Goal: Task Accomplishment & Management: Complete application form

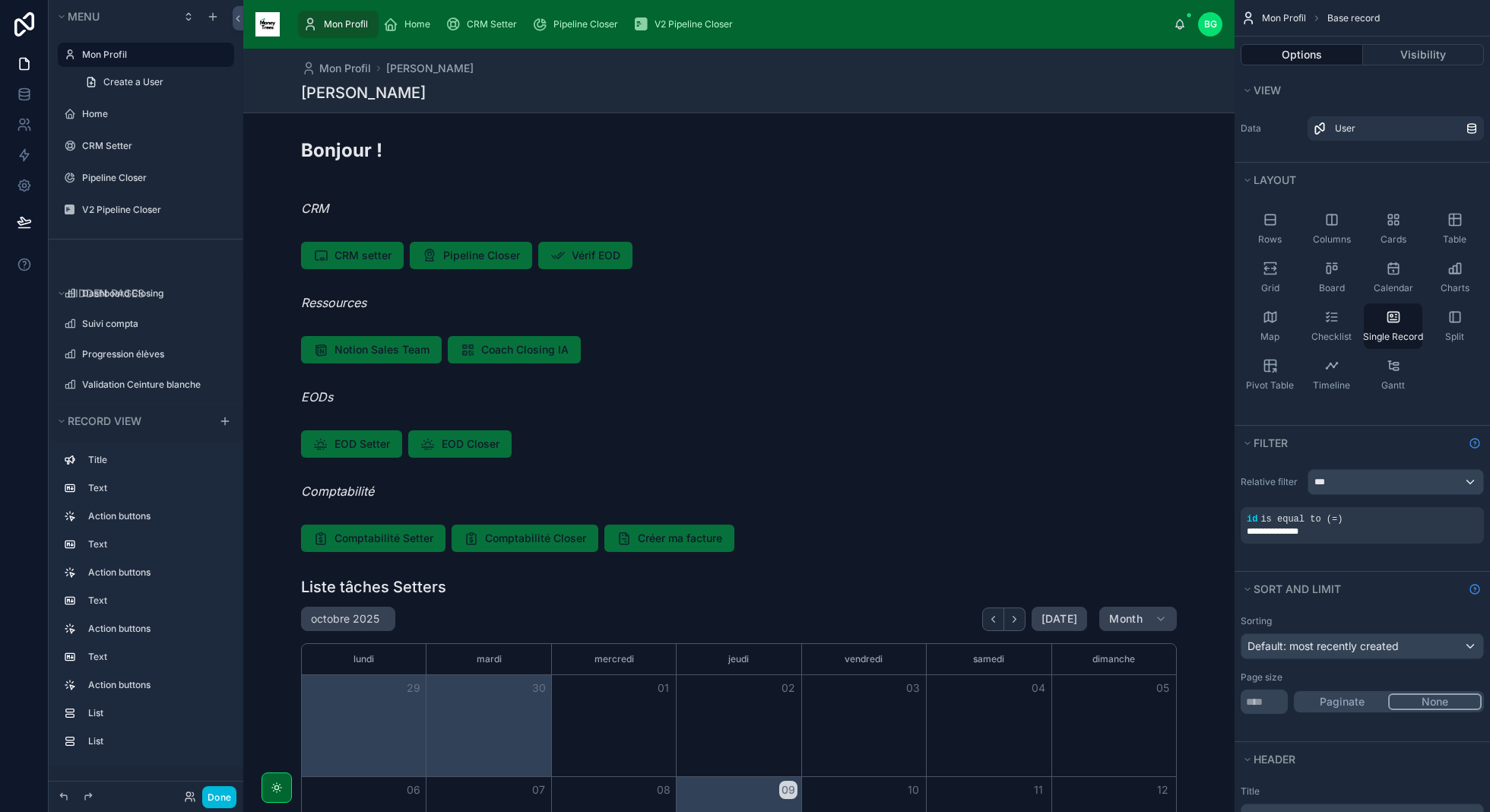
click at [269, 796] on div at bounding box center [276, 787] width 30 height 30
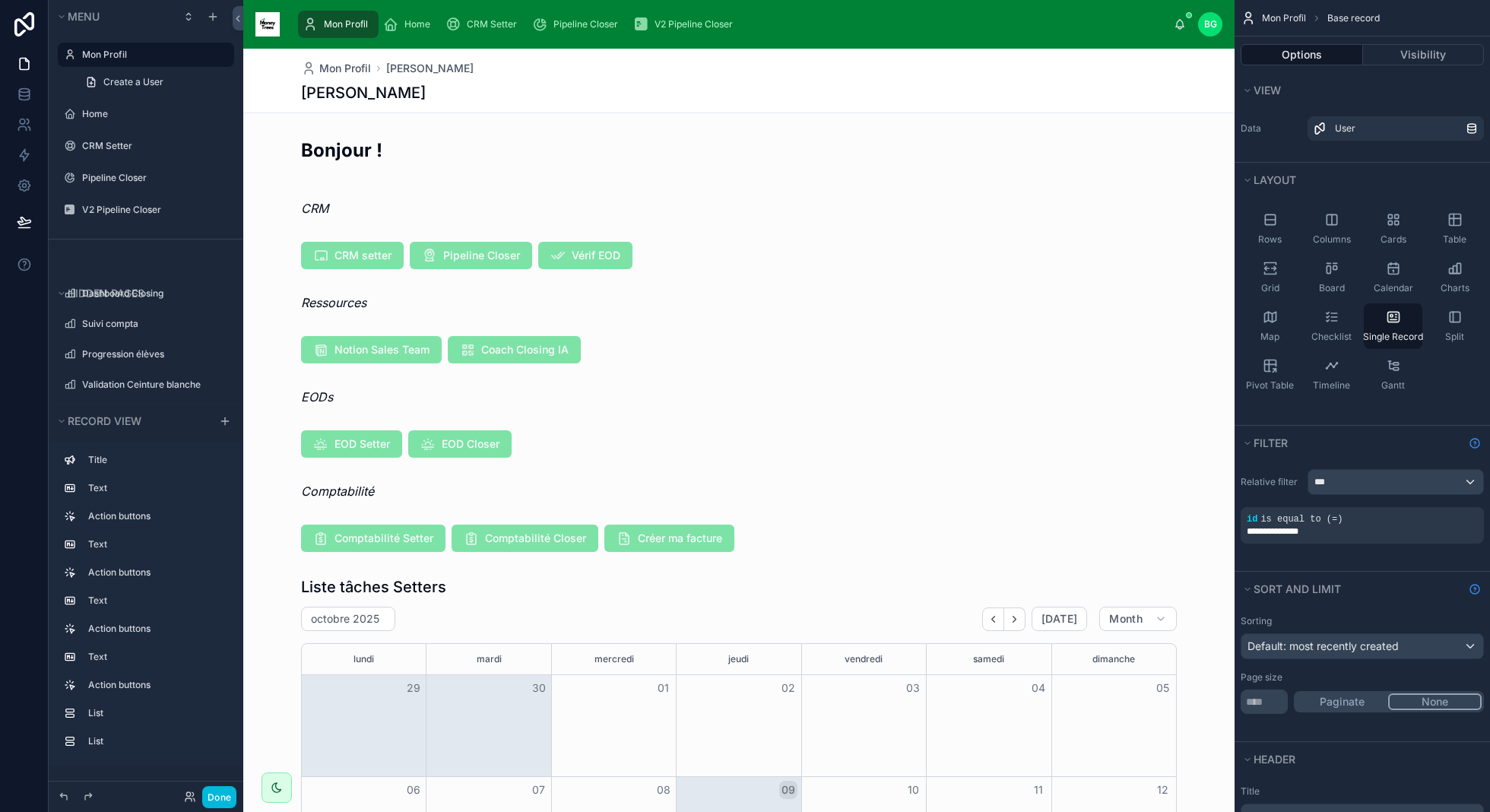
click at [395, 26] on icon "scrollable content" at bounding box center [390, 24] width 15 height 15
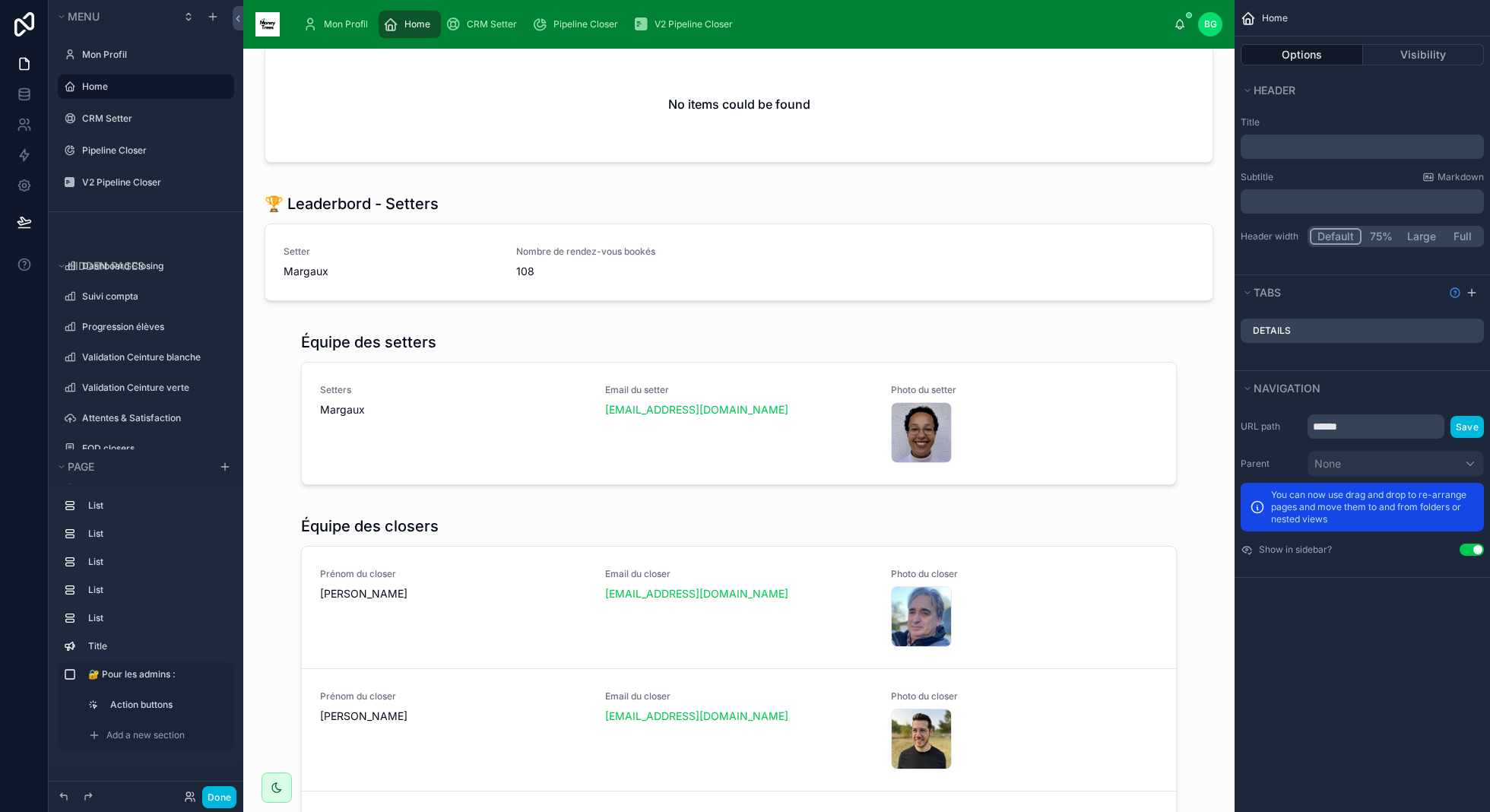
scroll to position [1260, 0]
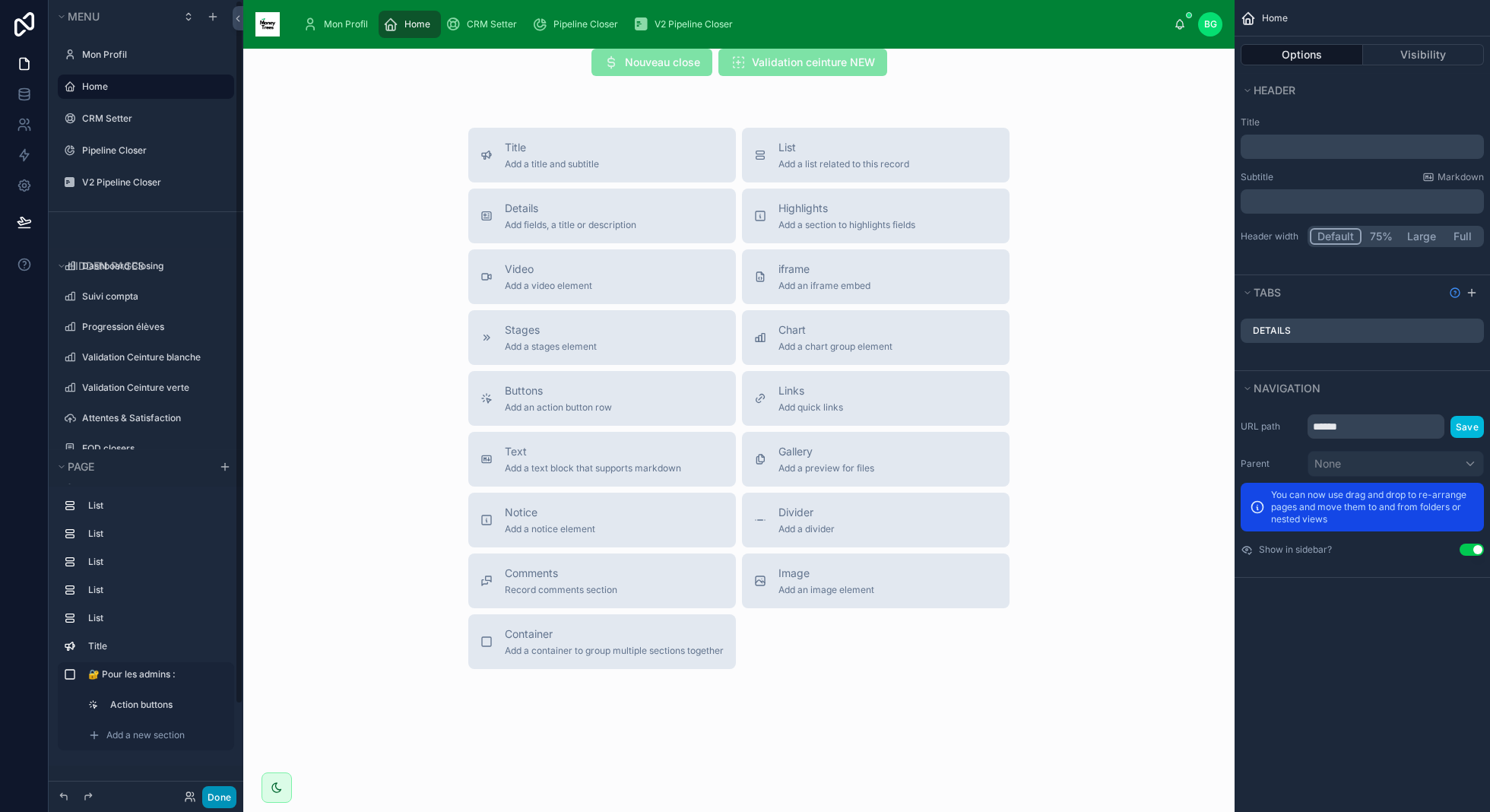
click at [217, 800] on button "Done" at bounding box center [219, 797] width 34 height 22
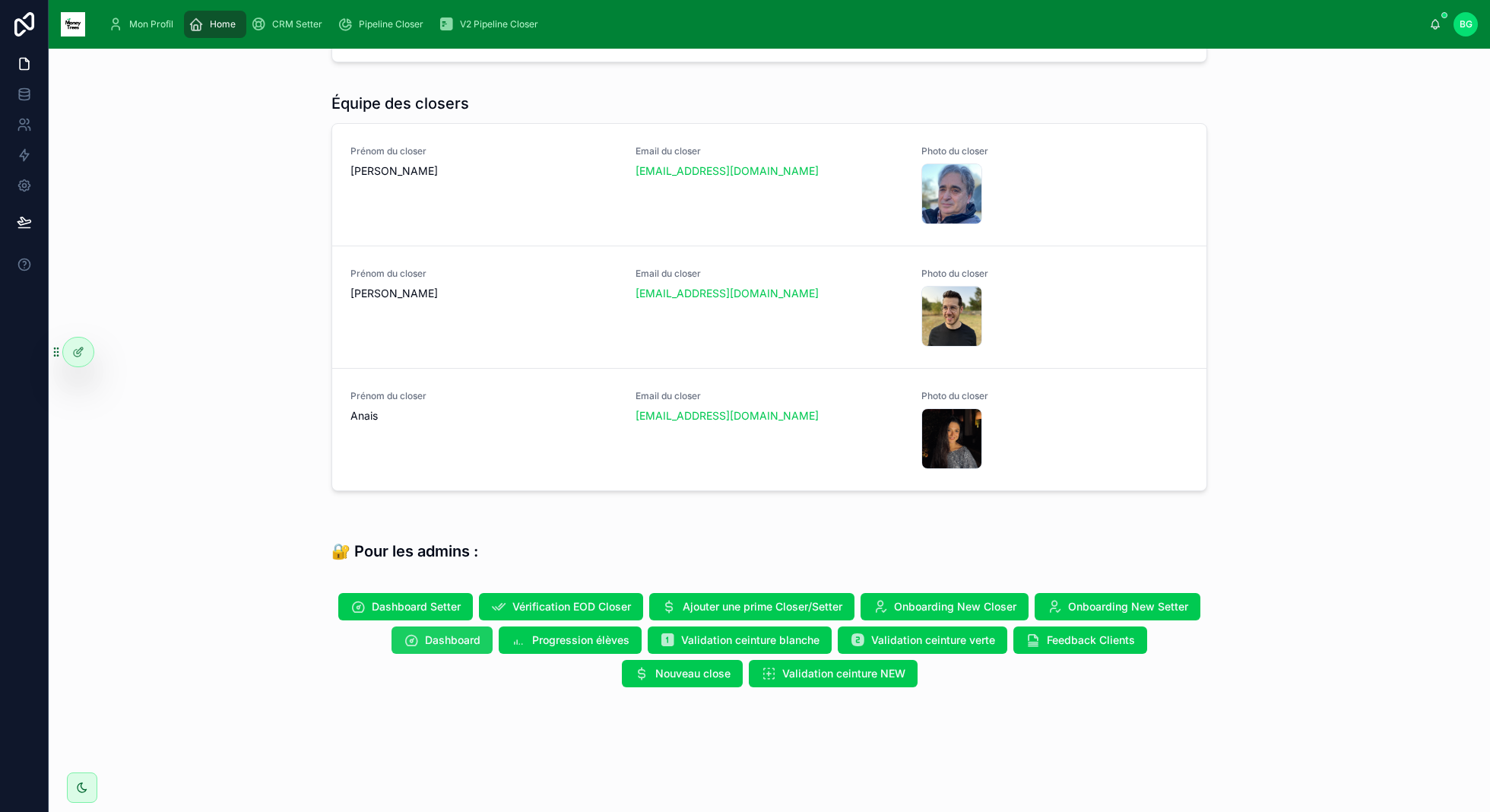
click at [453, 647] on button "Dashboard" at bounding box center [441, 640] width 101 height 28
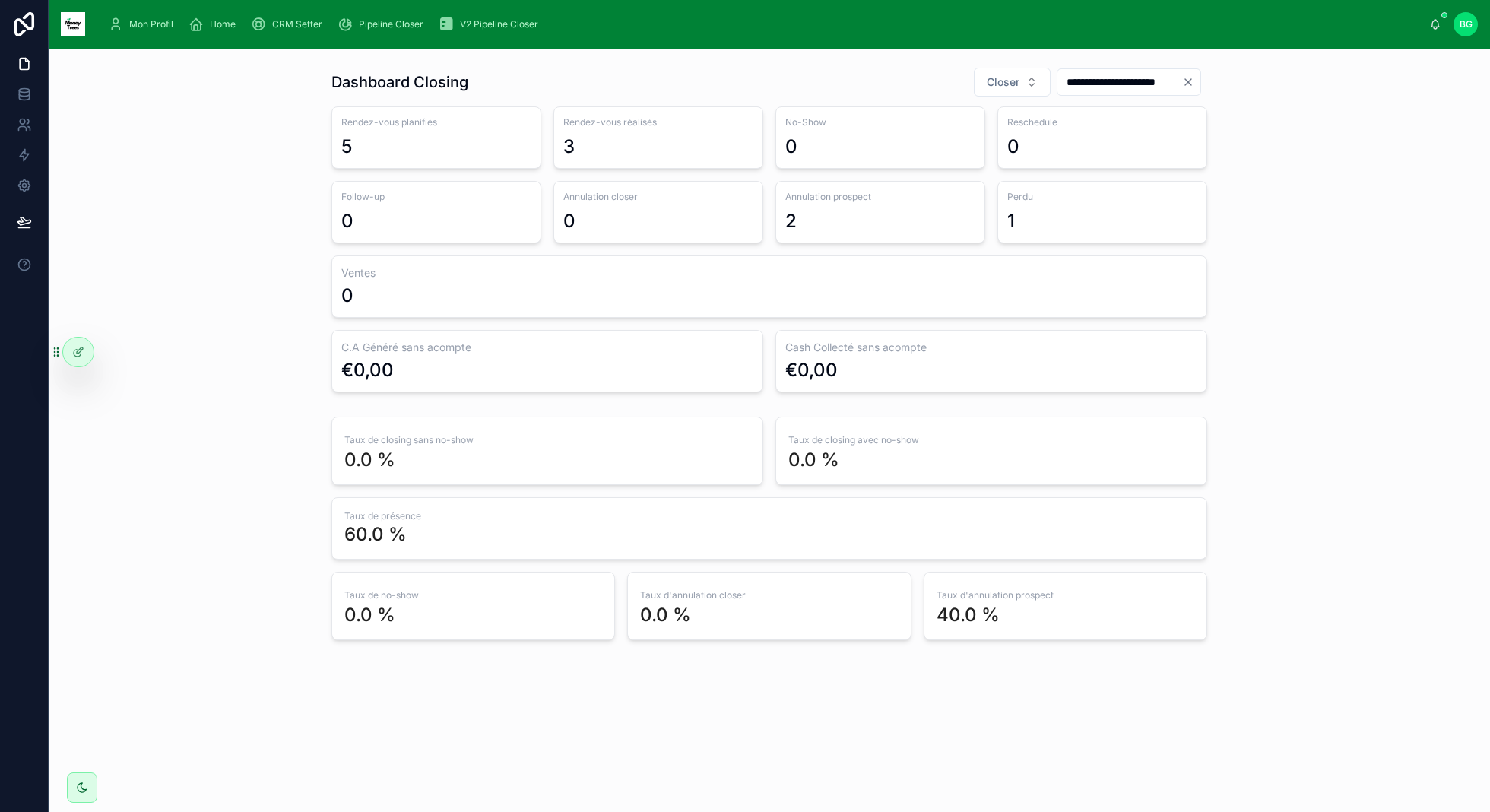
click at [1078, 80] on input "**********" at bounding box center [1120, 82] width 125 height 21
click at [1092, 243] on button "8" at bounding box center [1086, 240] width 28 height 28
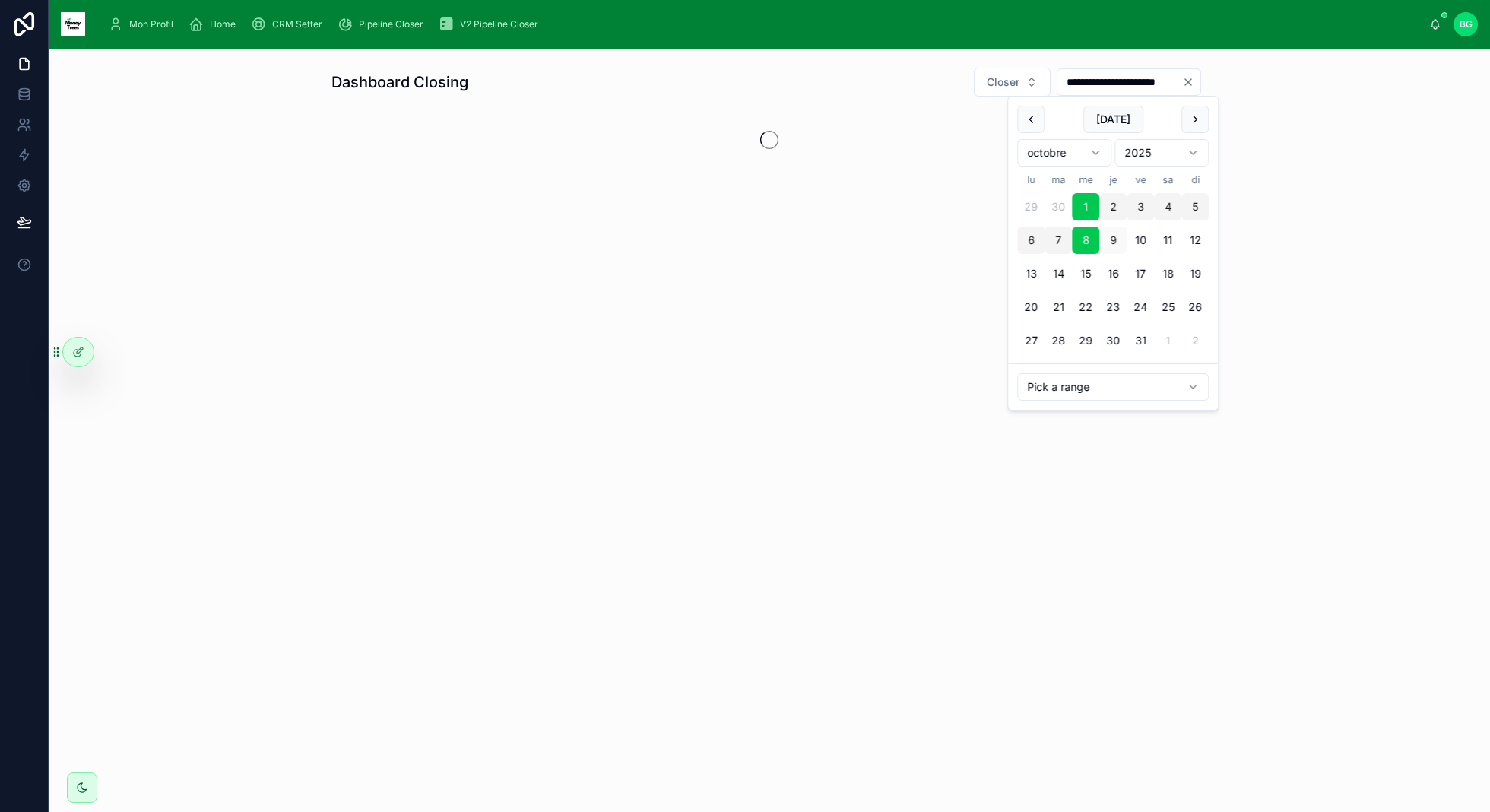
click at [1273, 299] on div "**********" at bounding box center [769, 174] width 1441 height 252
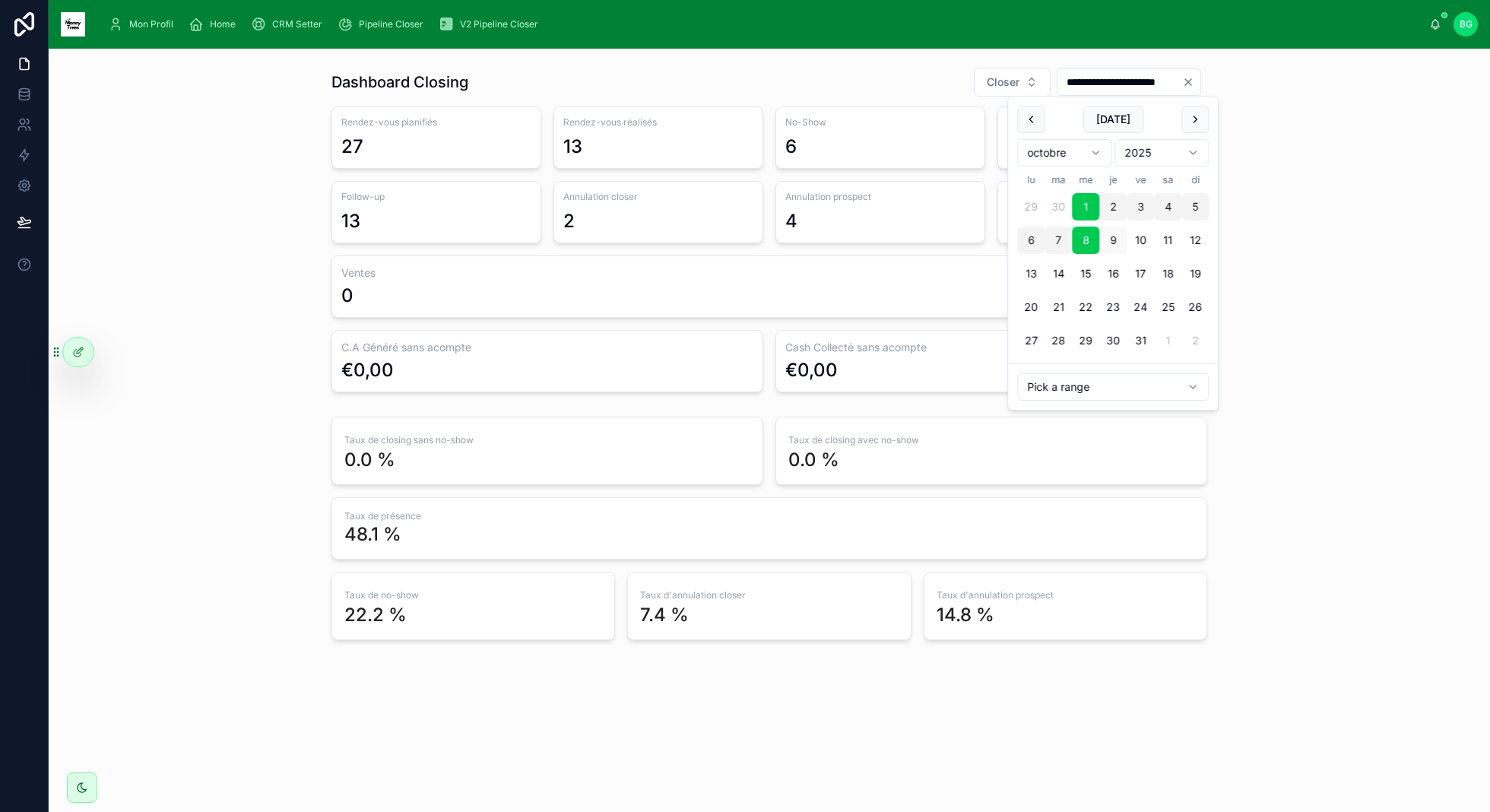
click at [1147, 89] on input "**********" at bounding box center [1120, 82] width 125 height 21
click at [1296, 271] on div "**********" at bounding box center [769, 353] width 1417 height 585
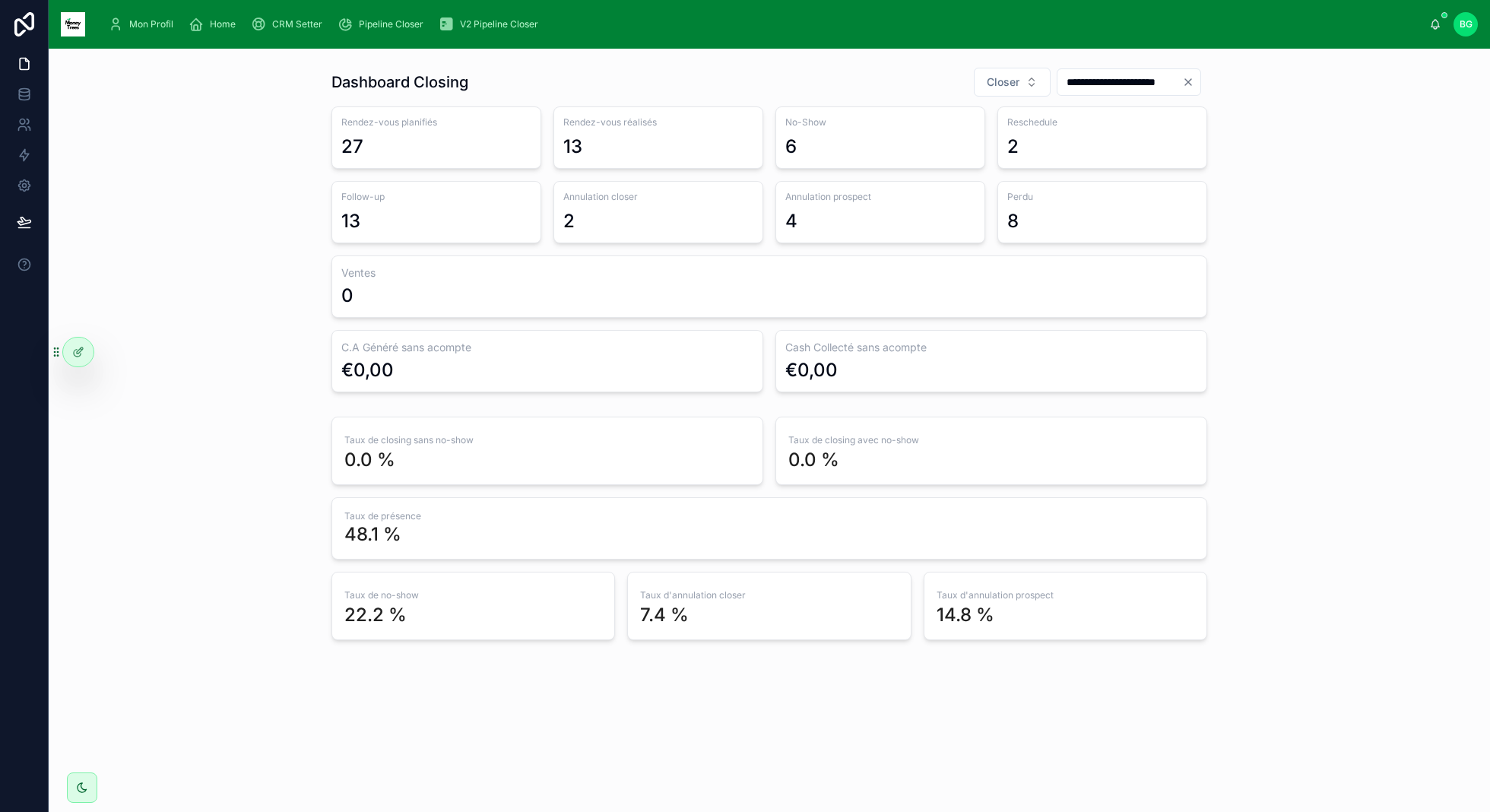
click at [1061, 83] on input "**********" at bounding box center [1120, 82] width 125 height 21
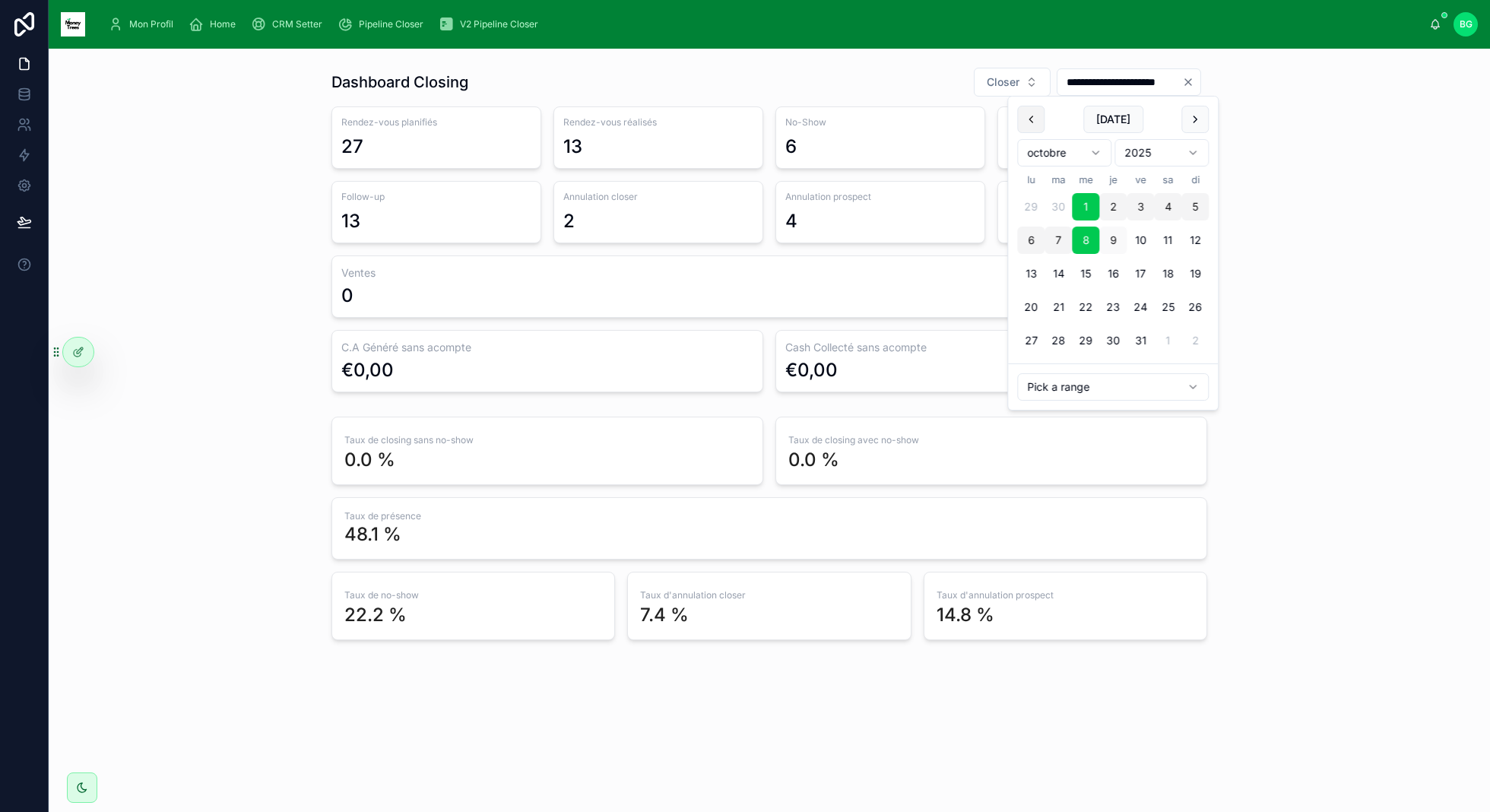
click at [1024, 115] on button at bounding box center [1031, 119] width 28 height 28
click at [1040, 204] on button "1" at bounding box center [1031, 207] width 28 height 28
type input "**********"
click at [1326, 235] on div "**********" at bounding box center [769, 353] width 1417 height 585
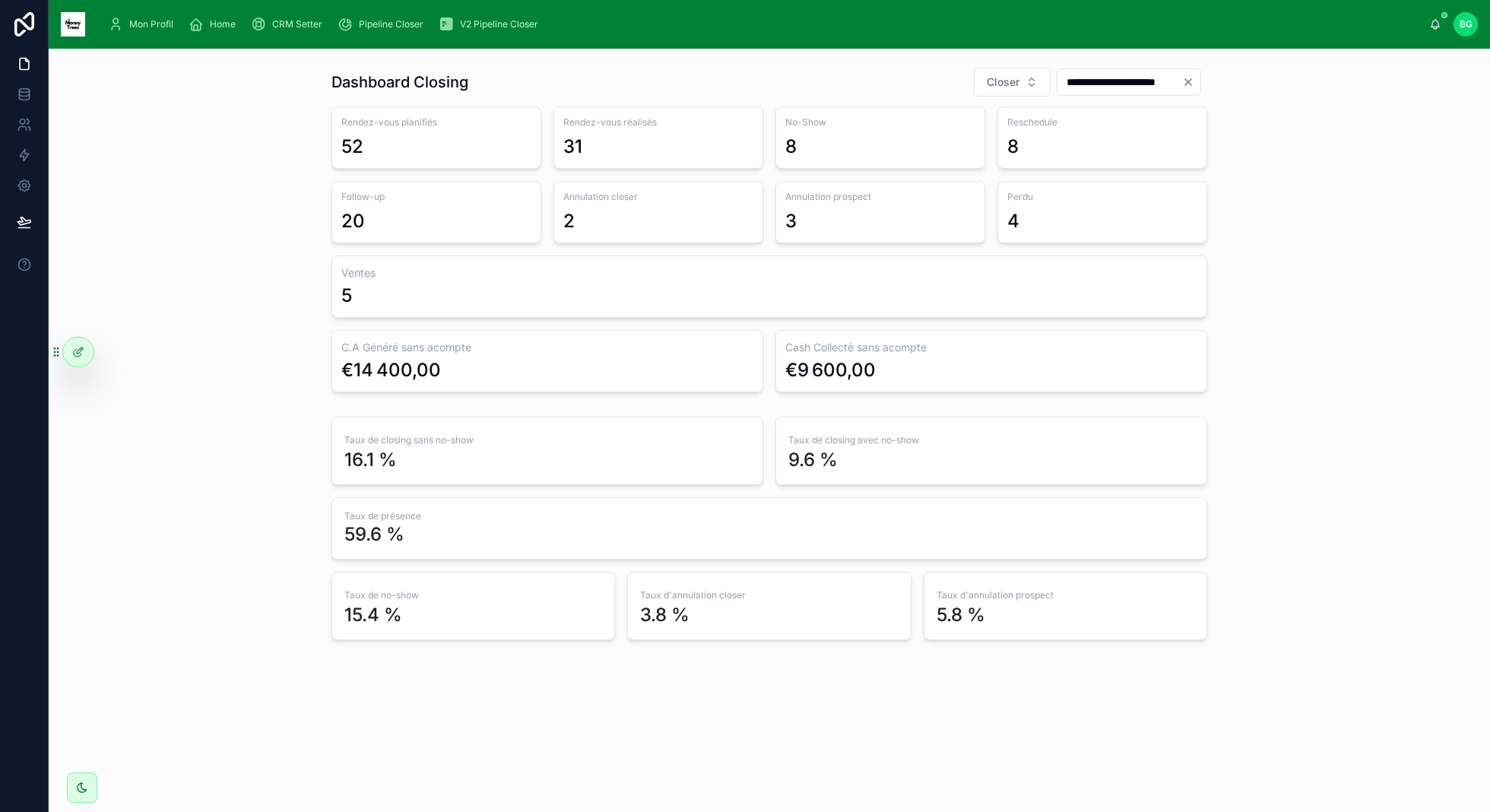
click at [122, 25] on icon "scrollable content" at bounding box center [115, 24] width 15 height 15
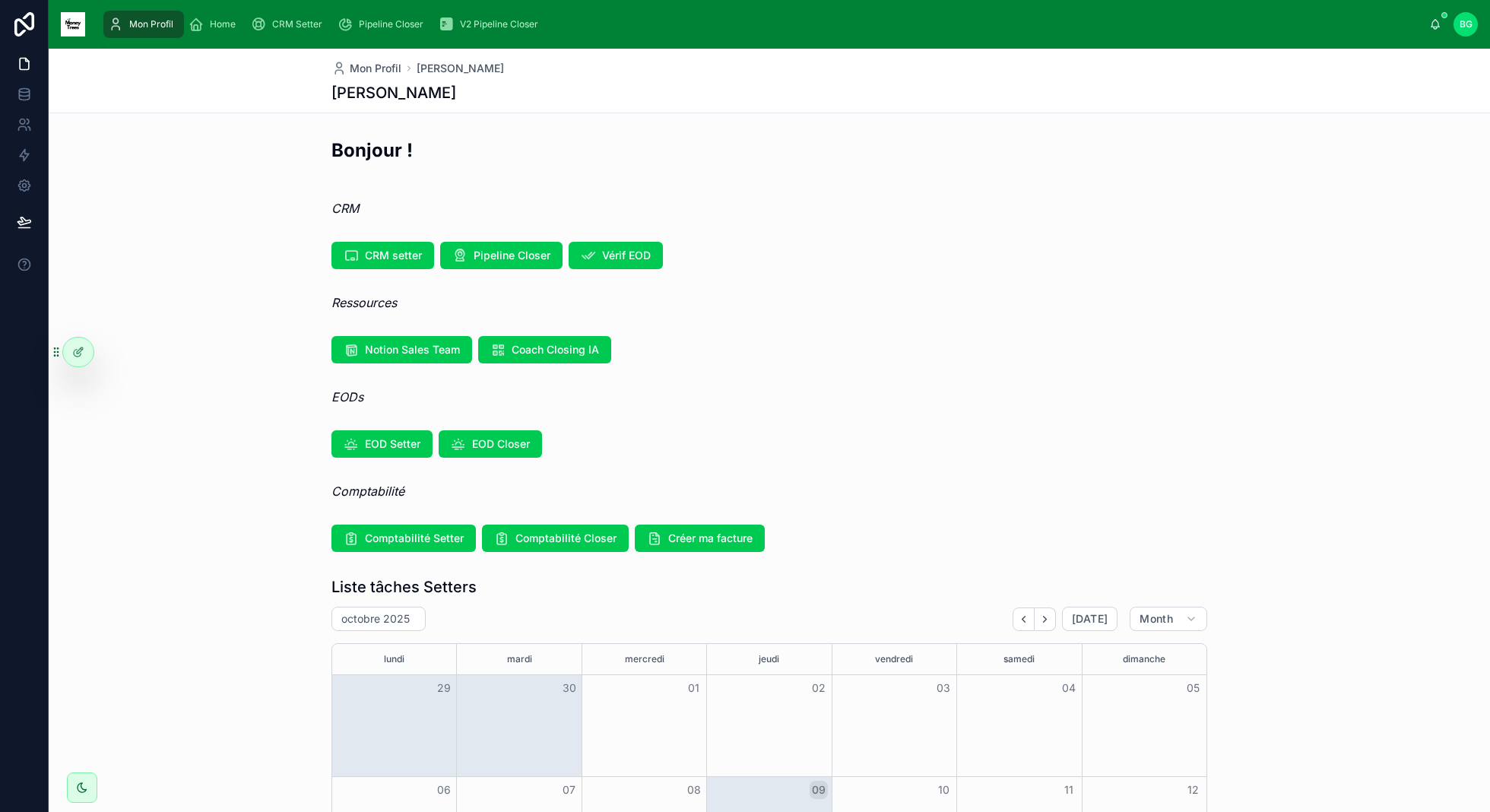
click at [210, 19] on span "Home" at bounding box center [223, 24] width 26 height 12
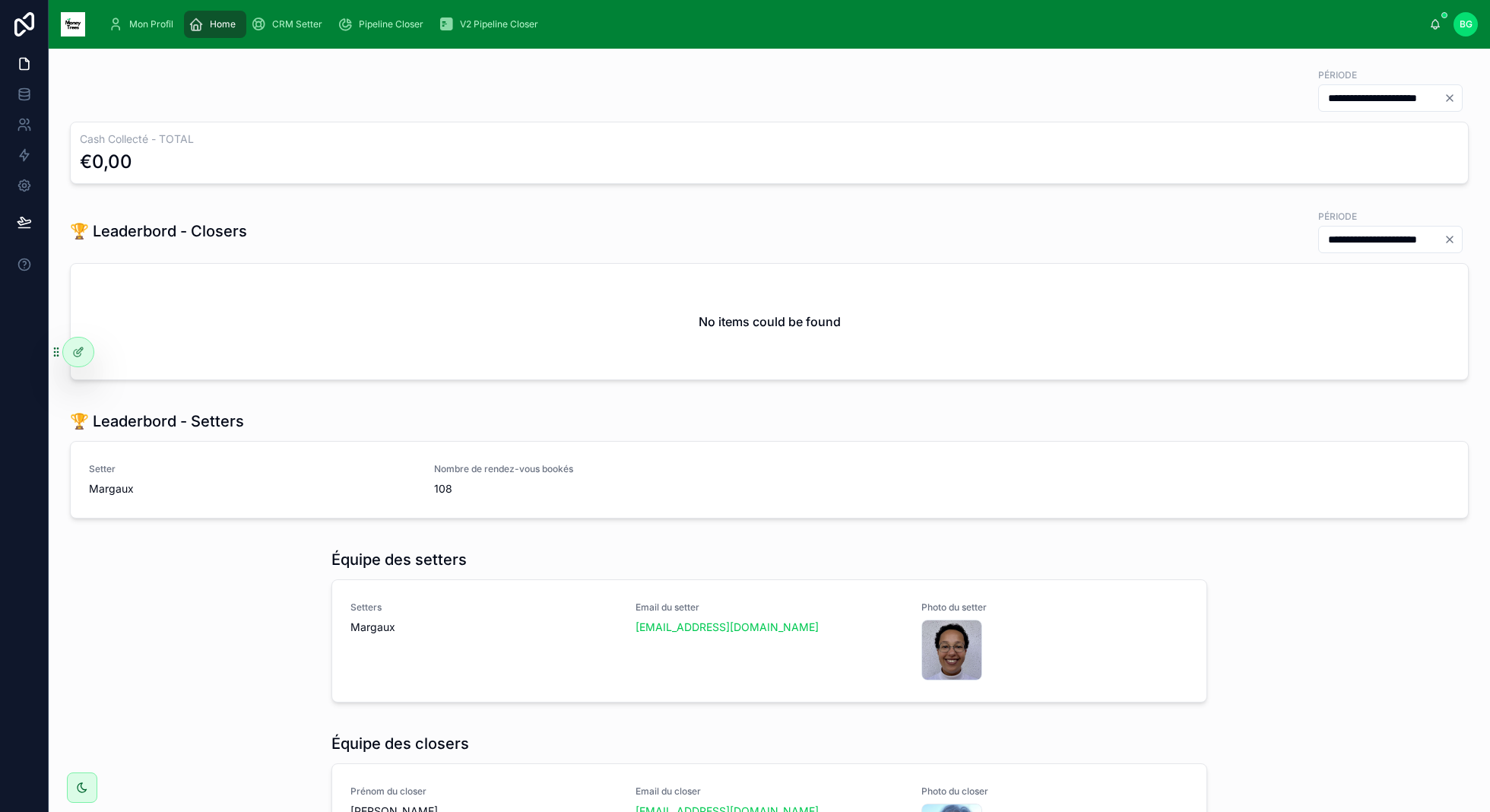
click at [1454, 238] on icon "Clear" at bounding box center [1449, 239] width 12 height 12
click at [1447, 238] on input "**********" at bounding box center [1400, 239] width 125 height 21
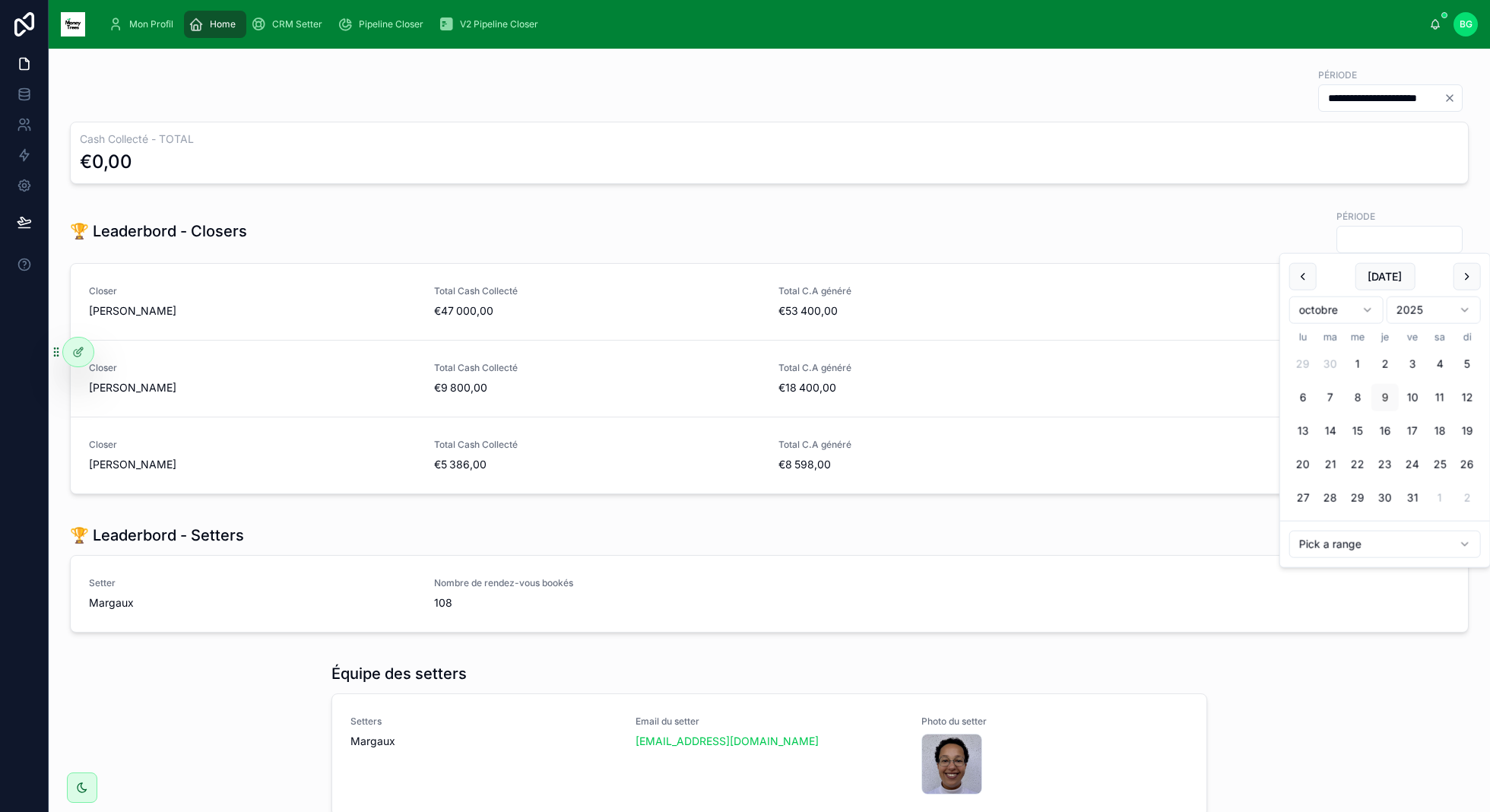
click at [689, 235] on div "**********" at bounding box center [769, 231] width 1399 height 45
click at [1451, 94] on icon "Clear" at bounding box center [1449, 97] width 12 height 12
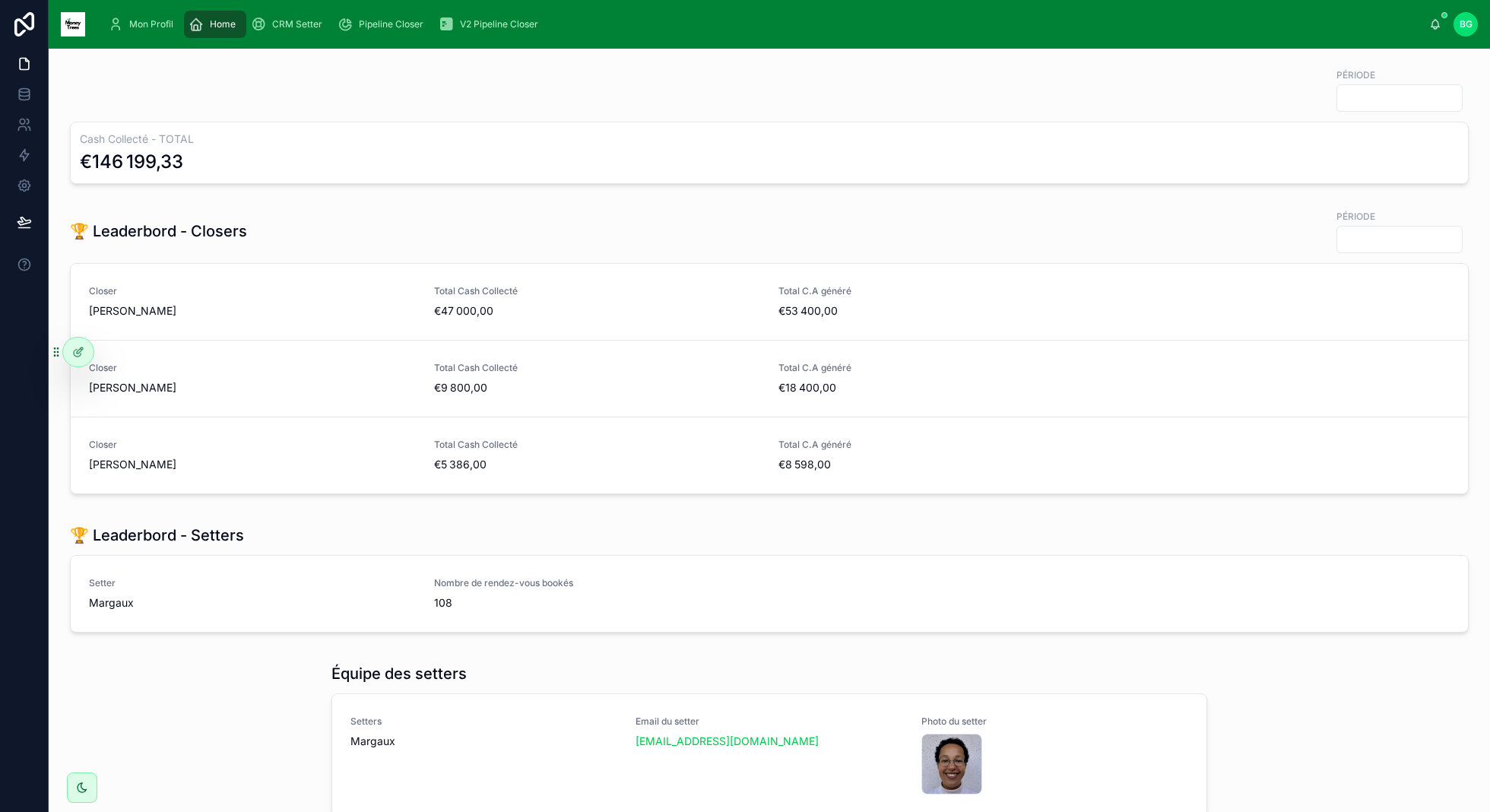
click at [256, 32] on div "CRM Setter" at bounding box center [290, 24] width 78 height 24
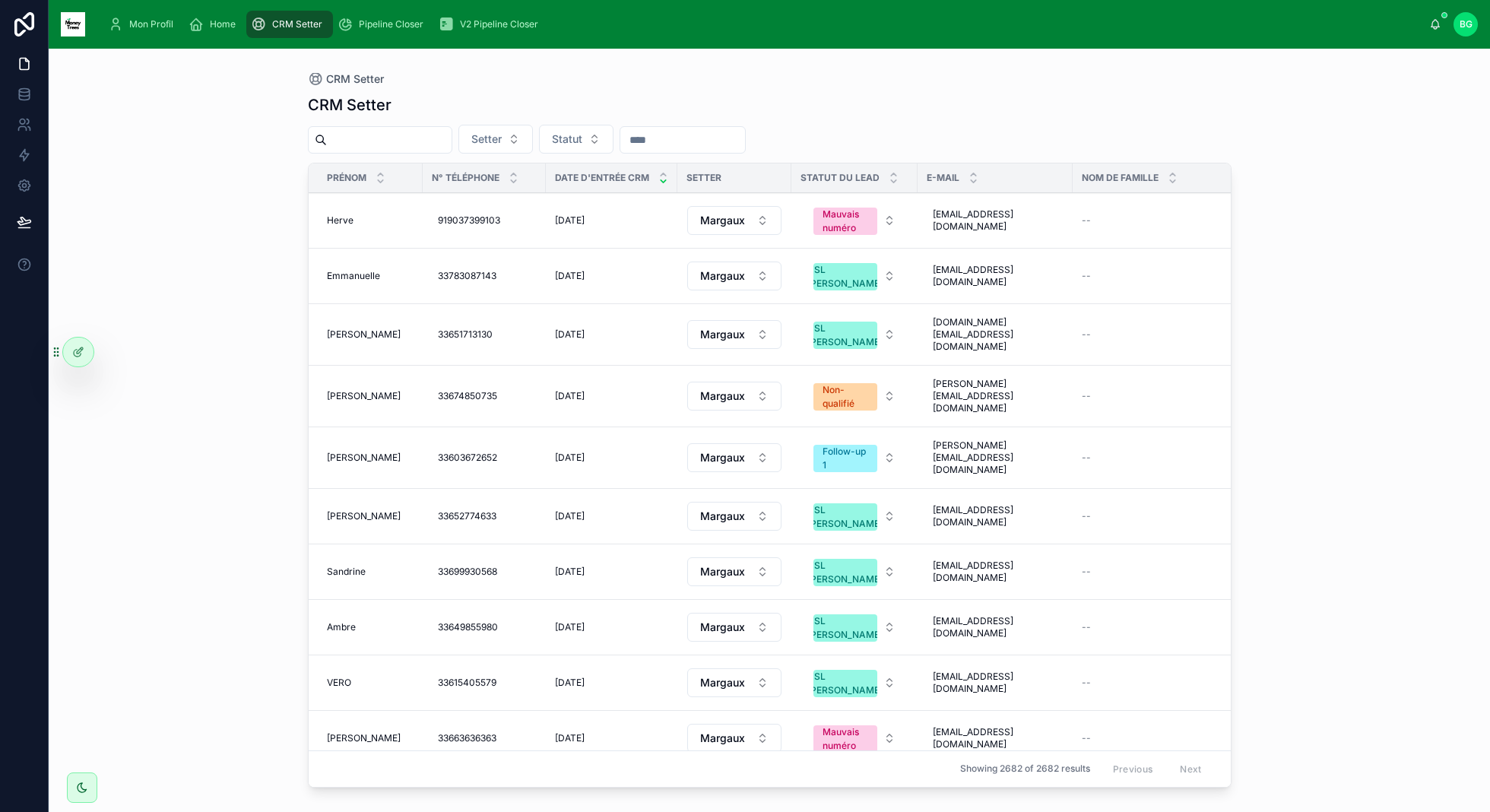
click at [392, 11] on link "Pipeline Closer" at bounding box center [383, 24] width 101 height 28
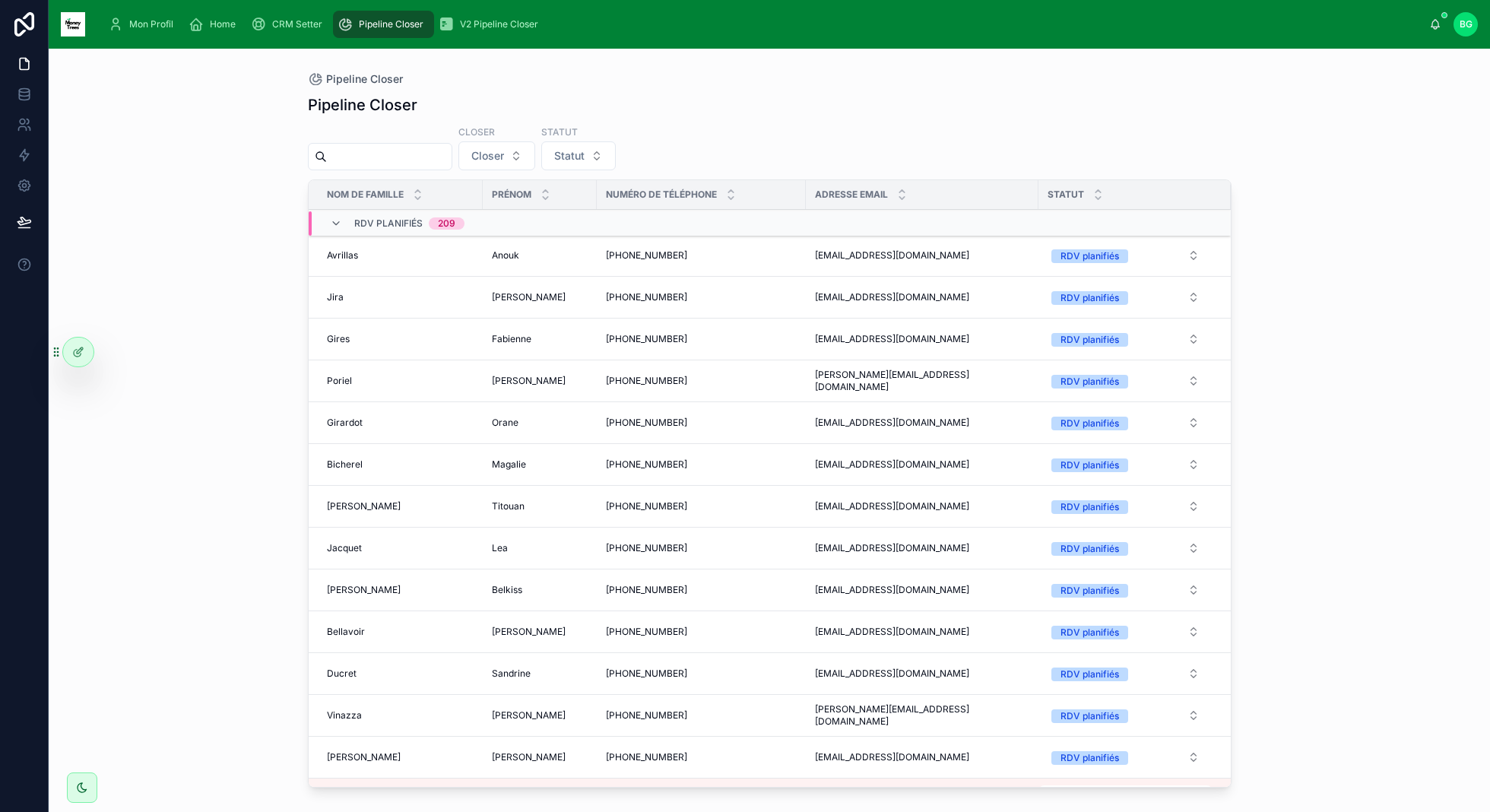
click at [480, 28] on span "V2 Pipeline Closer" at bounding box center [499, 24] width 78 height 12
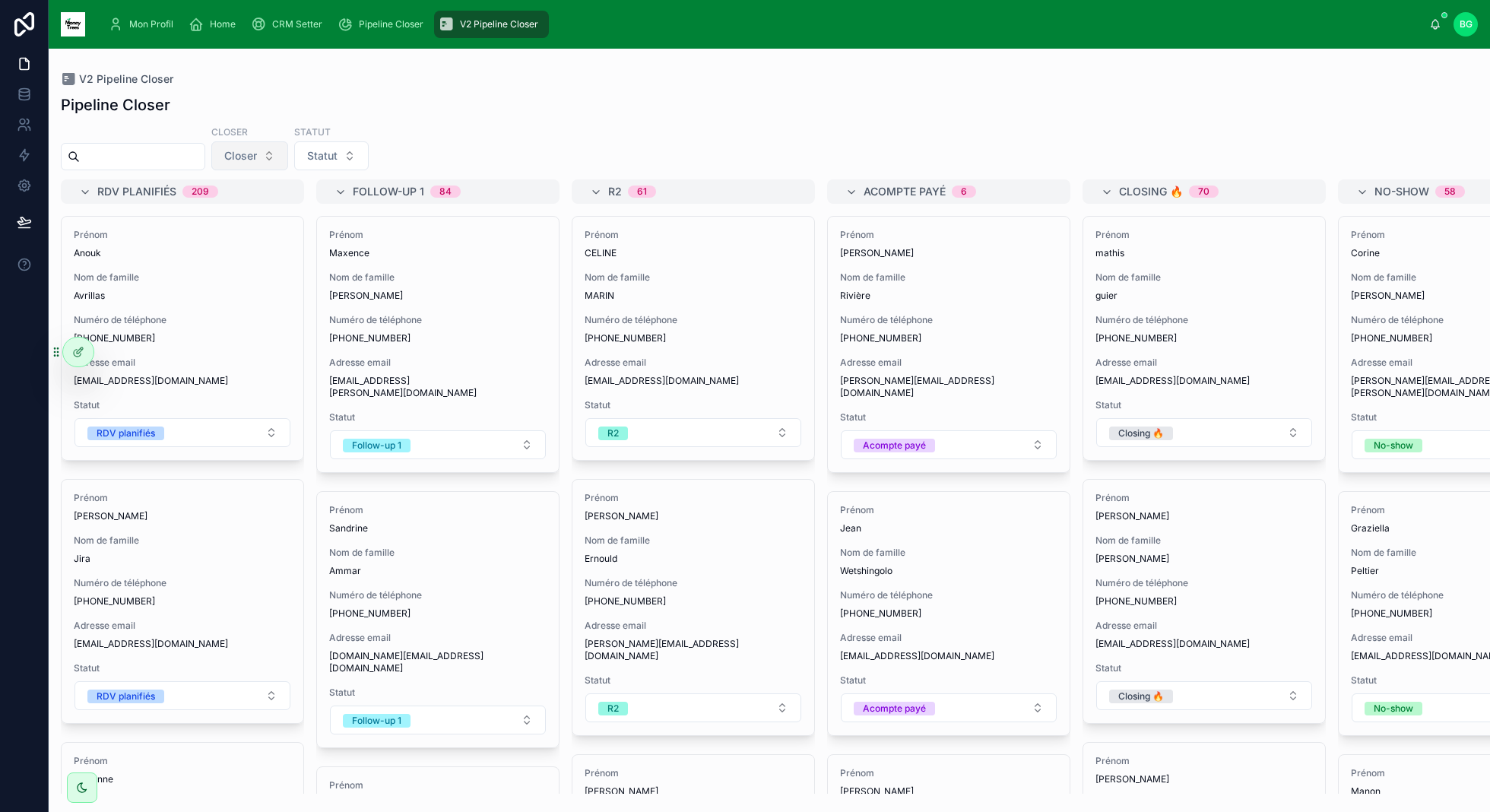
click at [261, 169] on button "Closer" at bounding box center [249, 156] width 77 height 29
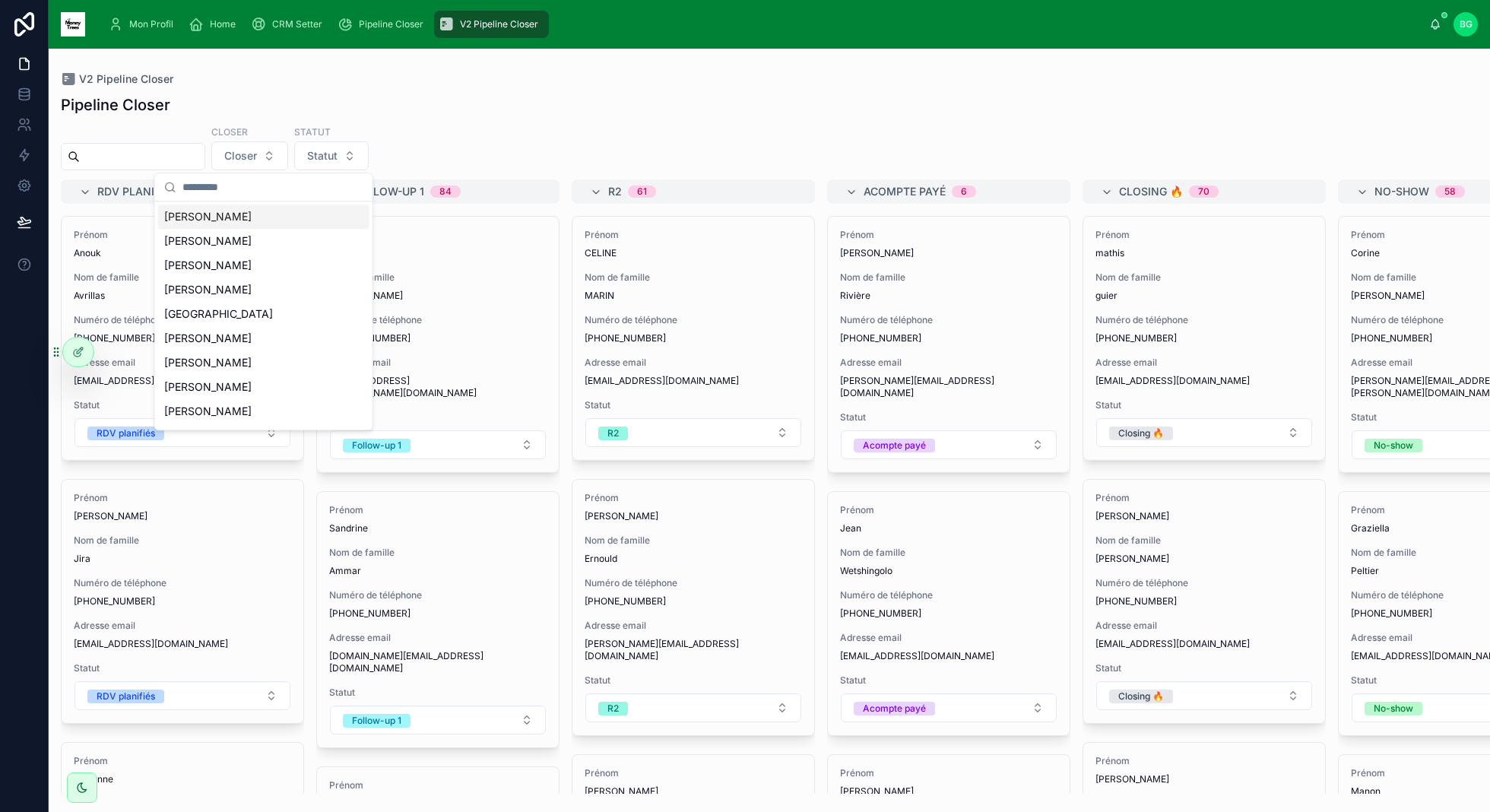
click at [459, 108] on div "Pipeline Closer" at bounding box center [769, 105] width 1417 height 21
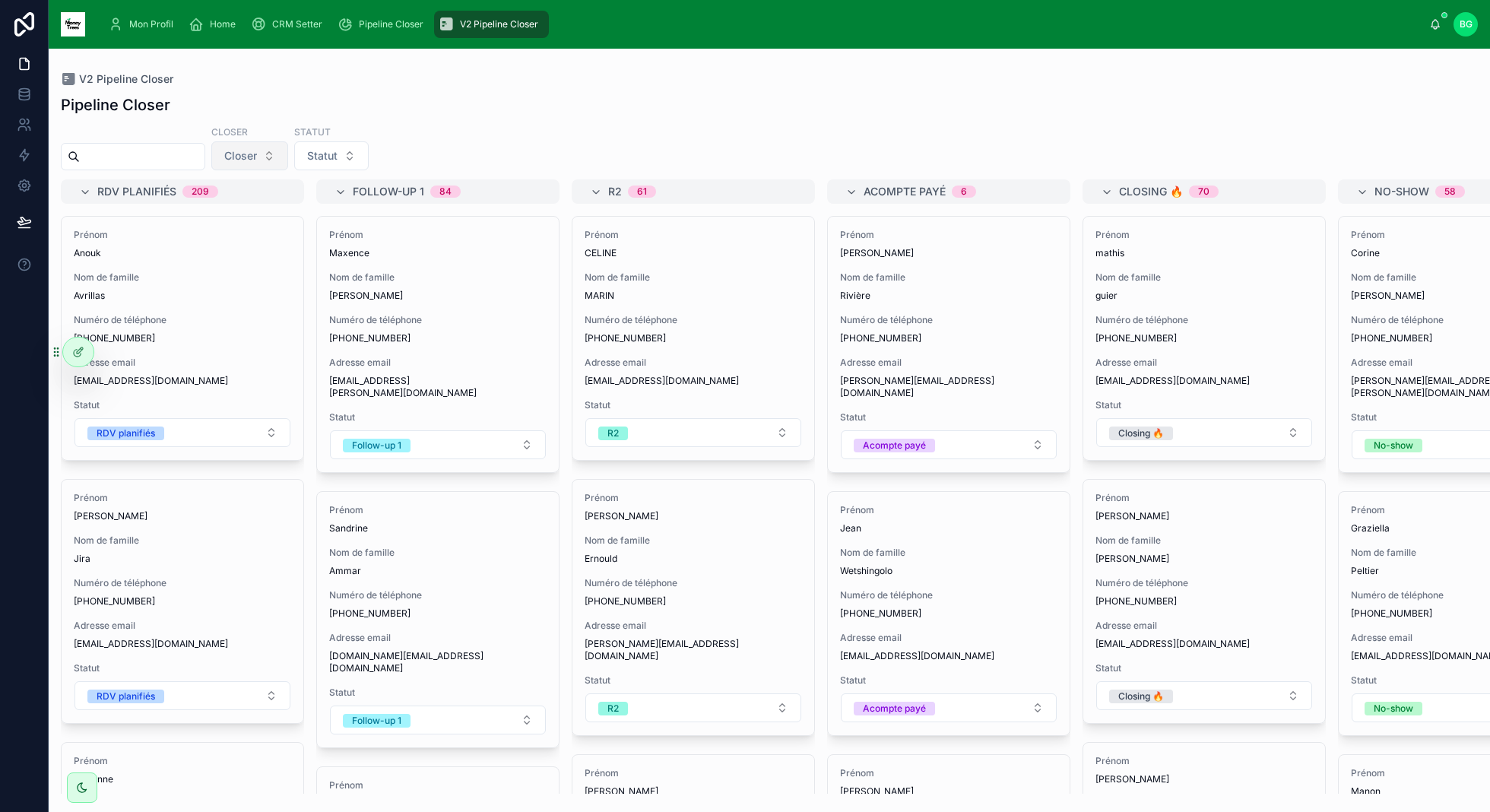
click at [280, 156] on button "Closer" at bounding box center [249, 156] width 77 height 29
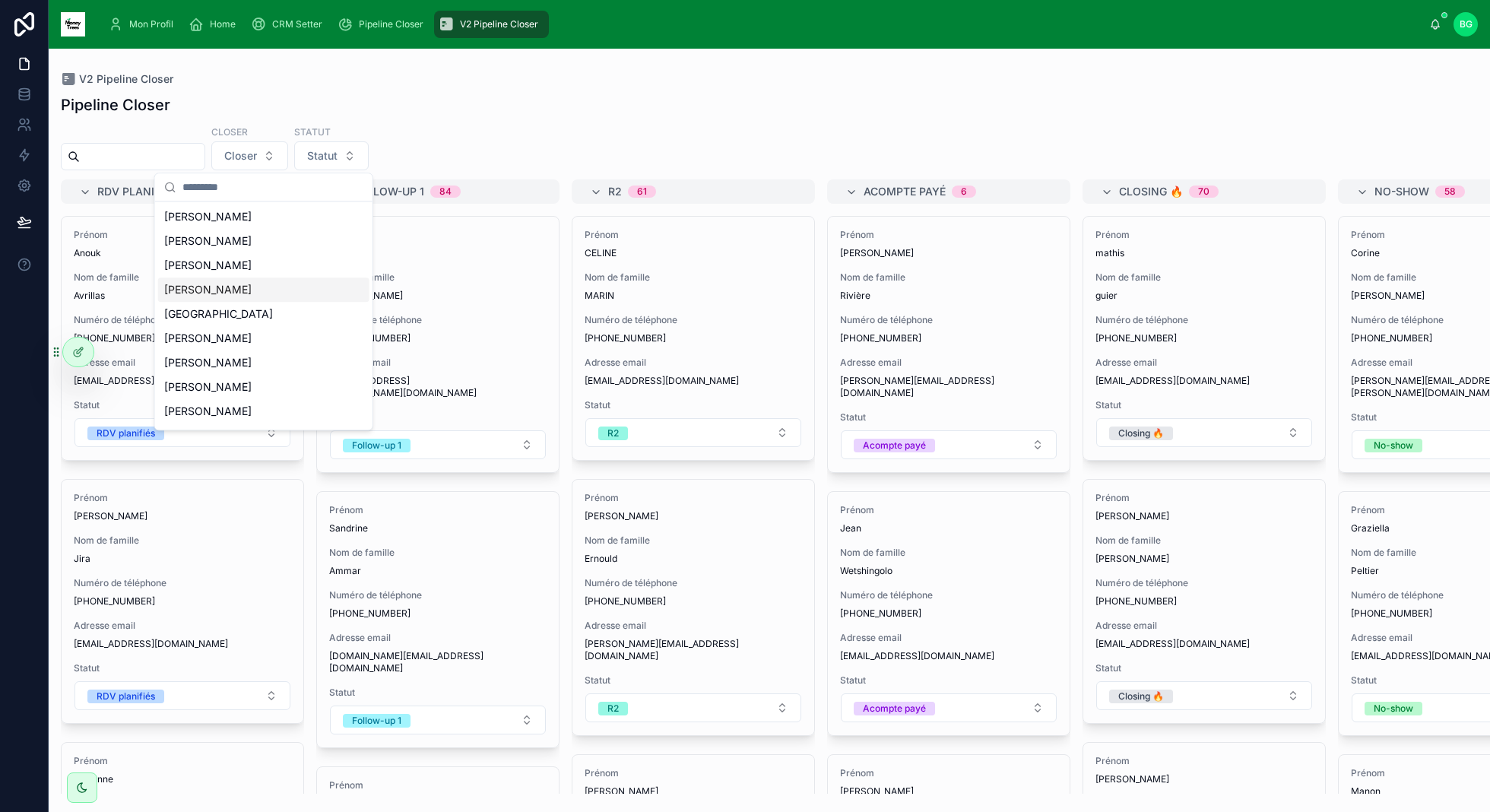
click at [493, 129] on div "Closer Closer Statut Statut" at bounding box center [769, 148] width 1441 height 45
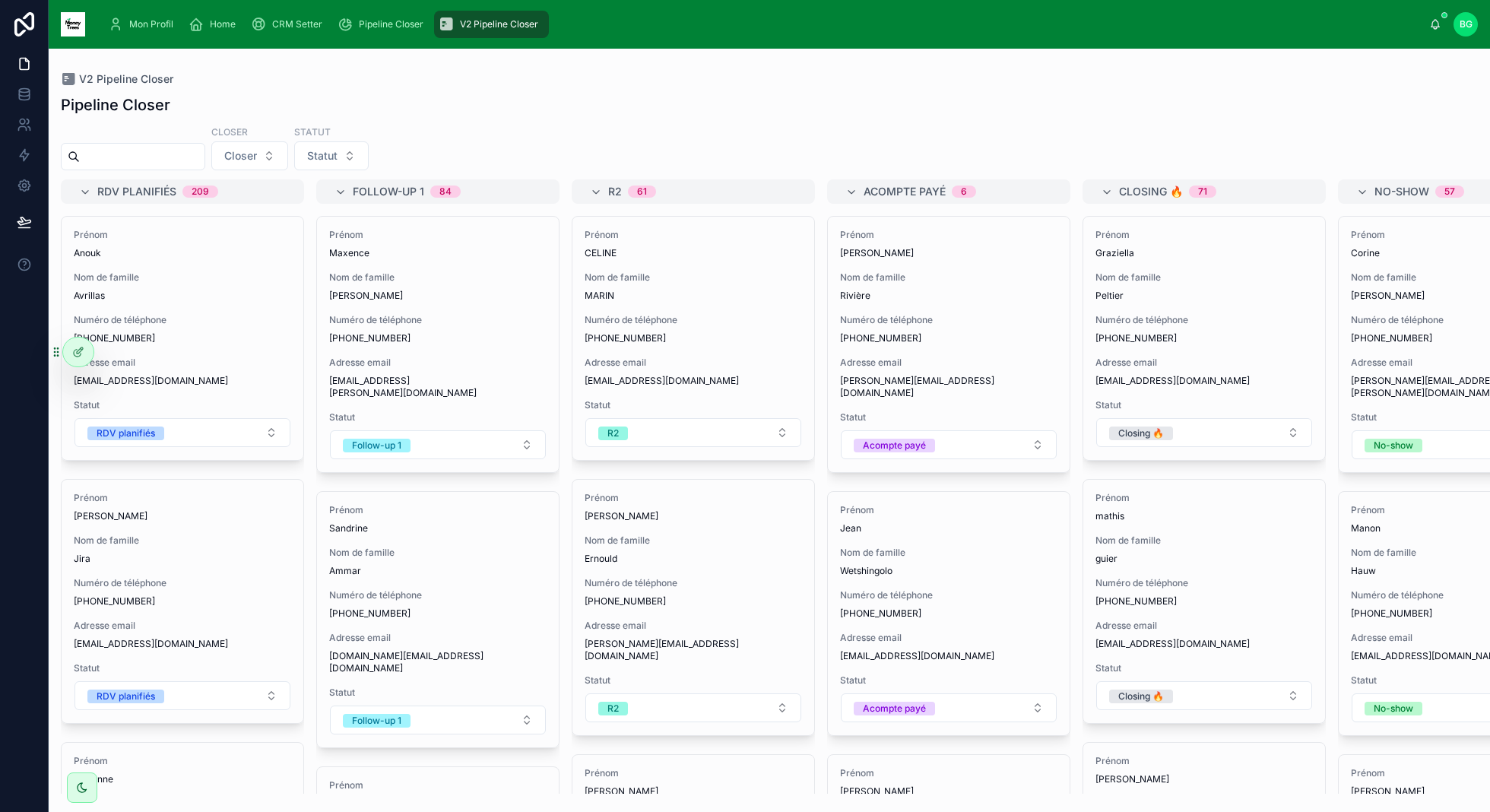
drag, startPoint x: 222, startPoint y: 16, endPoint x: 230, endPoint y: 36, distance: 21.5
click at [222, 17] on div "Home" at bounding box center [215, 24] width 54 height 24
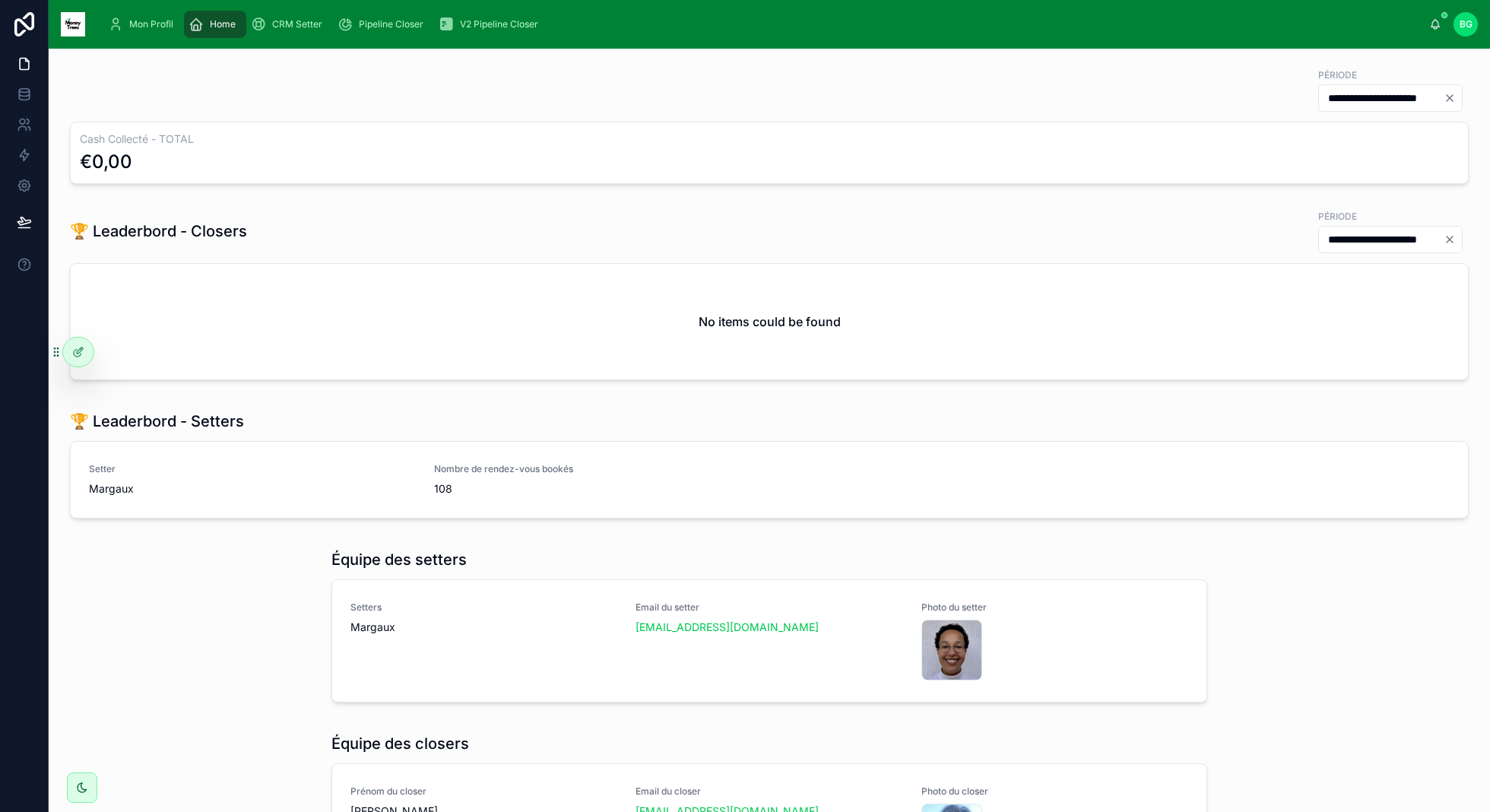
scroll to position [640, 0]
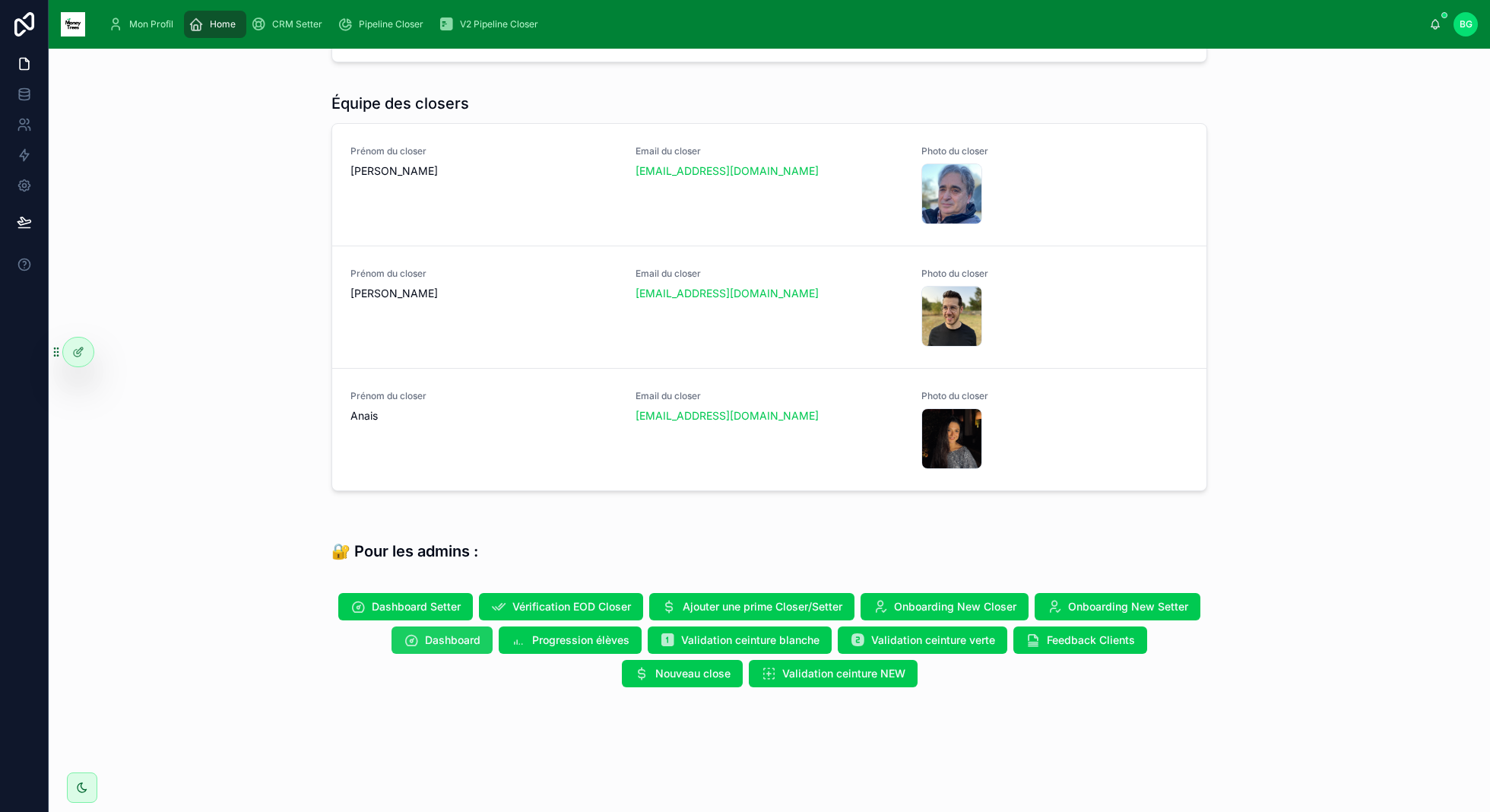
click at [416, 636] on icon at bounding box center [411, 639] width 15 height 15
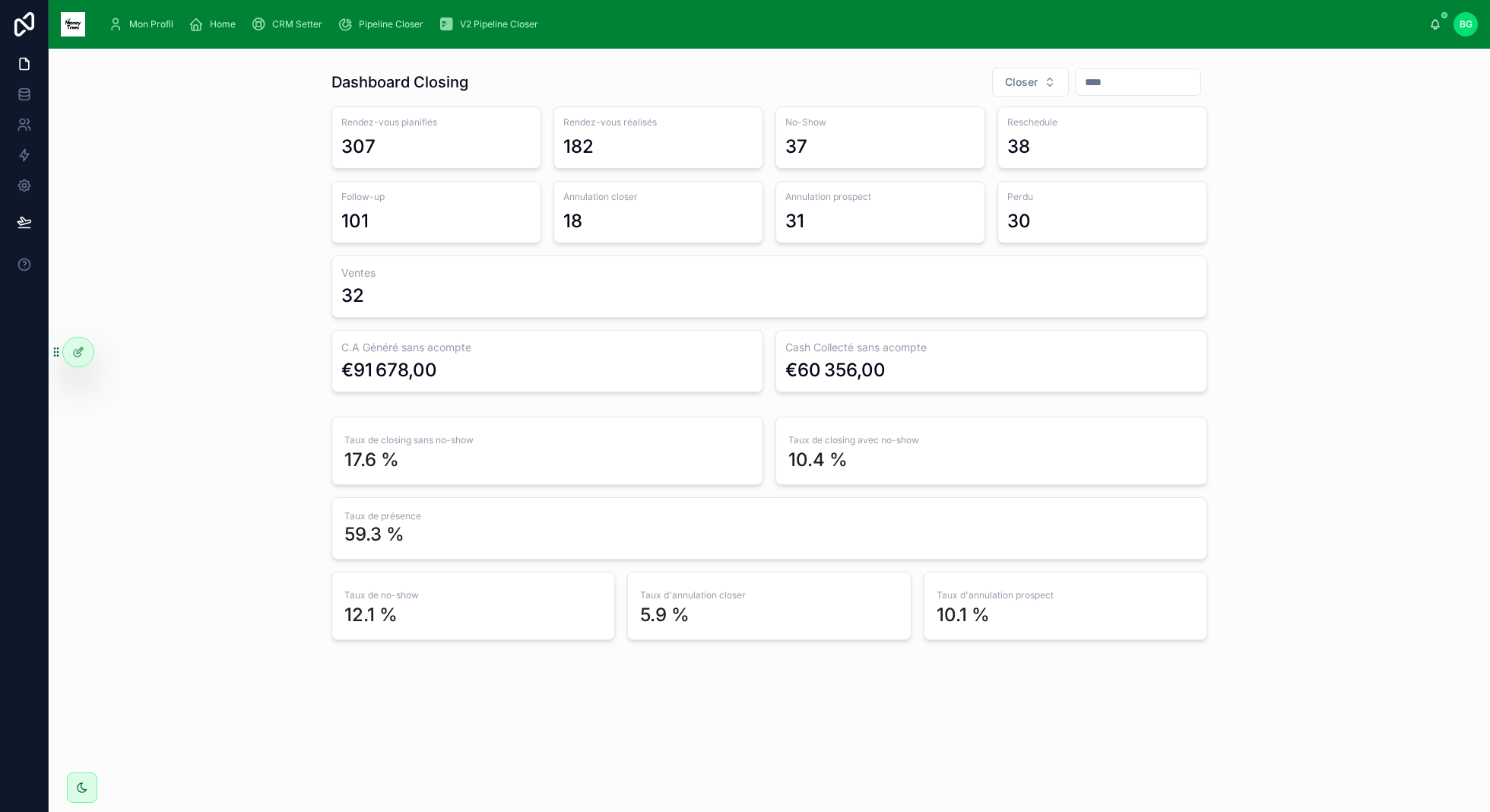
click at [1150, 81] on input "text" at bounding box center [1139, 82] width 125 height 21
click at [1092, 204] on button "1" at bounding box center [1104, 207] width 28 height 28
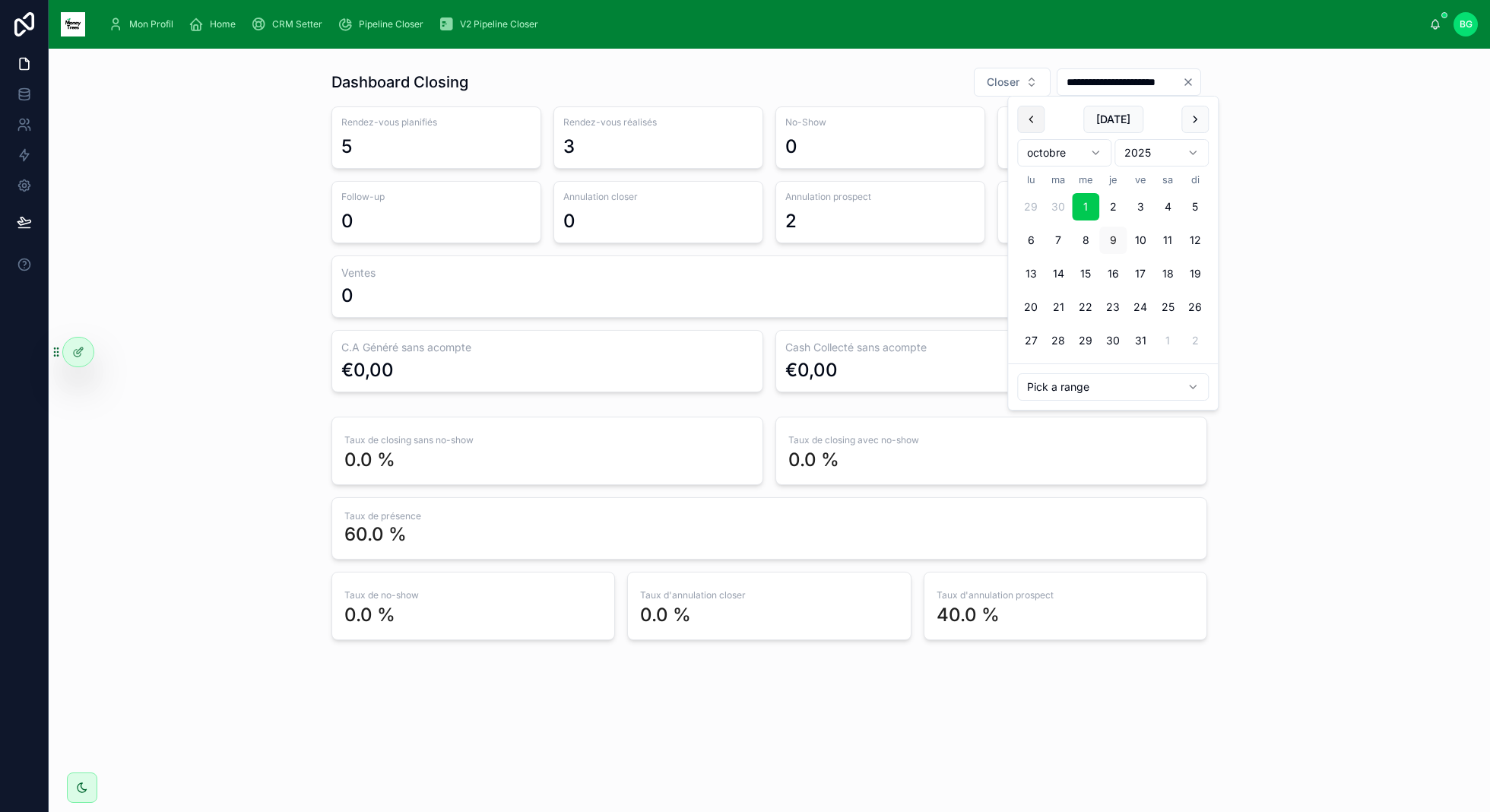
click at [1032, 119] on button at bounding box center [1031, 119] width 28 height 28
click at [1038, 205] on button "1" at bounding box center [1031, 207] width 28 height 28
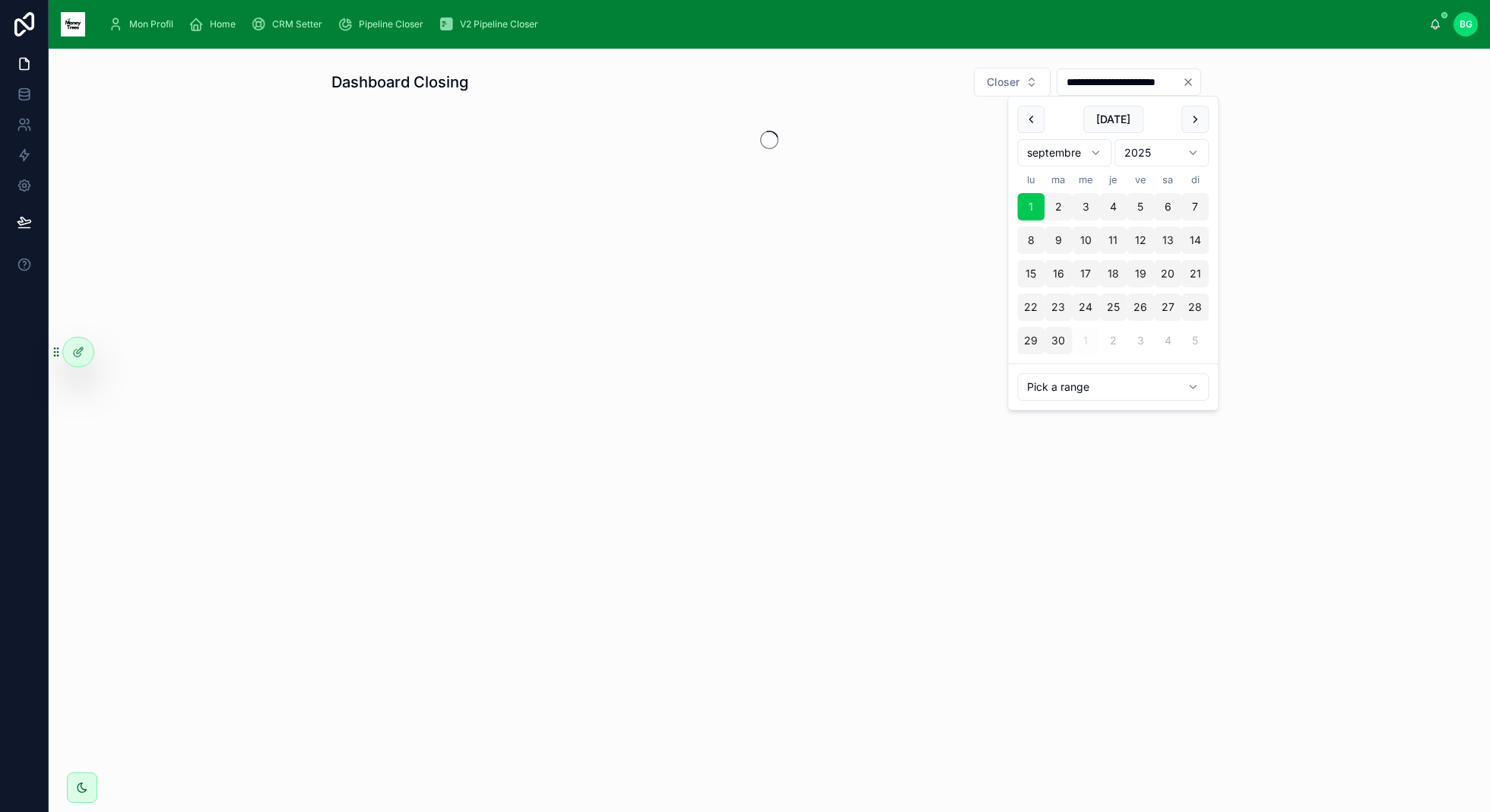
click at [1057, 337] on button "30" at bounding box center [1058, 341] width 28 height 28
type input "**********"
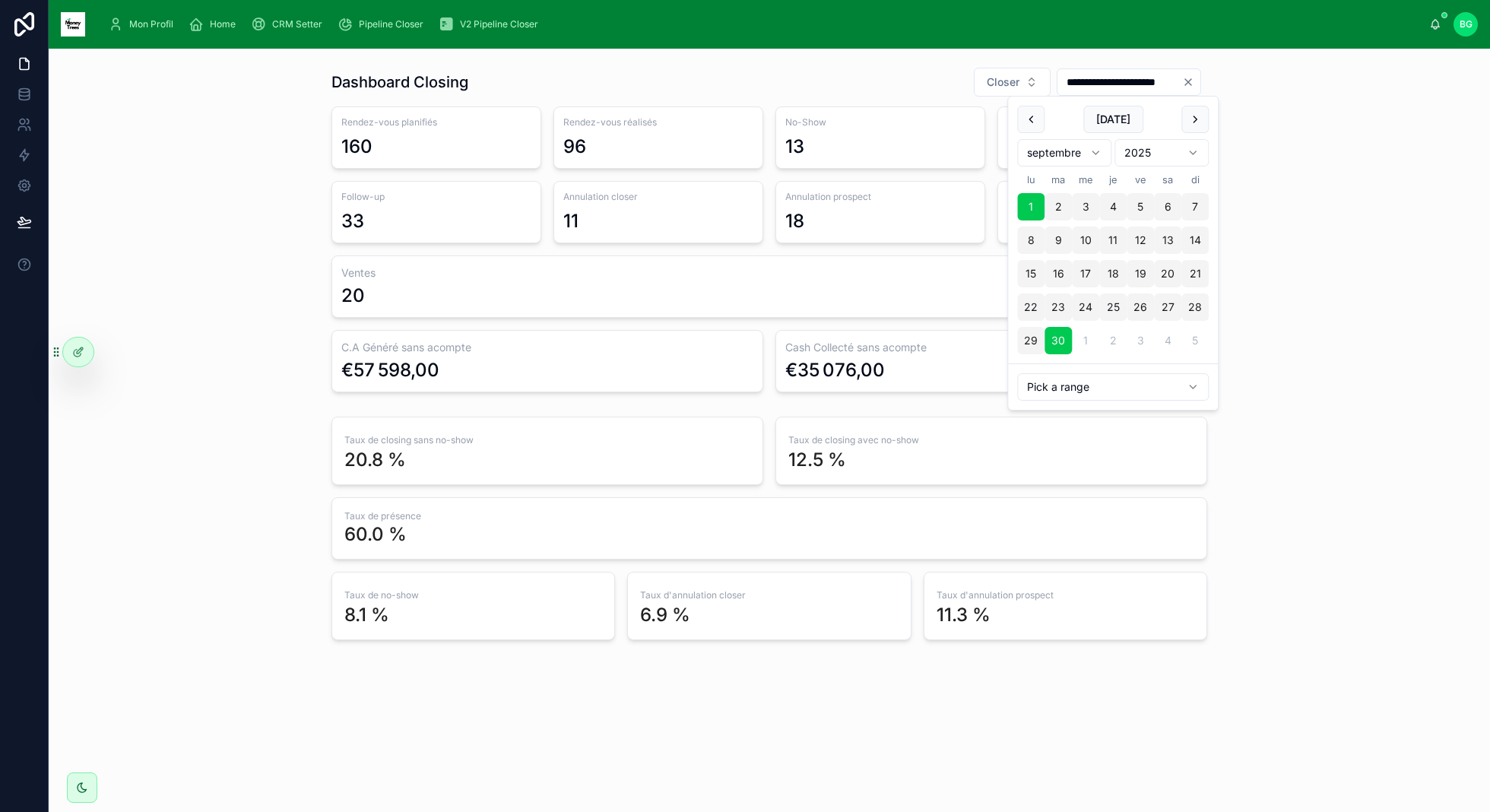
click at [1303, 331] on div "**********" at bounding box center [769, 353] width 1417 height 585
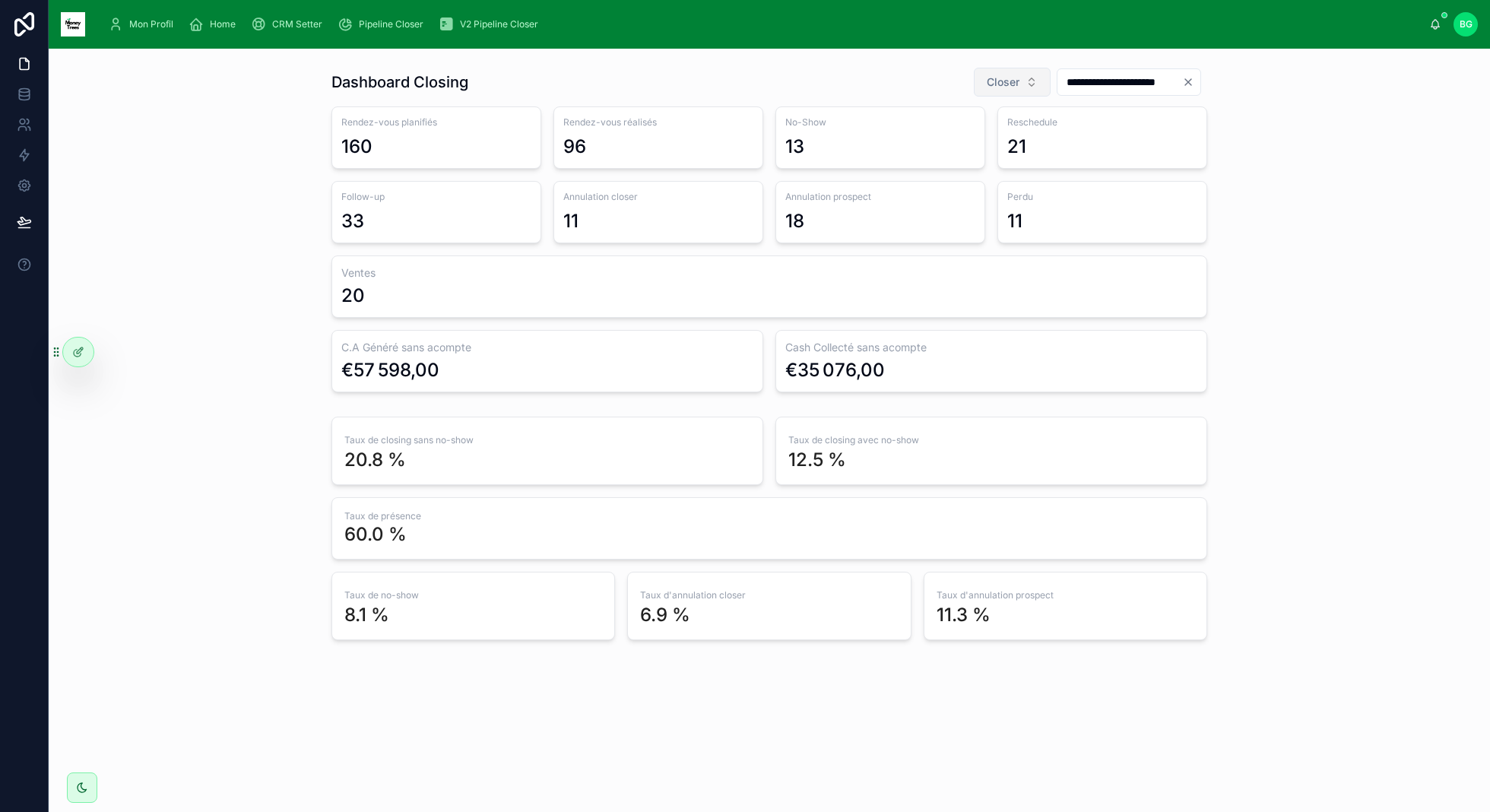
click at [990, 88] on span "Closer" at bounding box center [1003, 82] width 32 height 15
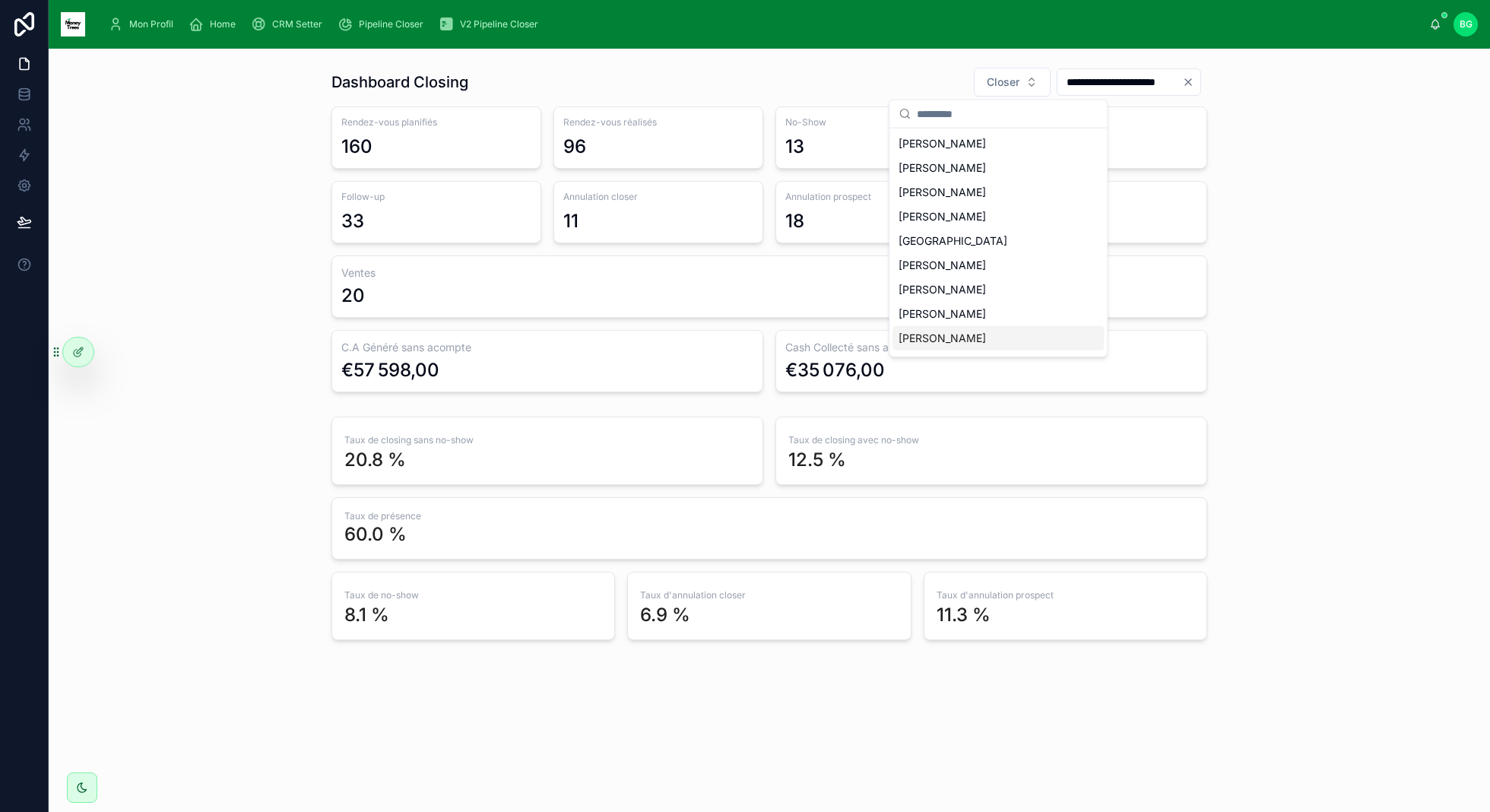
click at [939, 339] on span "[PERSON_NAME]" at bounding box center [942, 338] width 88 height 15
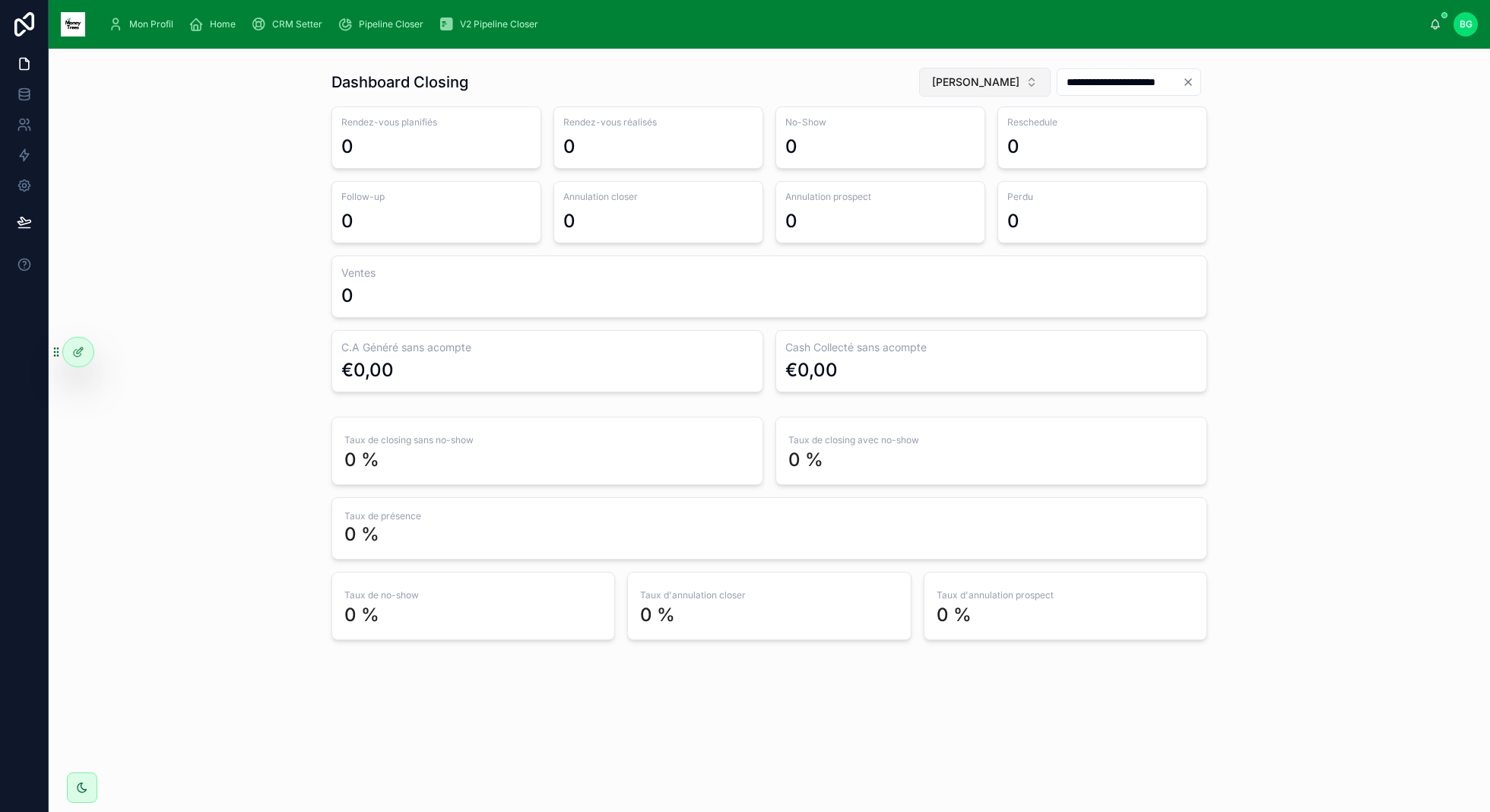
click at [978, 72] on button "[PERSON_NAME]" at bounding box center [985, 82] width 131 height 29
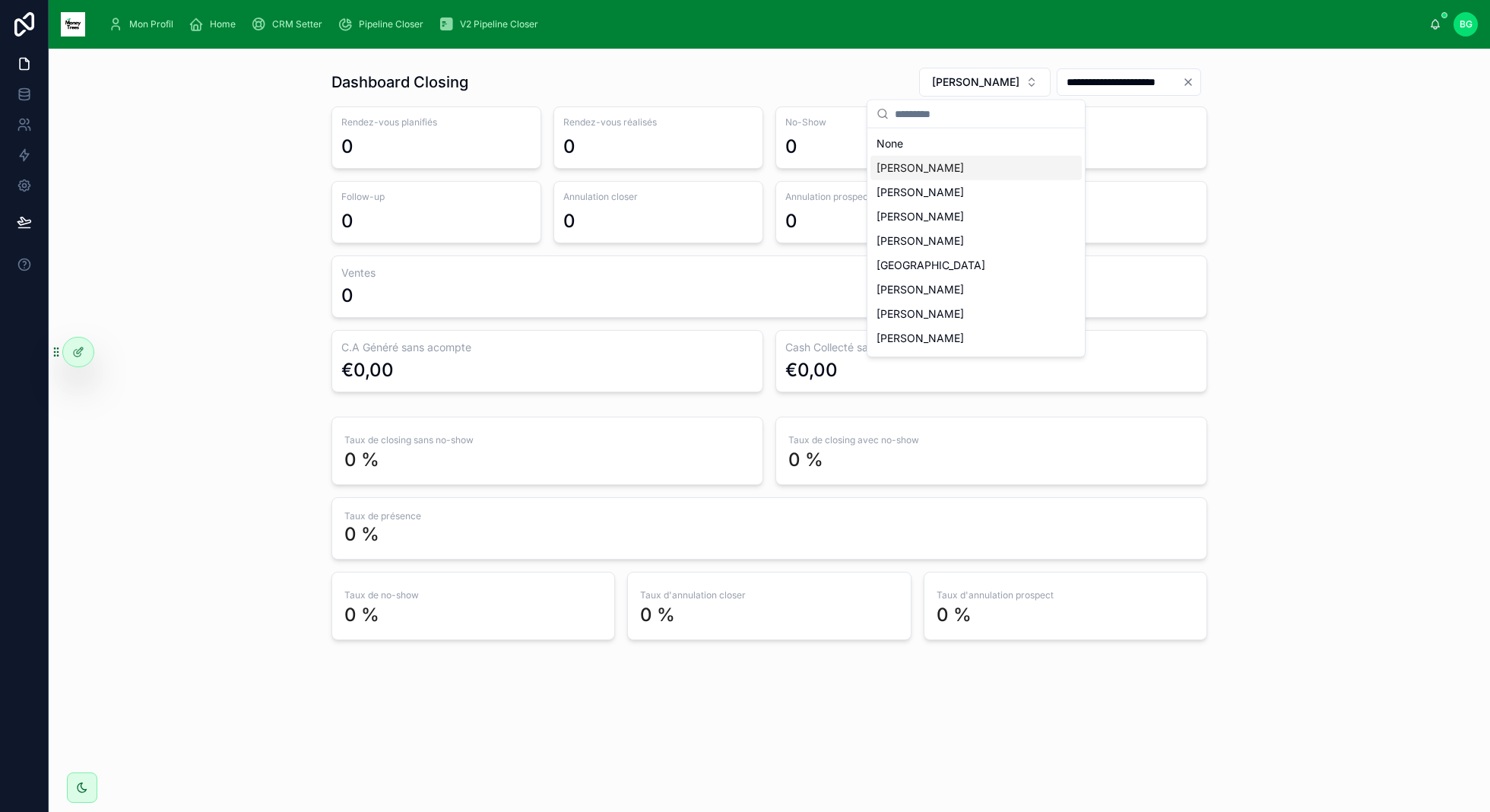
click at [962, 167] on div "[PERSON_NAME]" at bounding box center [976, 168] width 211 height 24
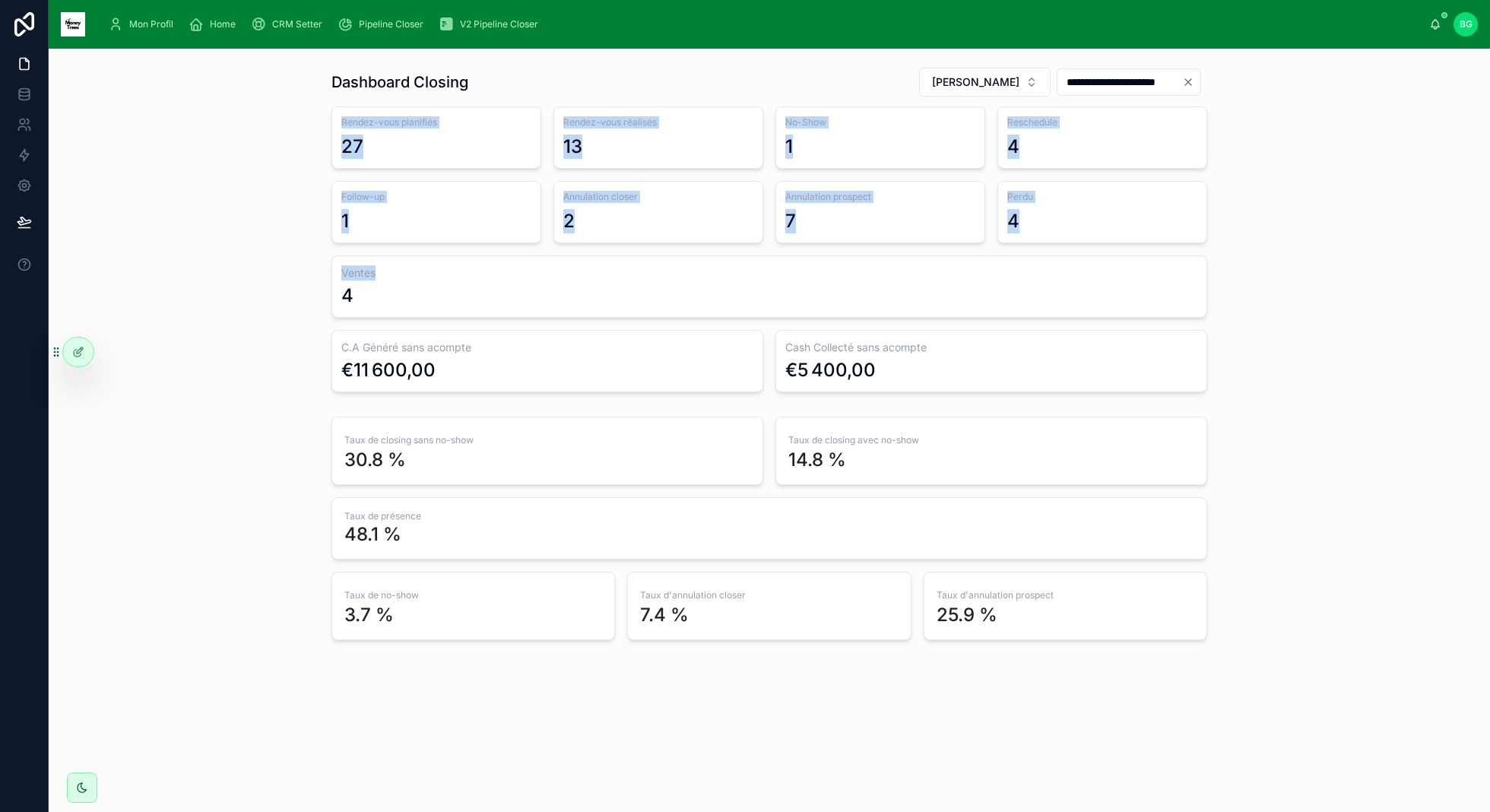
drag, startPoint x: 211, startPoint y: 111, endPoint x: 619, endPoint y: 273, distance: 439.0
click at [619, 271] on div "**********" at bounding box center [769, 353] width 1417 height 585
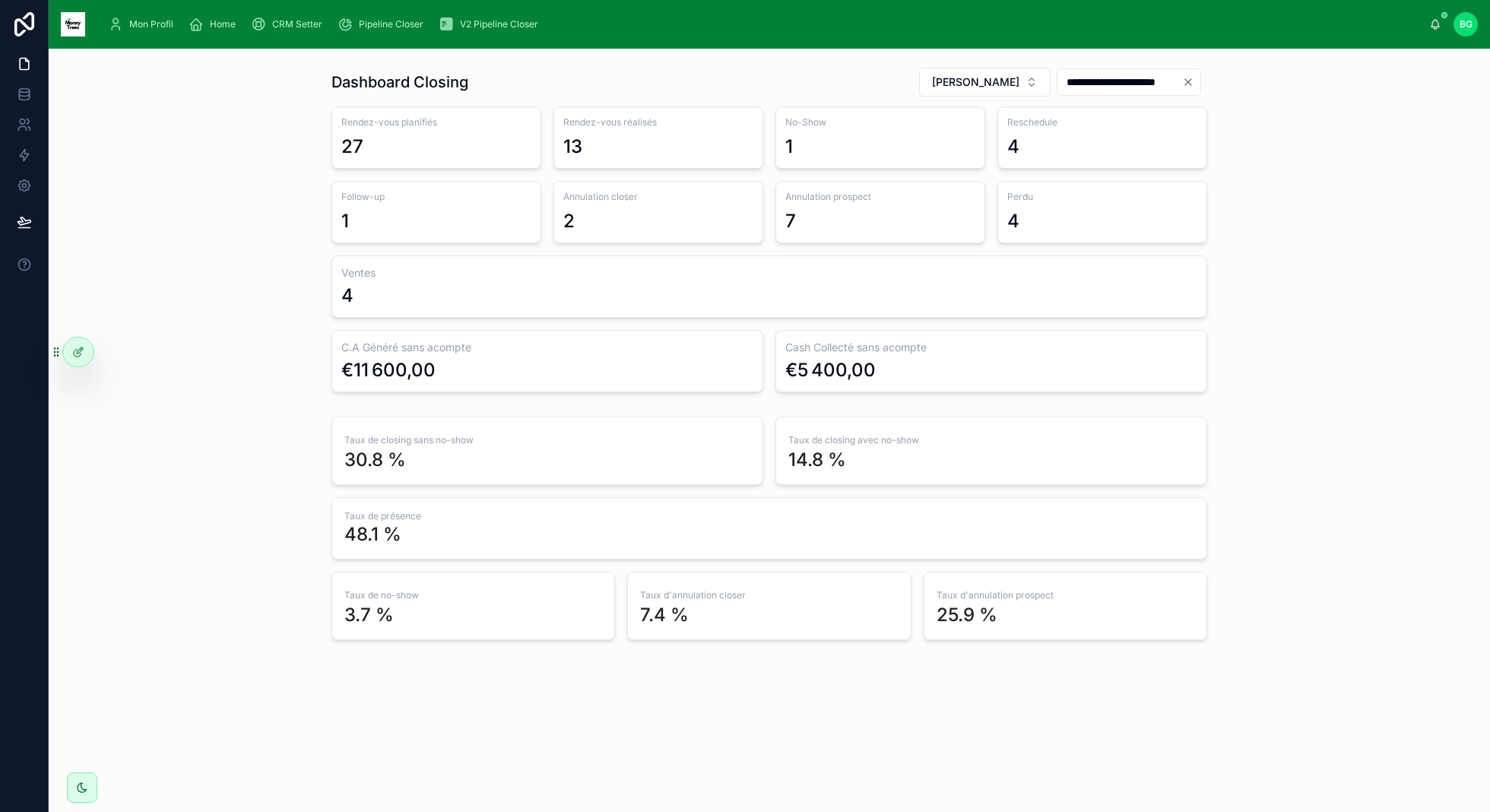
click at [1250, 254] on div "**********" at bounding box center [769, 353] width 1417 height 585
drag, startPoint x: 349, startPoint y: 355, endPoint x: 654, endPoint y: 371, distance: 305.4
click at [645, 369] on div "€11 600,00" at bounding box center [548, 370] width 412 height 24
drag, startPoint x: 792, startPoint y: 358, endPoint x: 931, endPoint y: 360, distance: 139.0
click at [931, 360] on div "€5 400,00" at bounding box center [992, 370] width 412 height 24
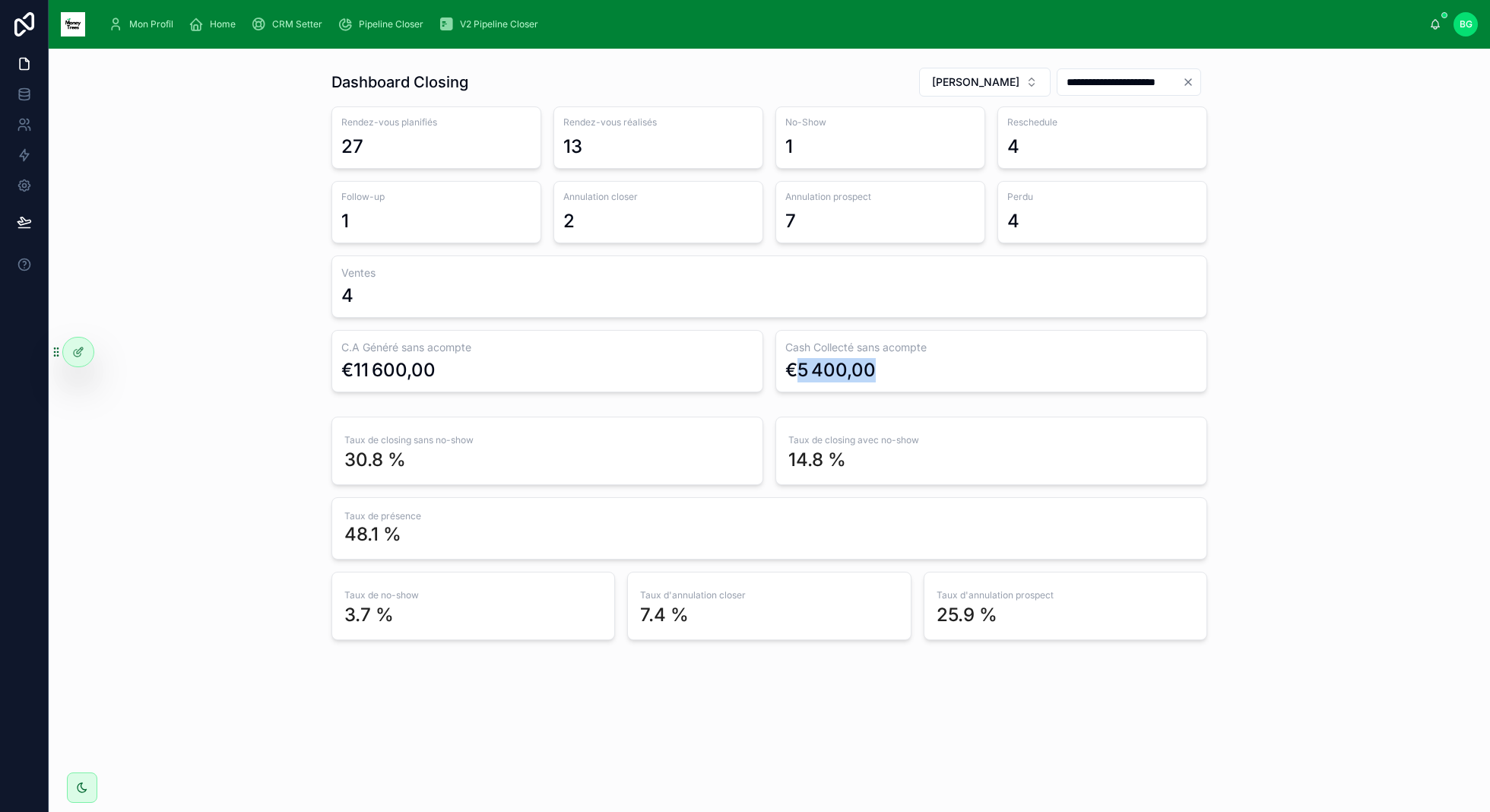
click at [150, 28] on span "Mon Profil" at bounding box center [151, 24] width 44 height 12
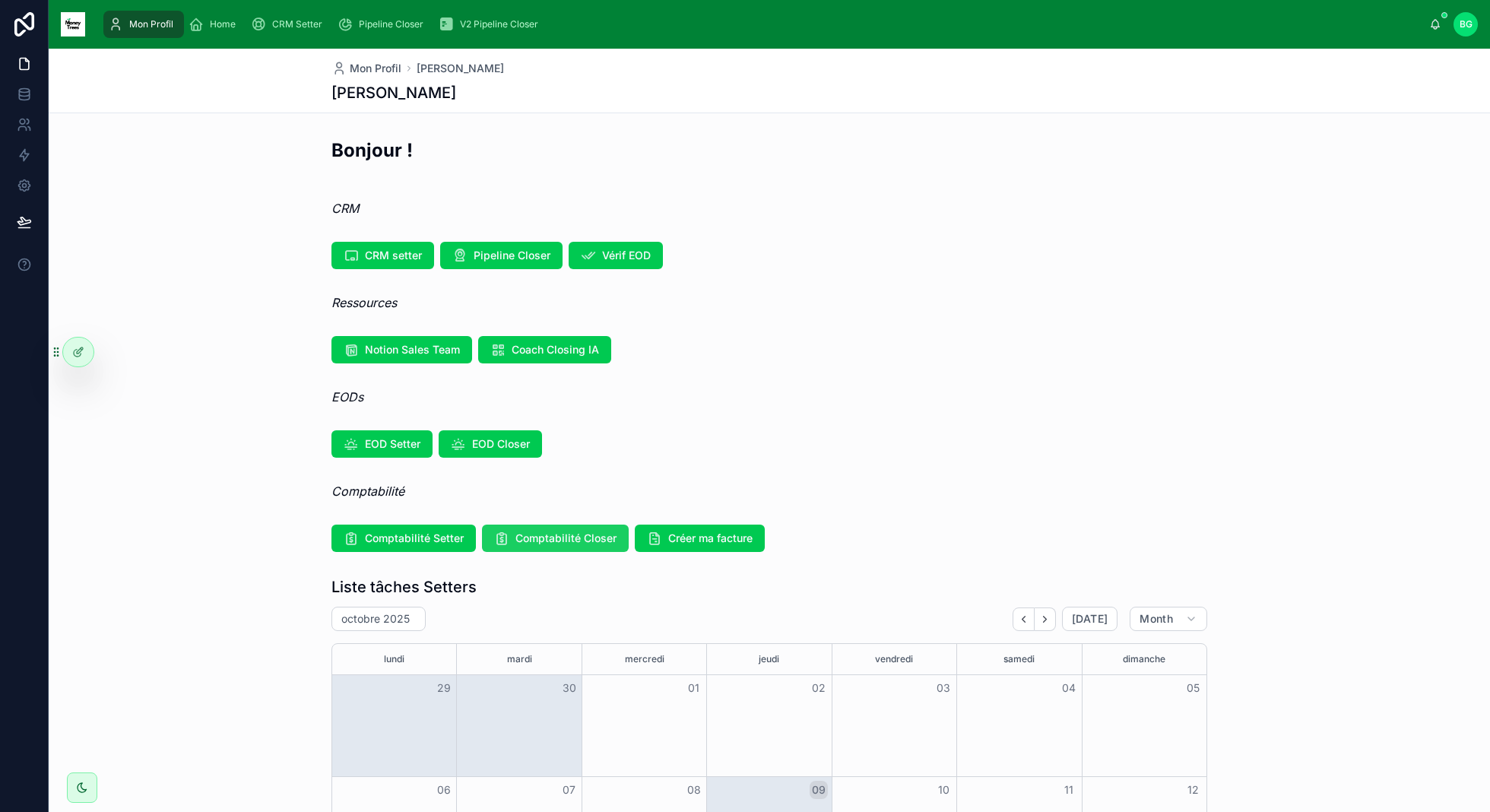
click at [578, 533] on span "Comptabilité Closer" at bounding box center [566, 538] width 101 height 15
click at [273, 20] on span "CRM Setter" at bounding box center [297, 24] width 50 height 12
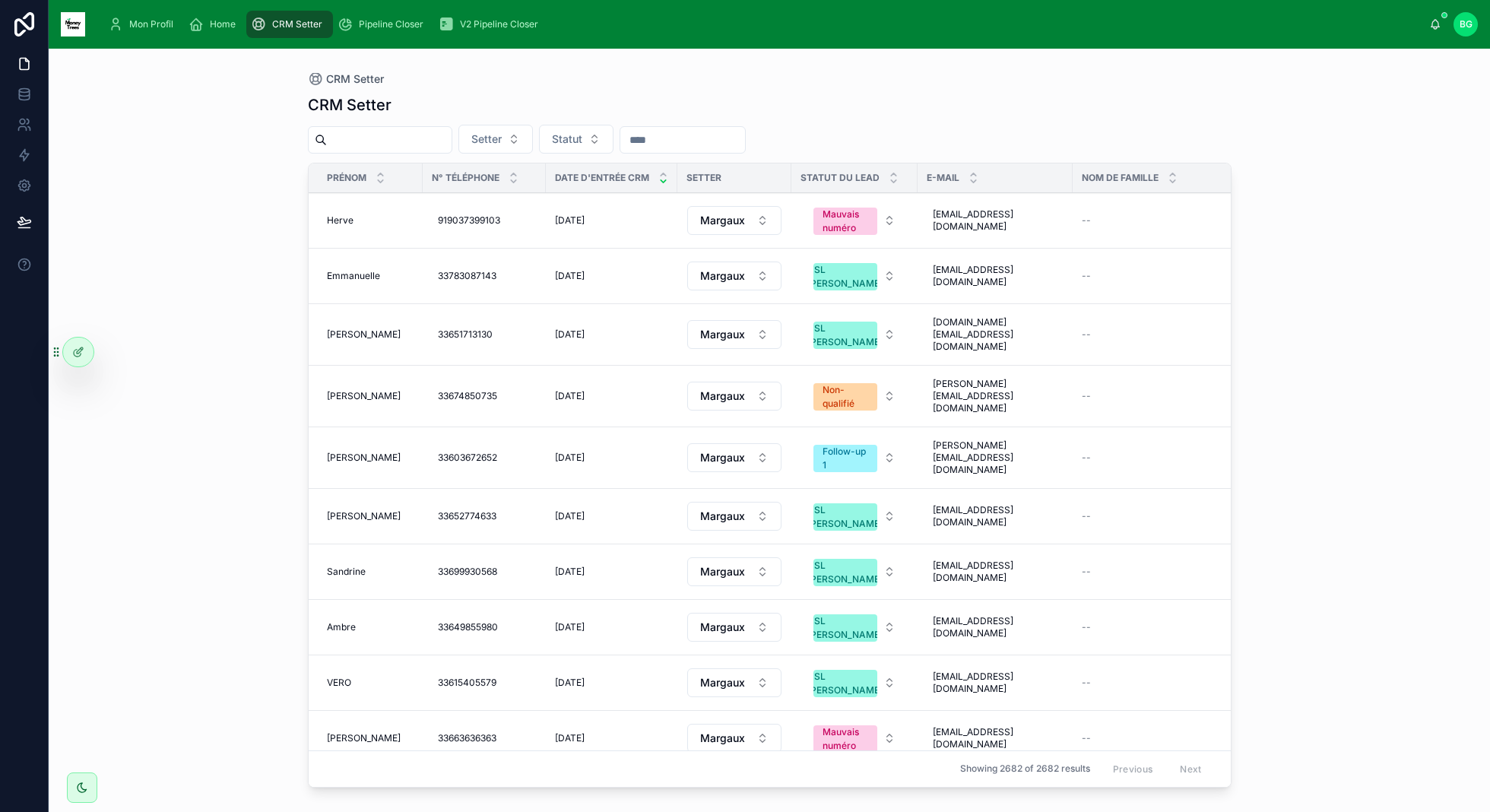
click at [205, 24] on div "Home" at bounding box center [215, 24] width 54 height 24
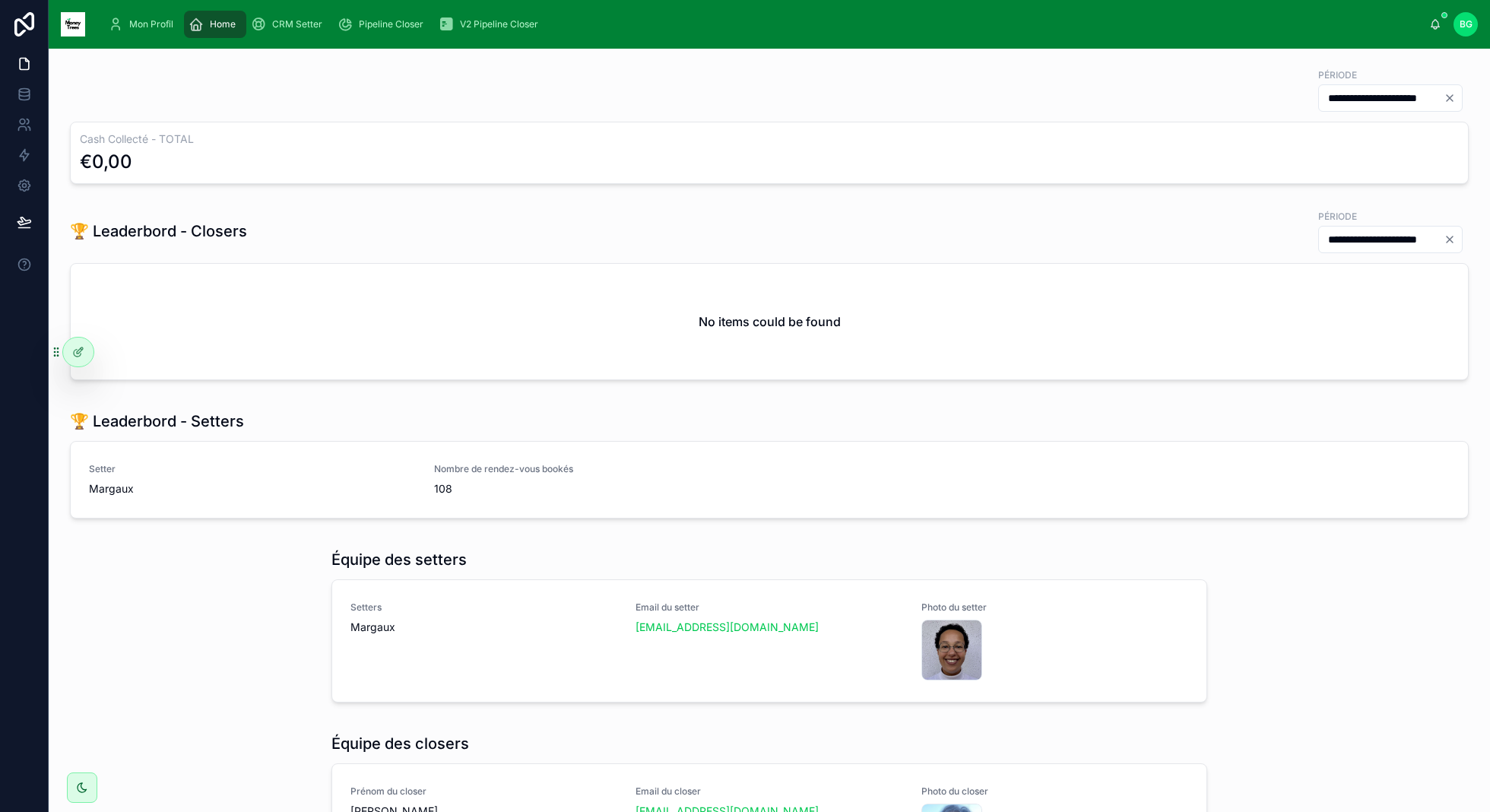
scroll to position [640, 0]
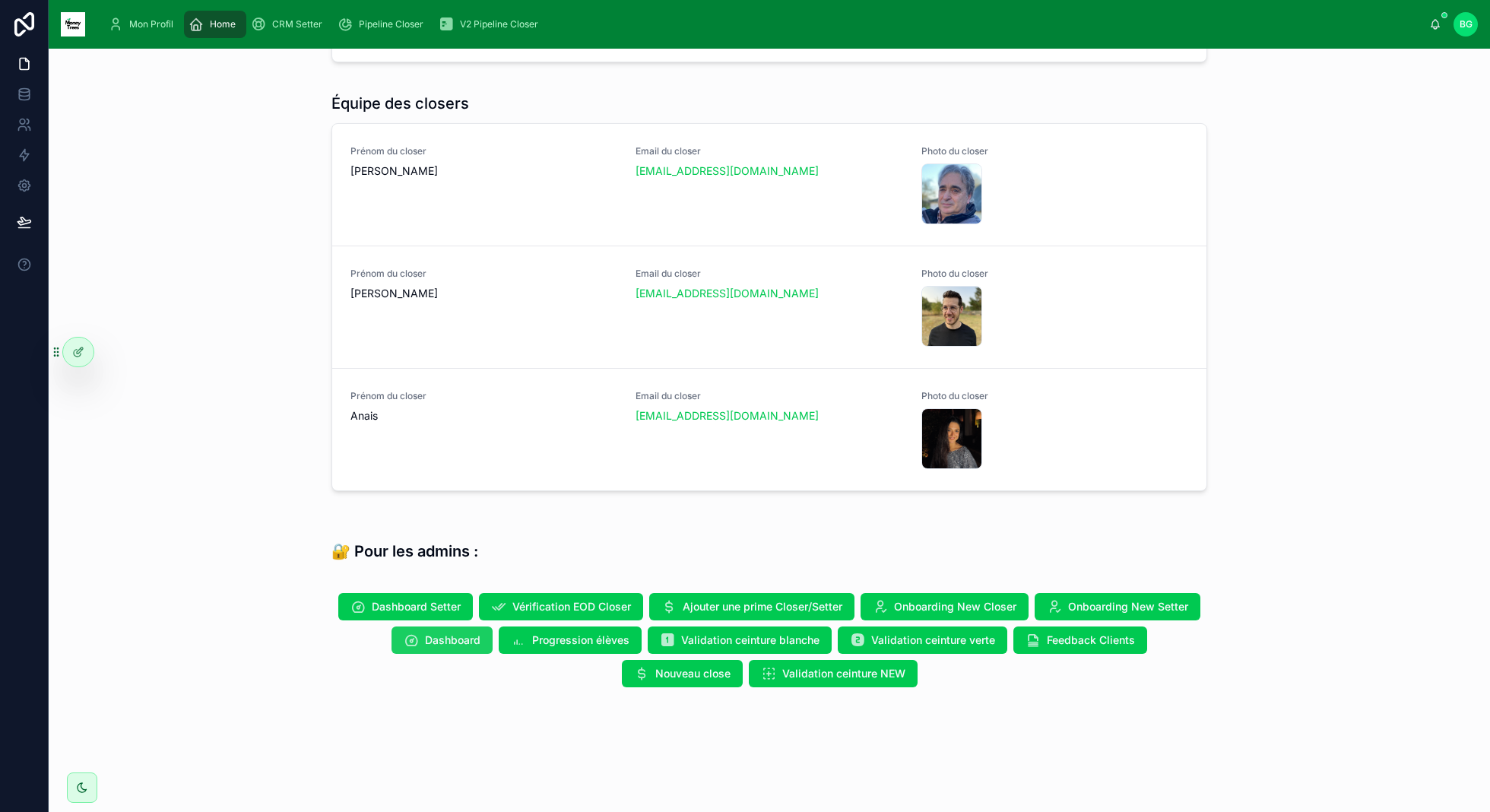
click at [450, 634] on span "Dashboard" at bounding box center [453, 639] width 55 height 15
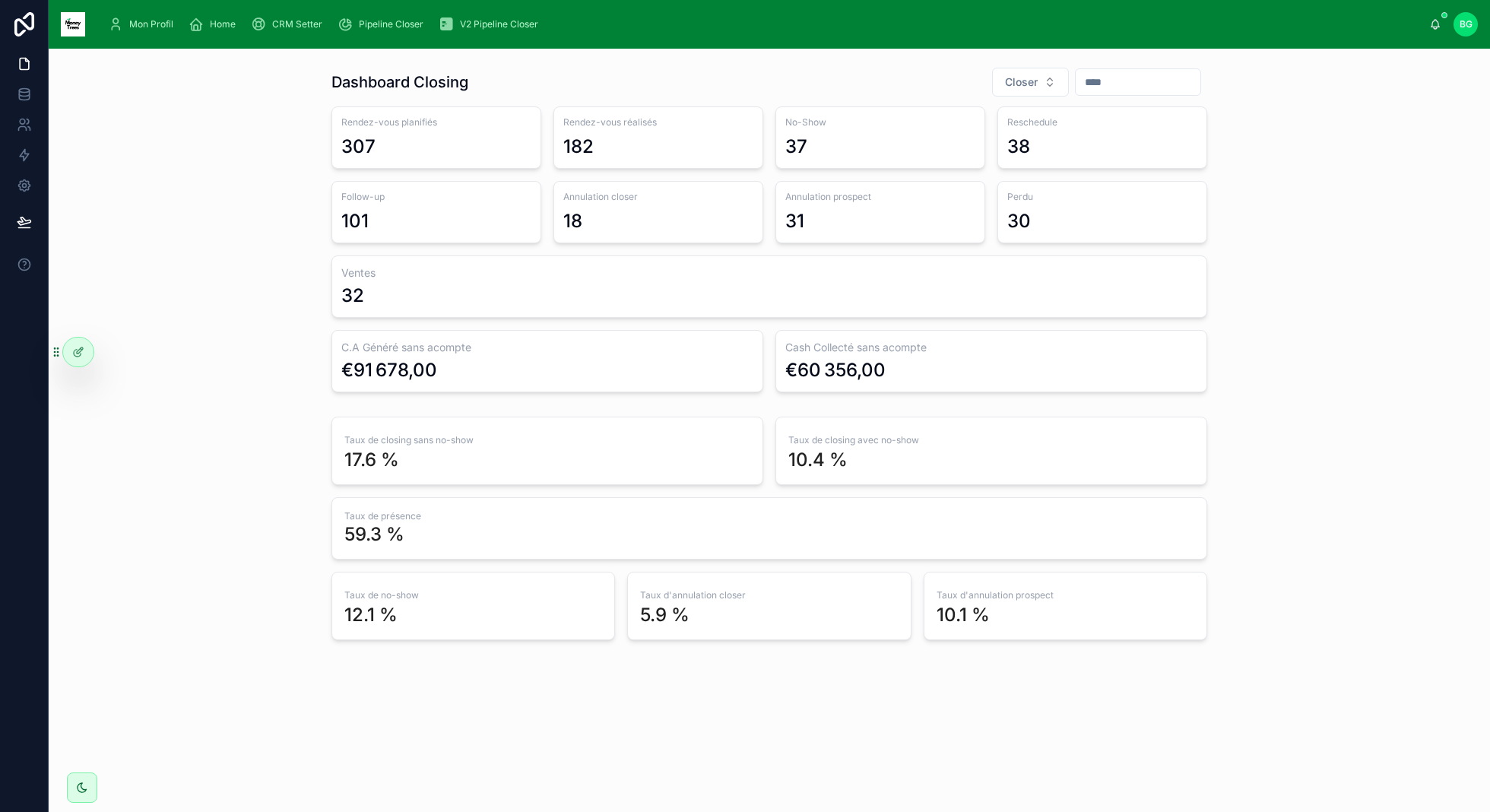
click at [1132, 82] on input "text" at bounding box center [1139, 82] width 125 height 21
click at [1051, 113] on button at bounding box center [1049, 119] width 28 height 28
click at [1055, 208] on button "1" at bounding box center [1049, 207] width 28 height 28
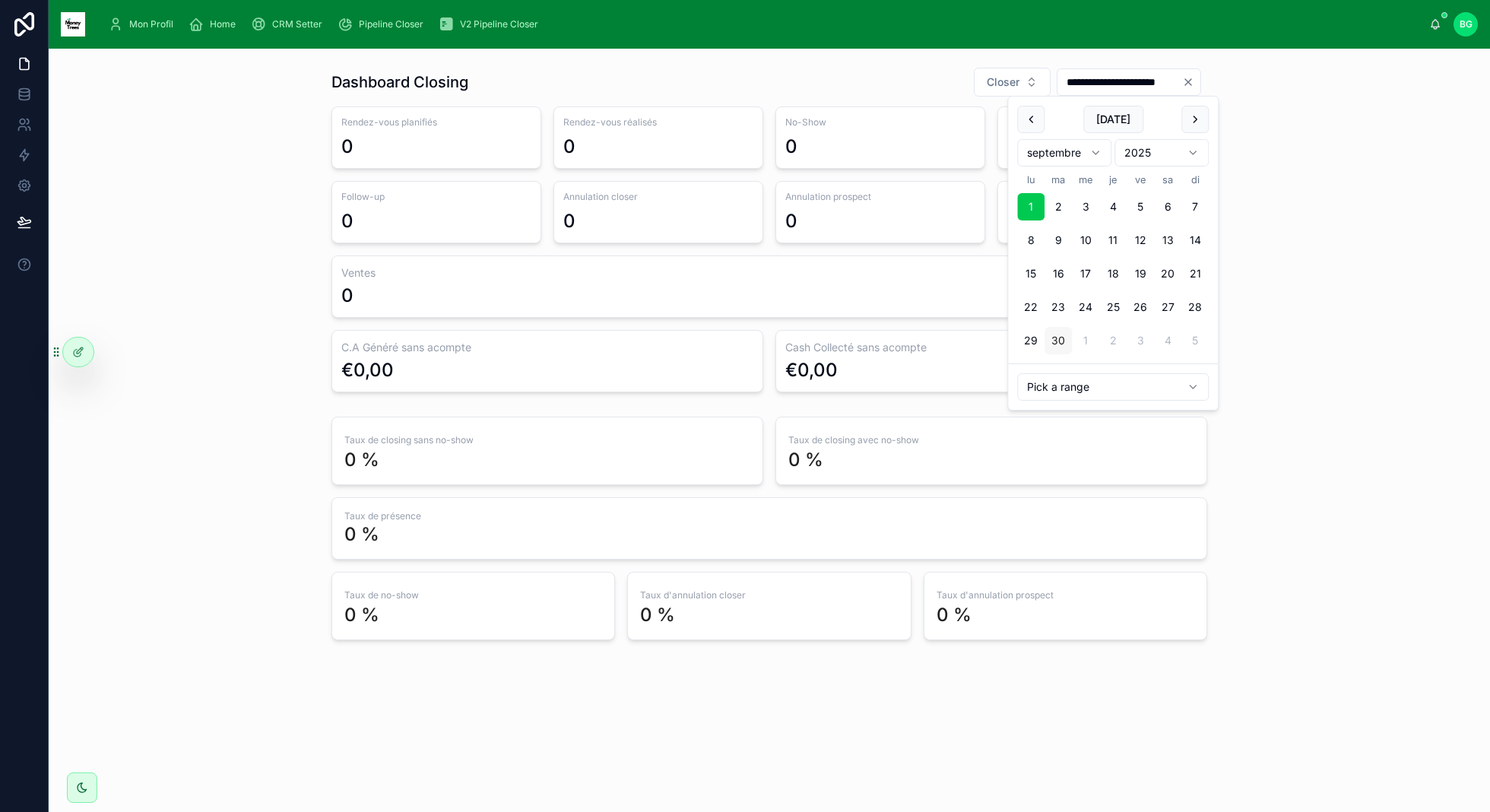
click at [1066, 342] on button "30" at bounding box center [1058, 341] width 28 height 28
click at [1354, 328] on div "**********" at bounding box center [769, 353] width 1417 height 585
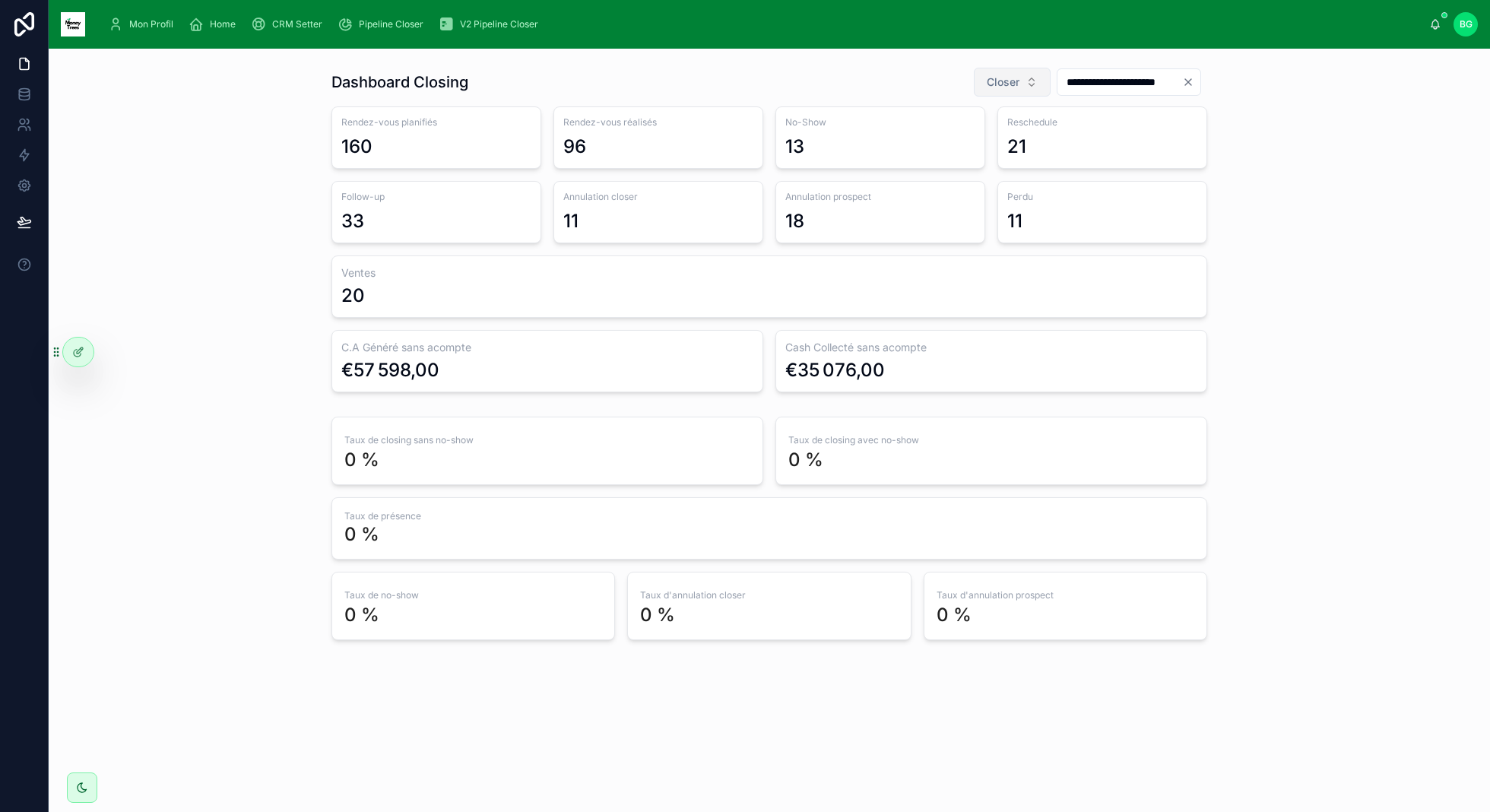
click at [1016, 84] on button "Closer" at bounding box center [1012, 82] width 77 height 29
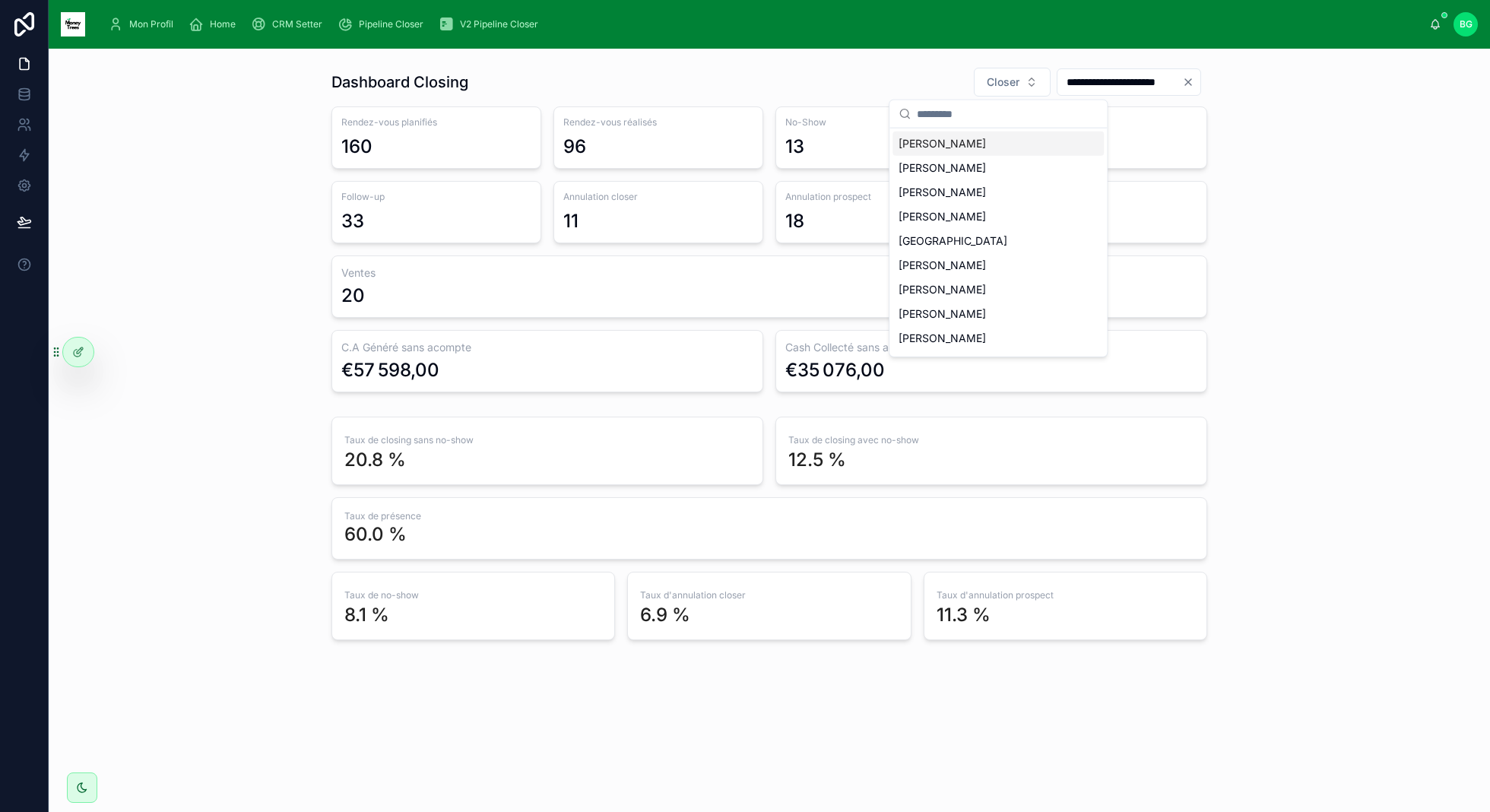
click at [966, 143] on div "[PERSON_NAME]" at bounding box center [998, 144] width 211 height 24
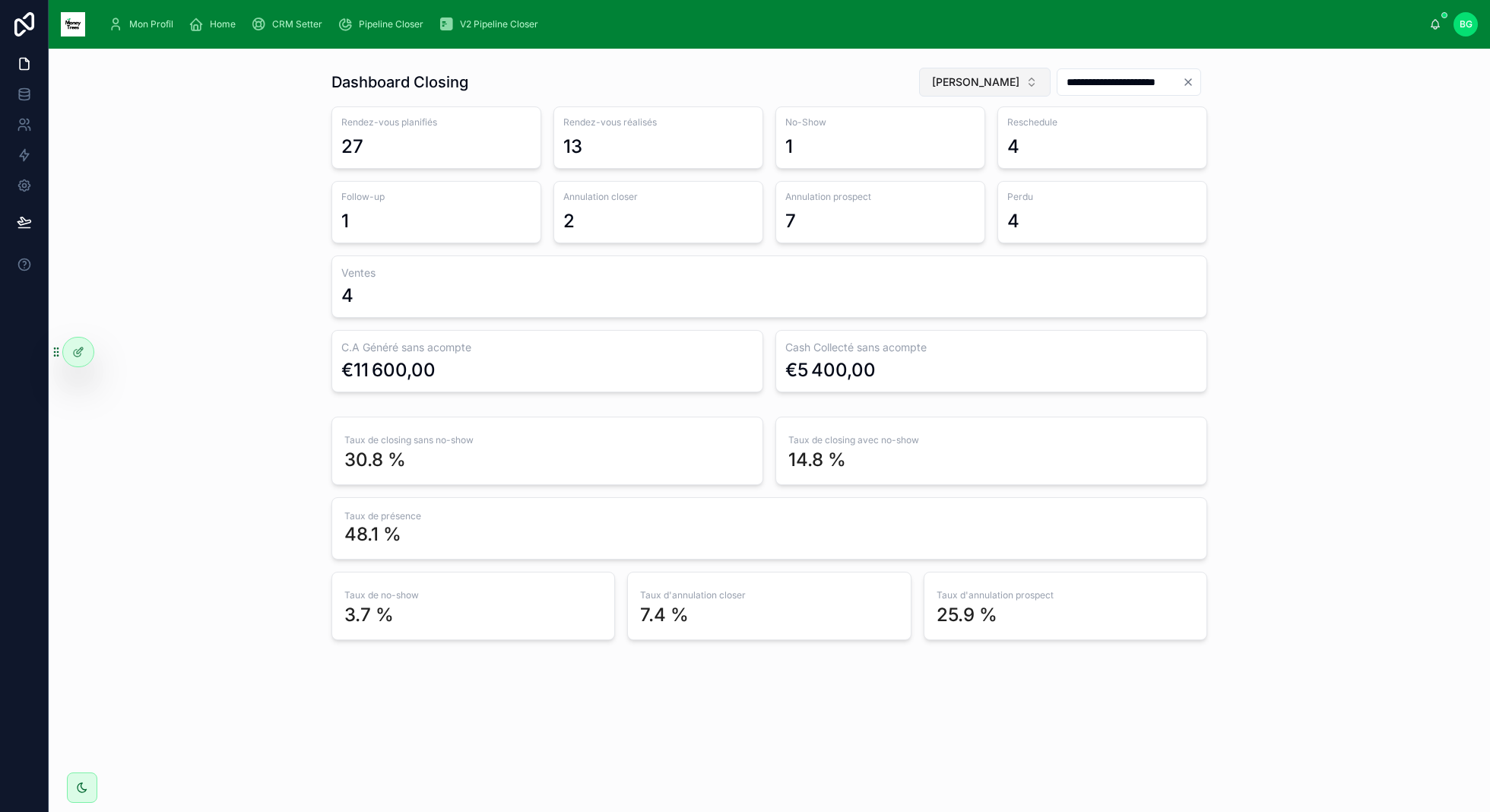
click at [977, 79] on span "[PERSON_NAME]" at bounding box center [976, 82] width 88 height 15
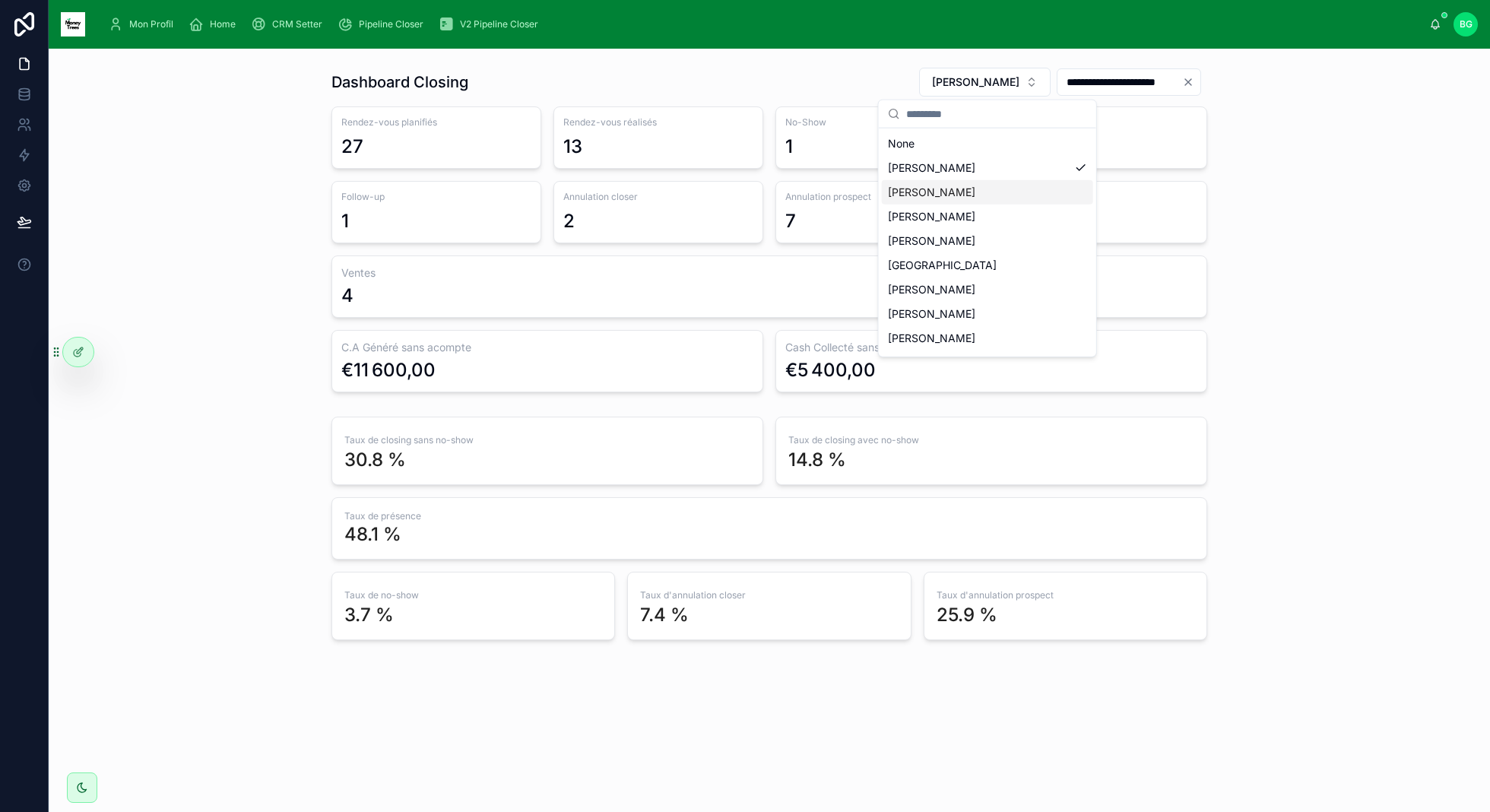
click at [962, 190] on span "[PERSON_NAME]" at bounding box center [932, 192] width 88 height 15
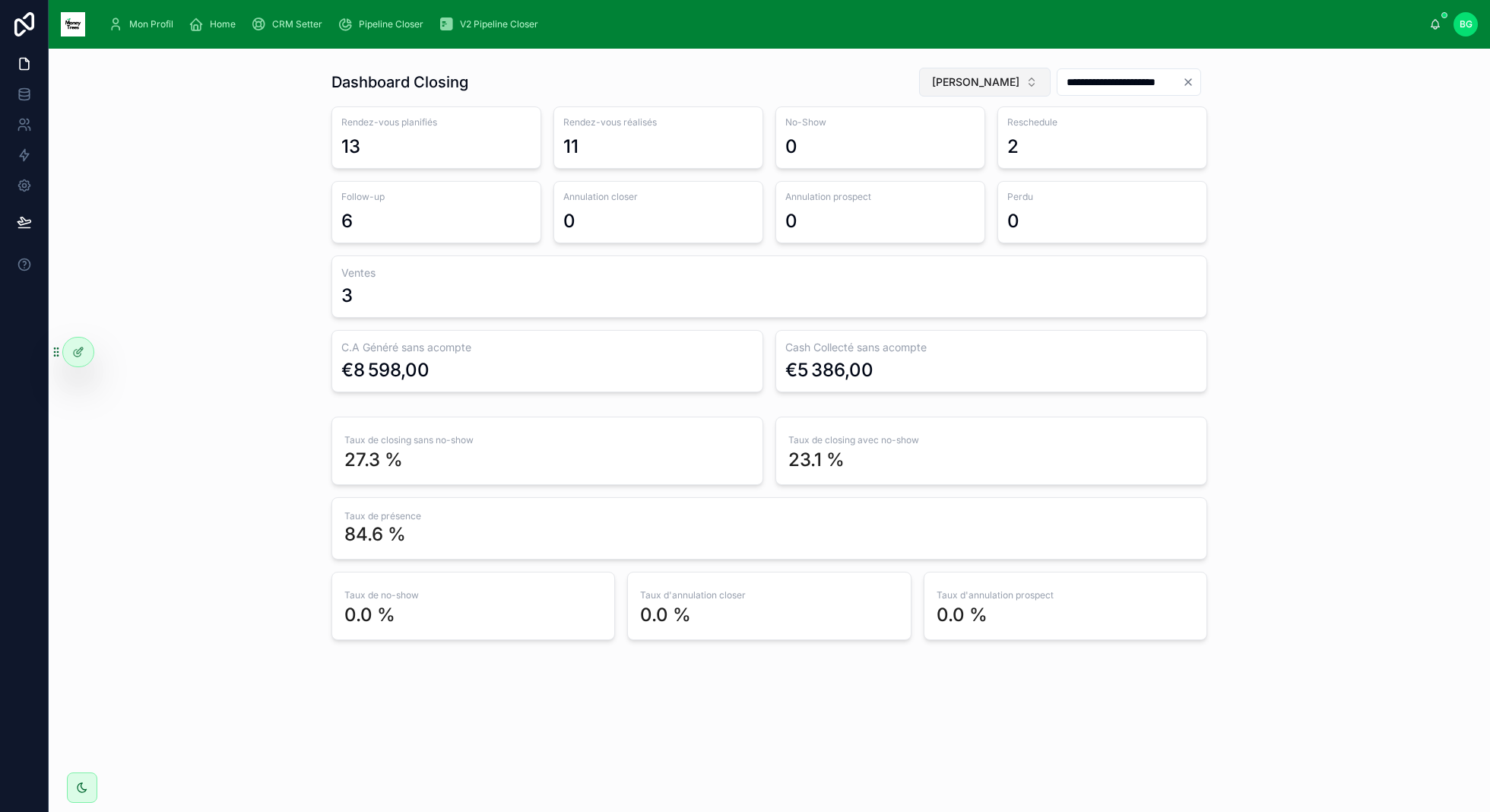
click at [988, 82] on span "[PERSON_NAME]" at bounding box center [976, 82] width 88 height 15
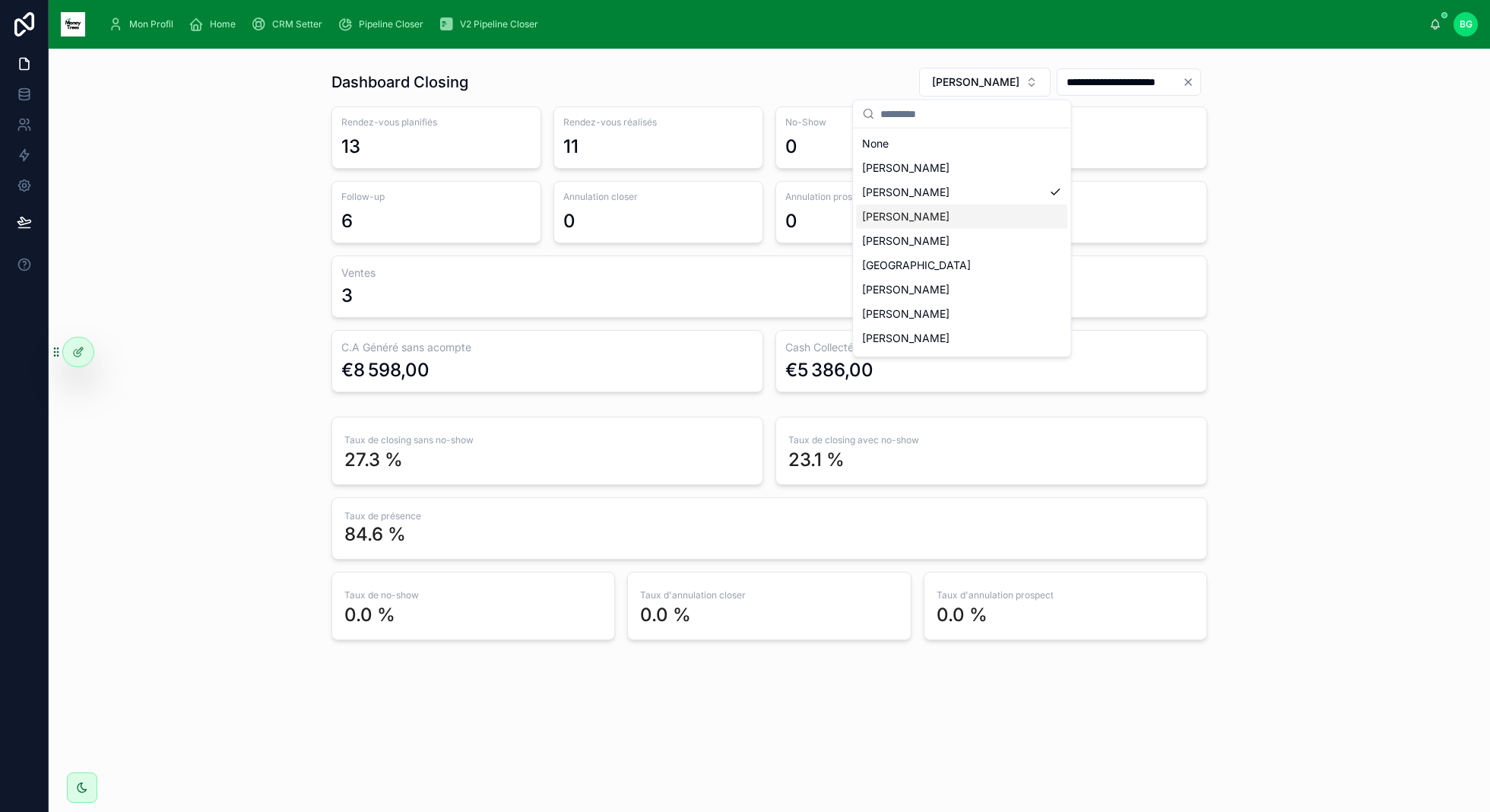
click at [950, 216] on div "[PERSON_NAME]" at bounding box center [962, 217] width 211 height 24
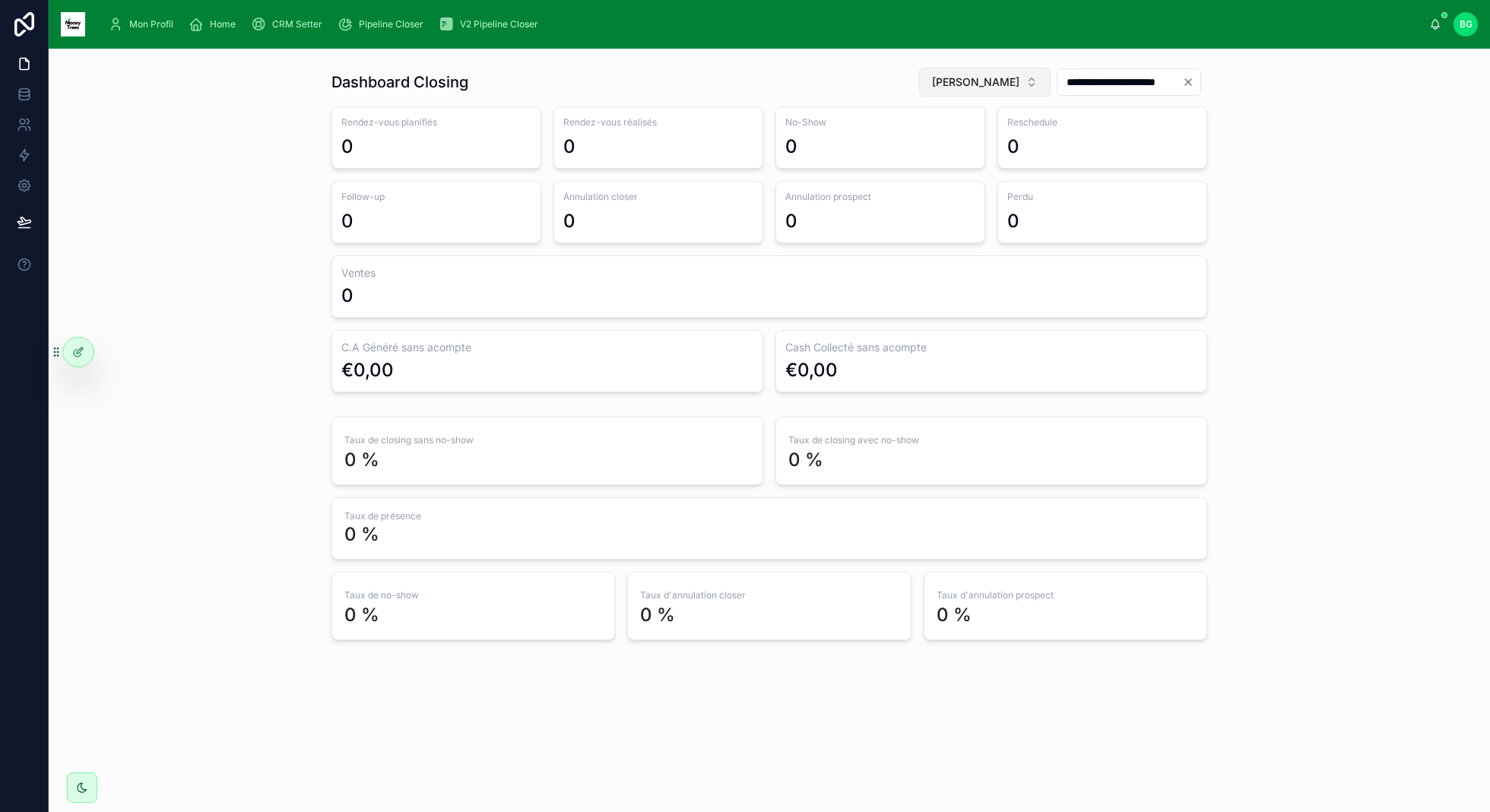
click at [1010, 87] on button "[PERSON_NAME]" at bounding box center [985, 82] width 131 height 29
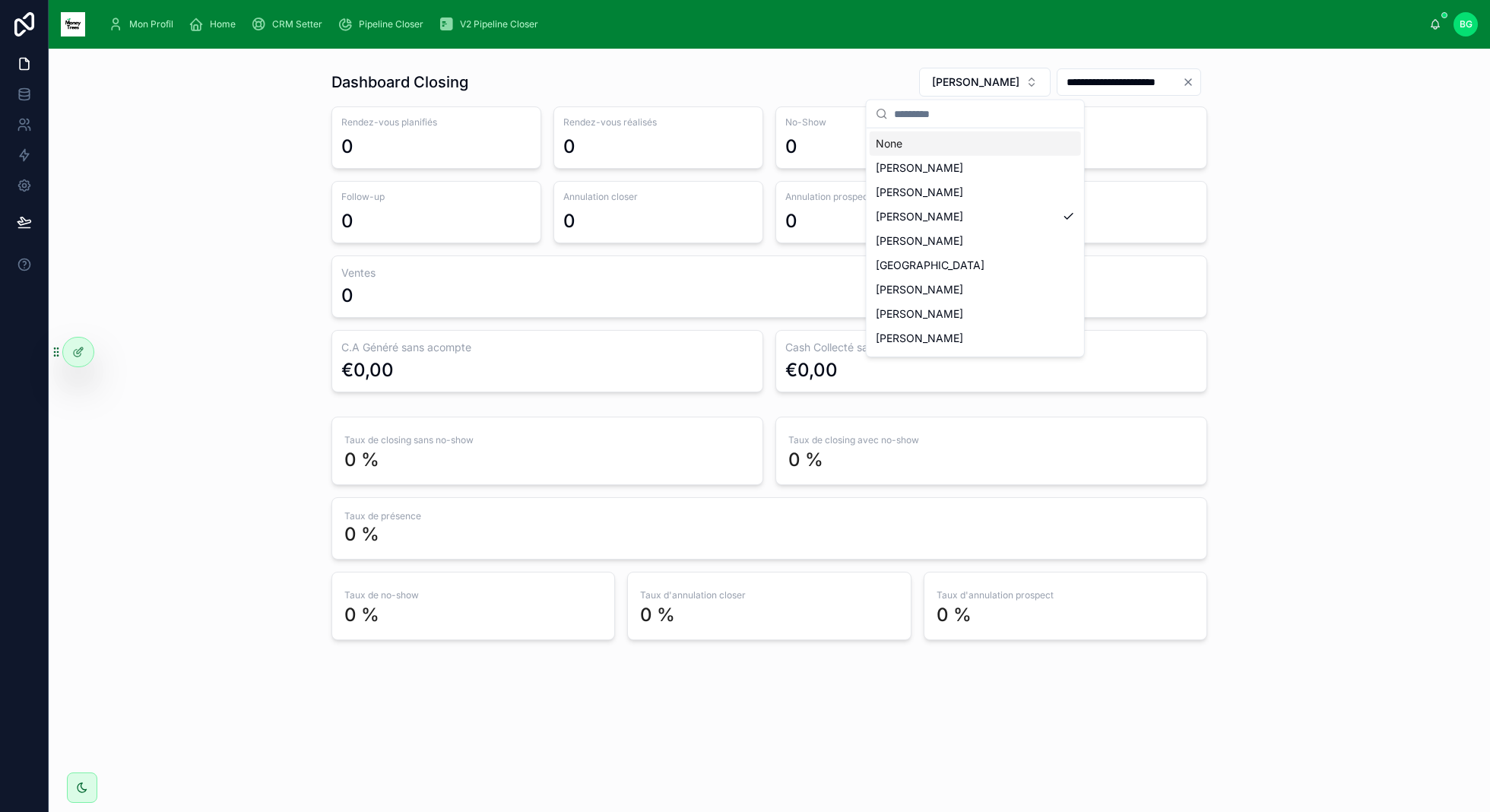
click at [1085, 78] on input "**********" at bounding box center [1120, 82] width 125 height 21
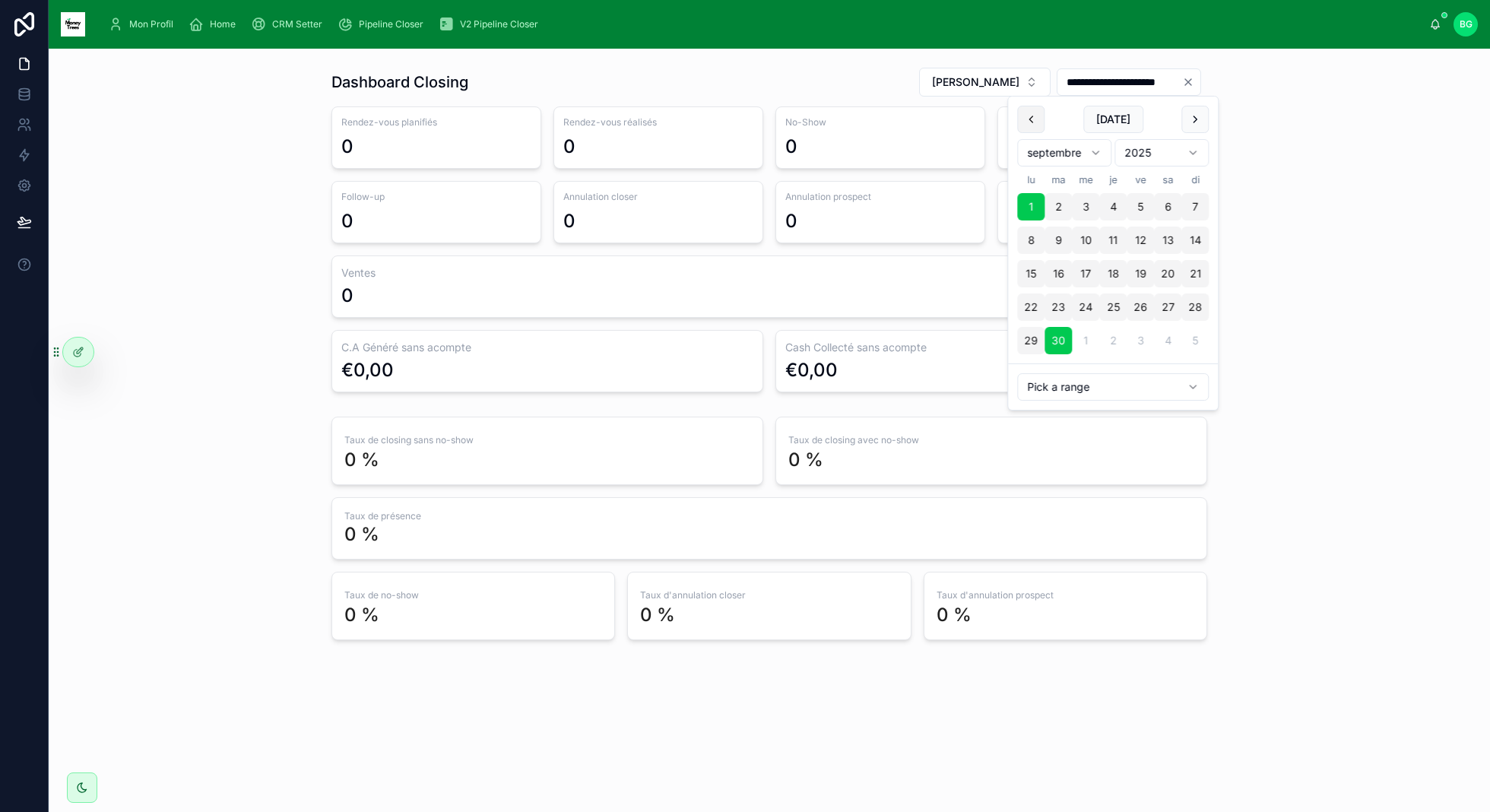
click at [1031, 116] on button at bounding box center [1031, 119] width 28 height 28
click at [1136, 205] on button "1" at bounding box center [1140, 207] width 28 height 28
type input "**********"
click at [1233, 258] on div "**********" at bounding box center [769, 353] width 1417 height 585
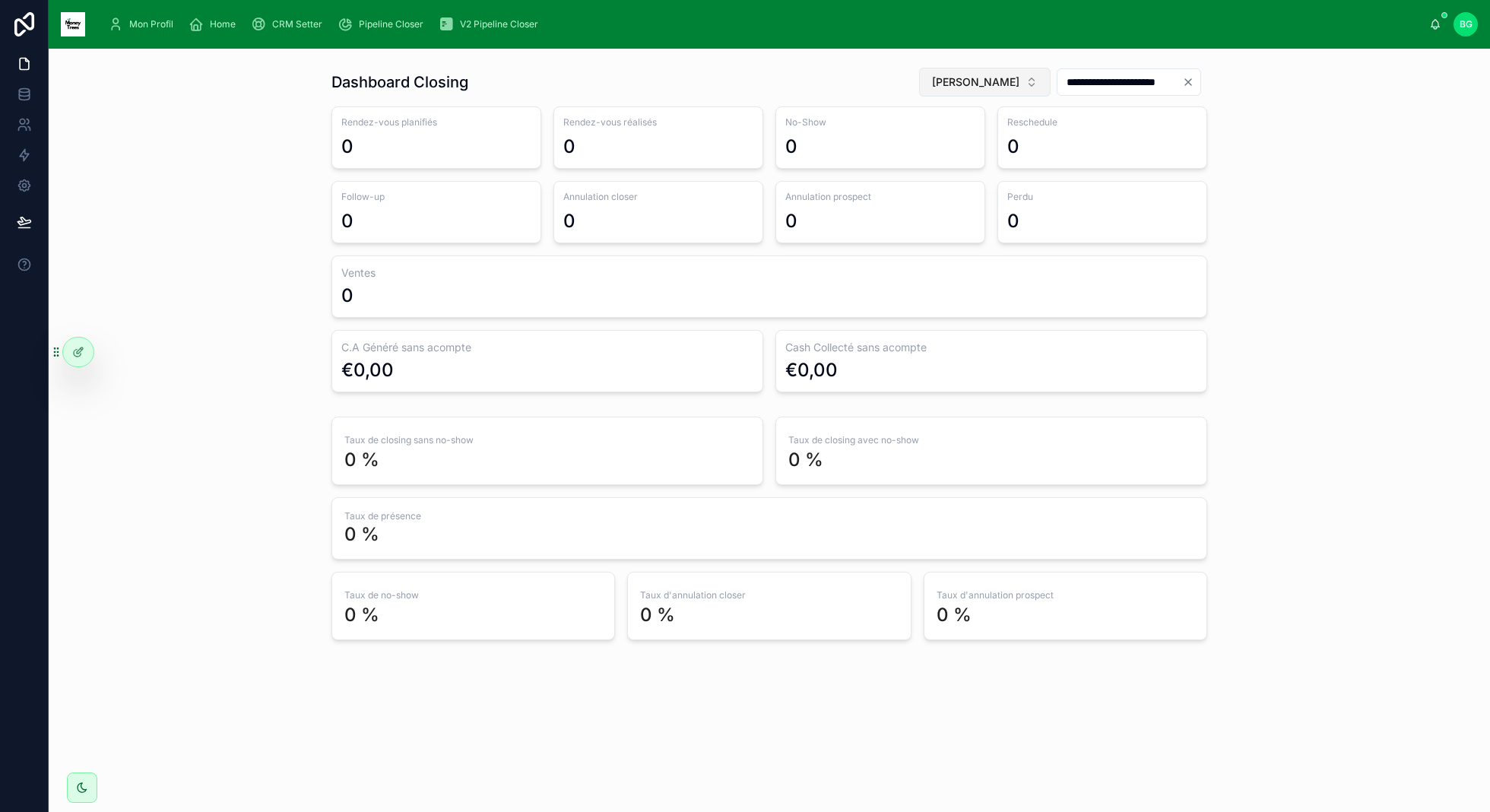
click at [971, 79] on span "[PERSON_NAME]" at bounding box center [976, 82] width 88 height 15
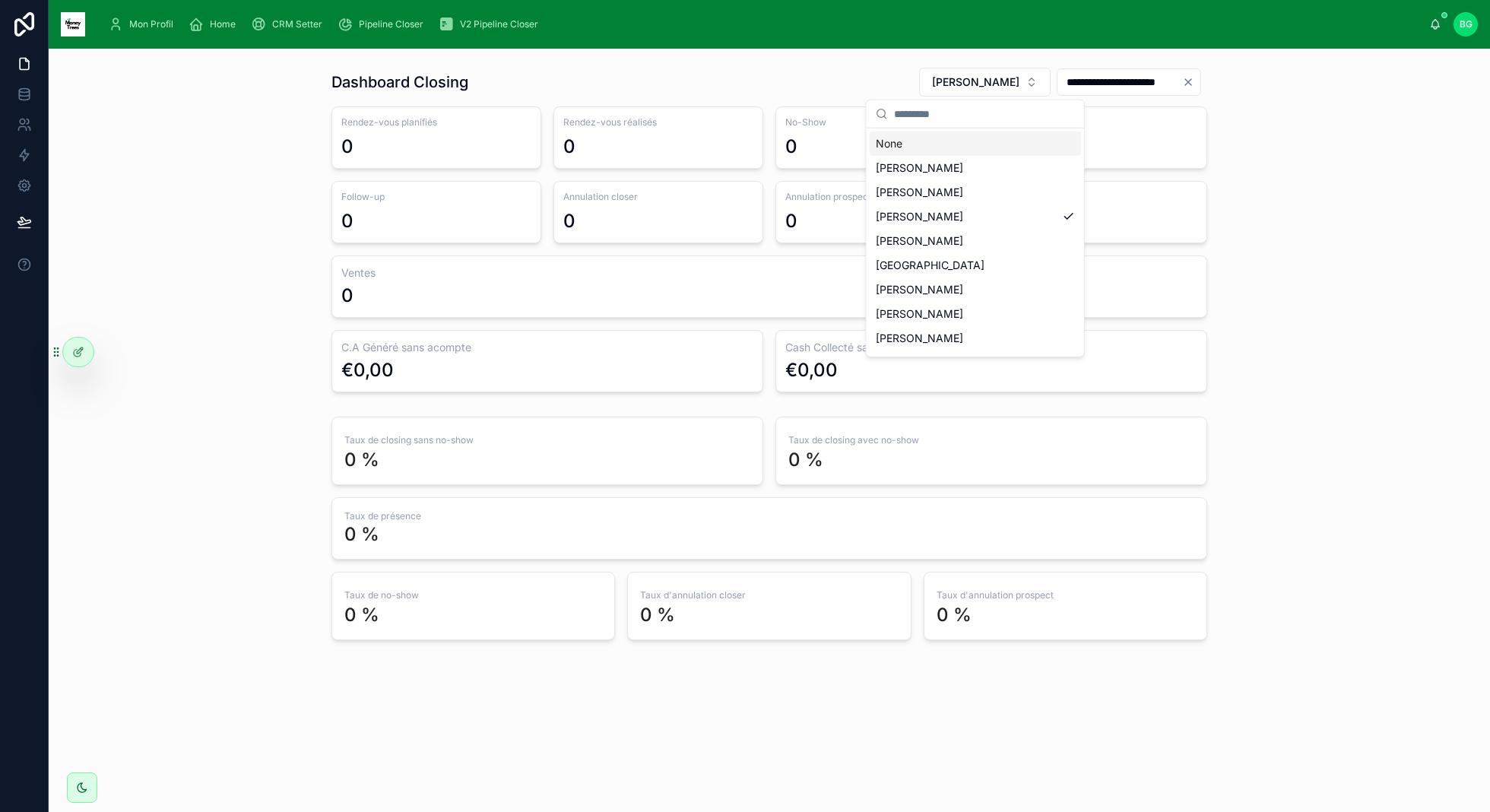
click at [919, 135] on div "None" at bounding box center [975, 144] width 211 height 24
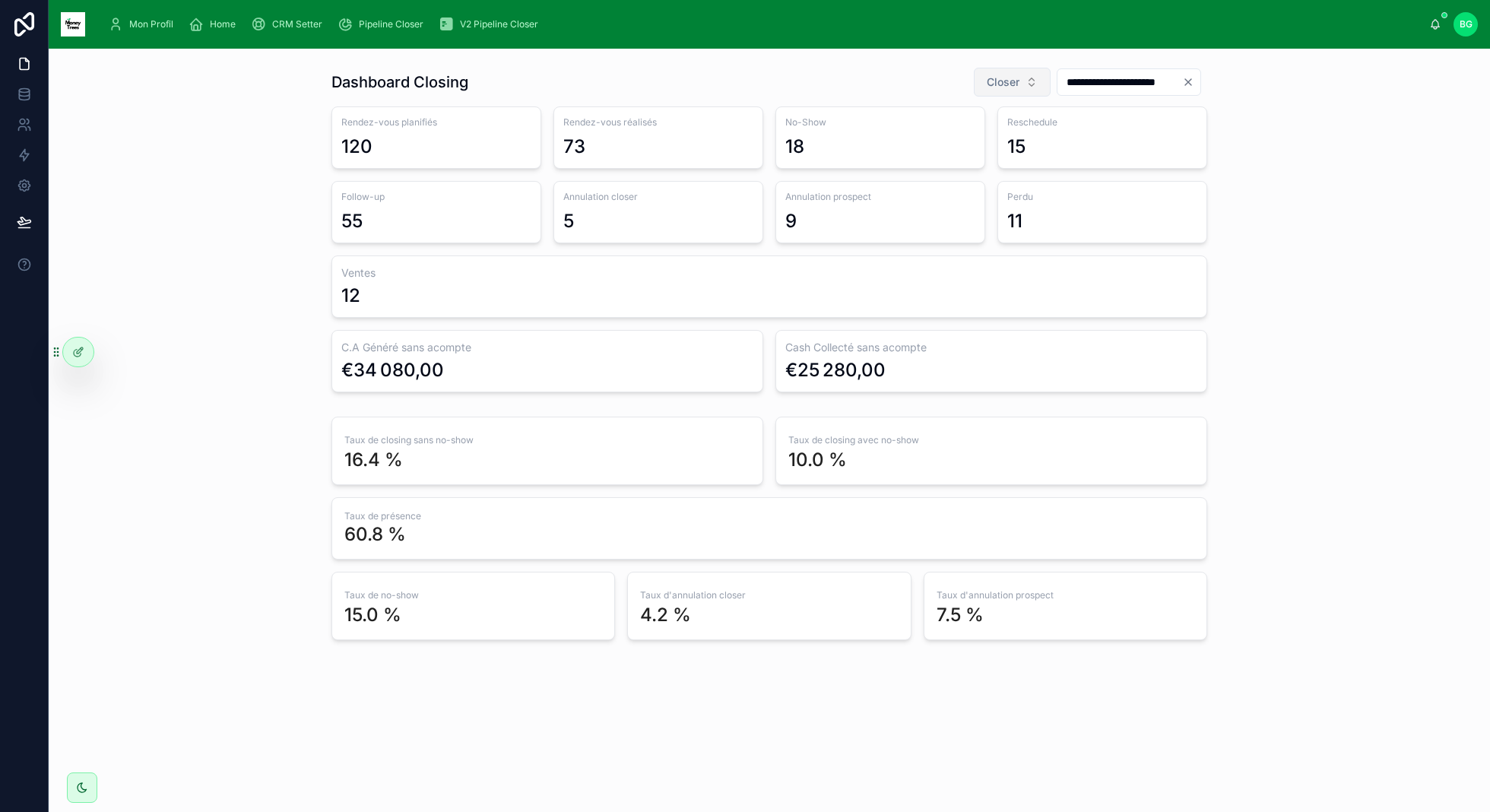
click at [998, 78] on span "Closer" at bounding box center [1003, 82] width 32 height 15
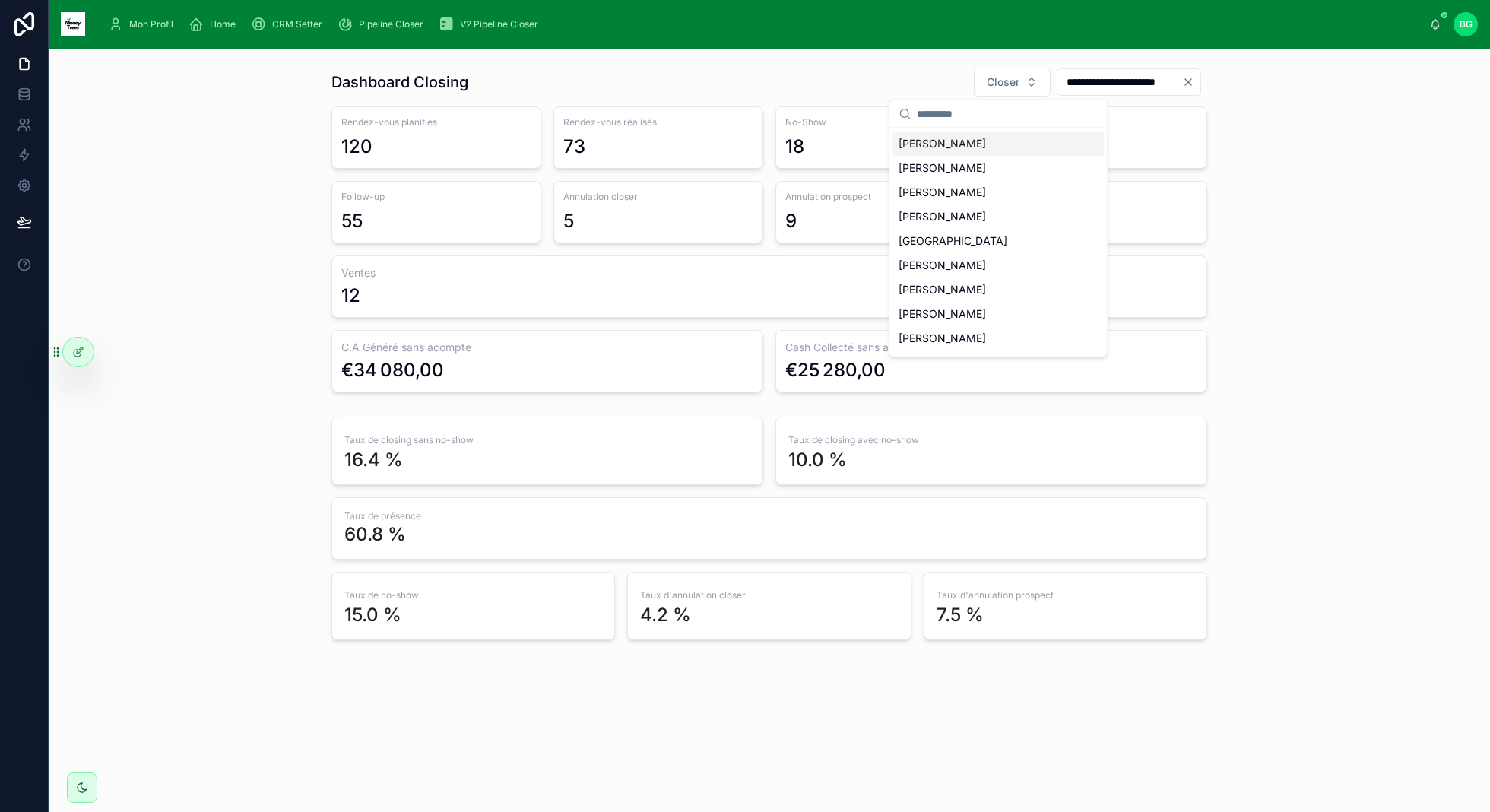
click at [187, 344] on div "**********" at bounding box center [769, 353] width 1417 height 585
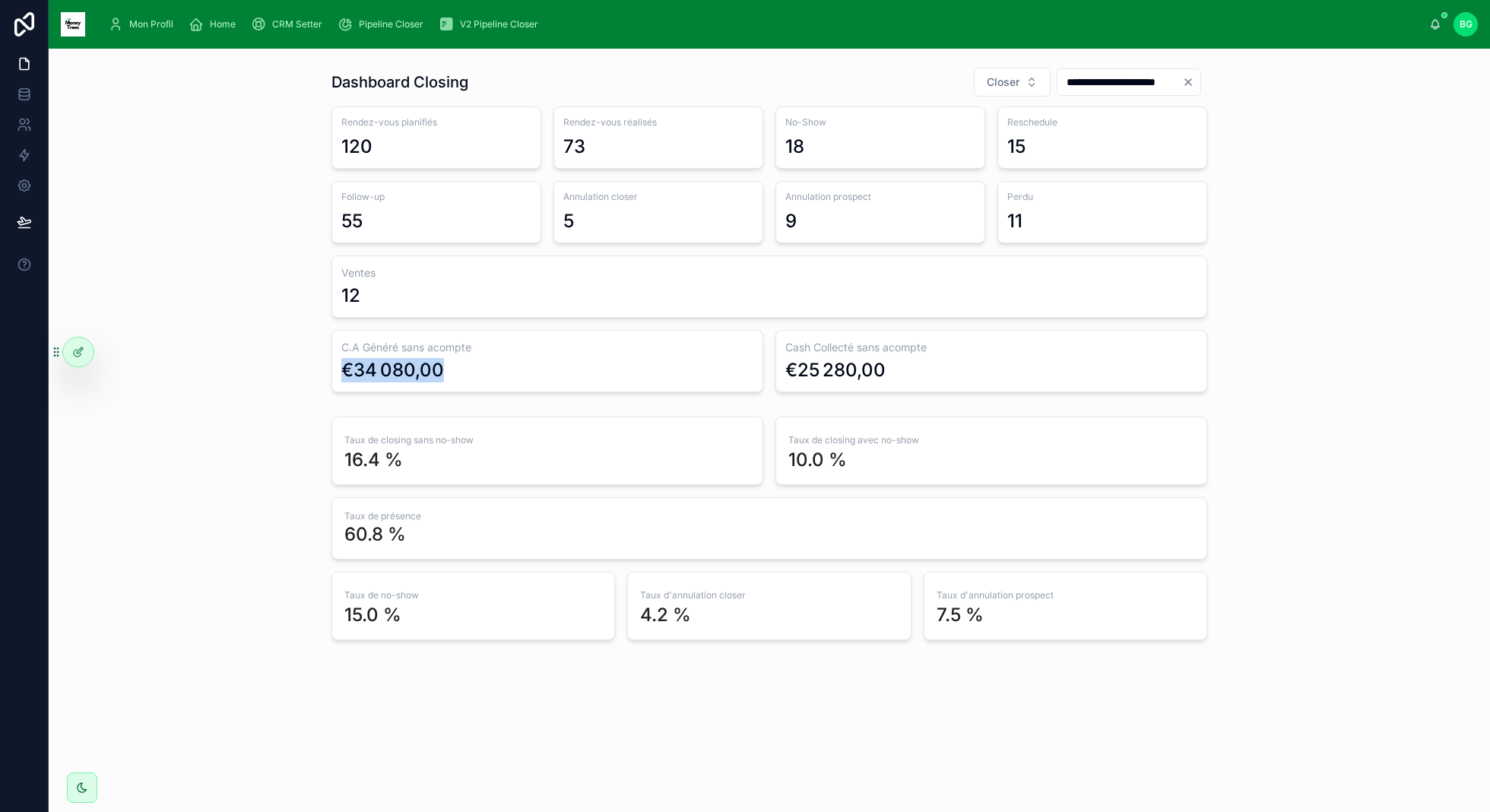
drag, startPoint x: 330, startPoint y: 355, endPoint x: 446, endPoint y: 367, distance: 116.6
click at [446, 367] on div "**********" at bounding box center [769, 353] width 1417 height 585
drag, startPoint x: 777, startPoint y: 367, endPoint x: 924, endPoint y: 369, distance: 147.0
click at [924, 369] on div "Cash Collecté sans acompte €25 280,00" at bounding box center [992, 361] width 432 height 62
click at [164, 27] on span "Mon Profil" at bounding box center [151, 24] width 44 height 12
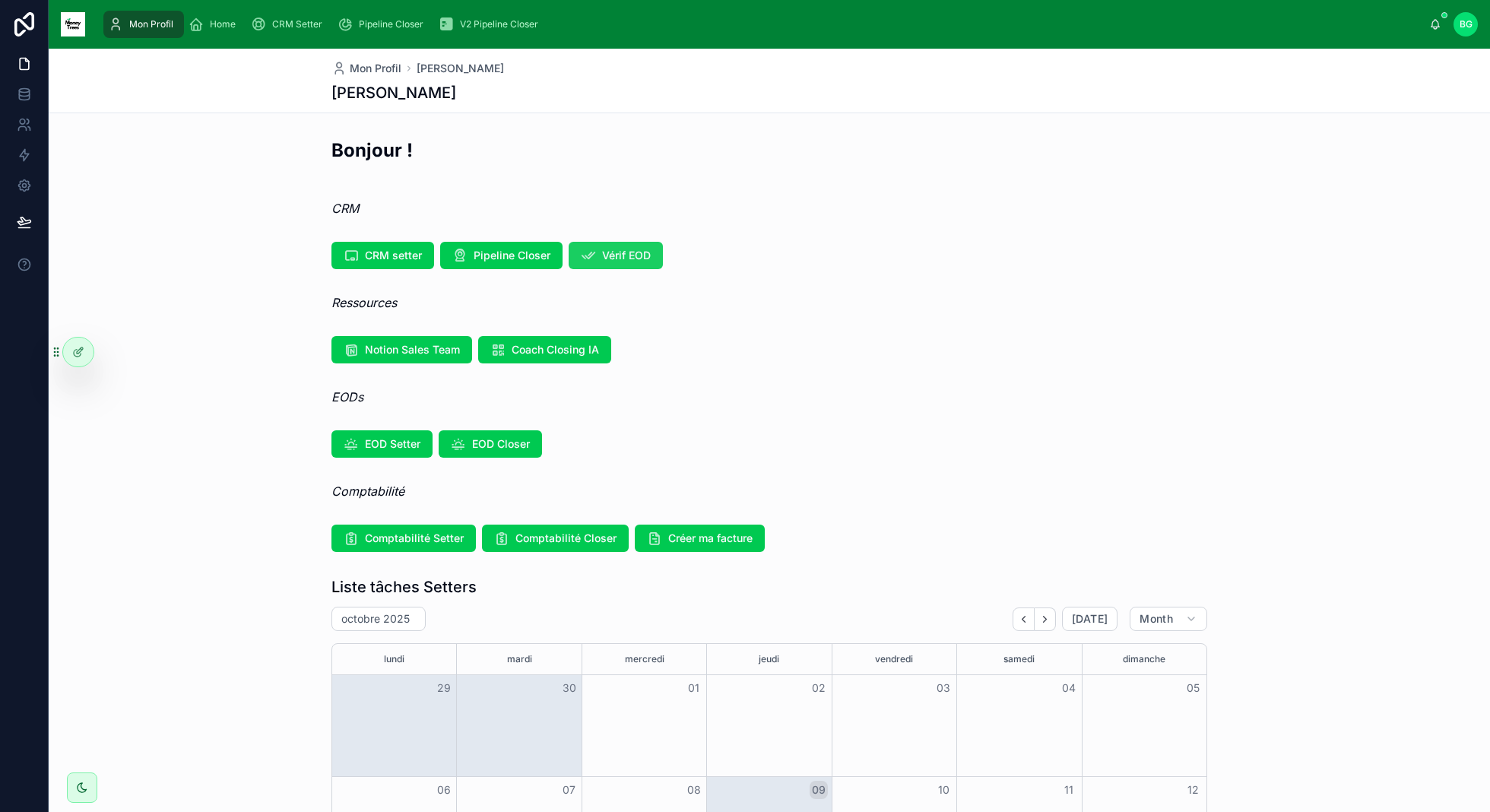
click at [628, 245] on button "Vérif EOD" at bounding box center [616, 256] width 94 height 28
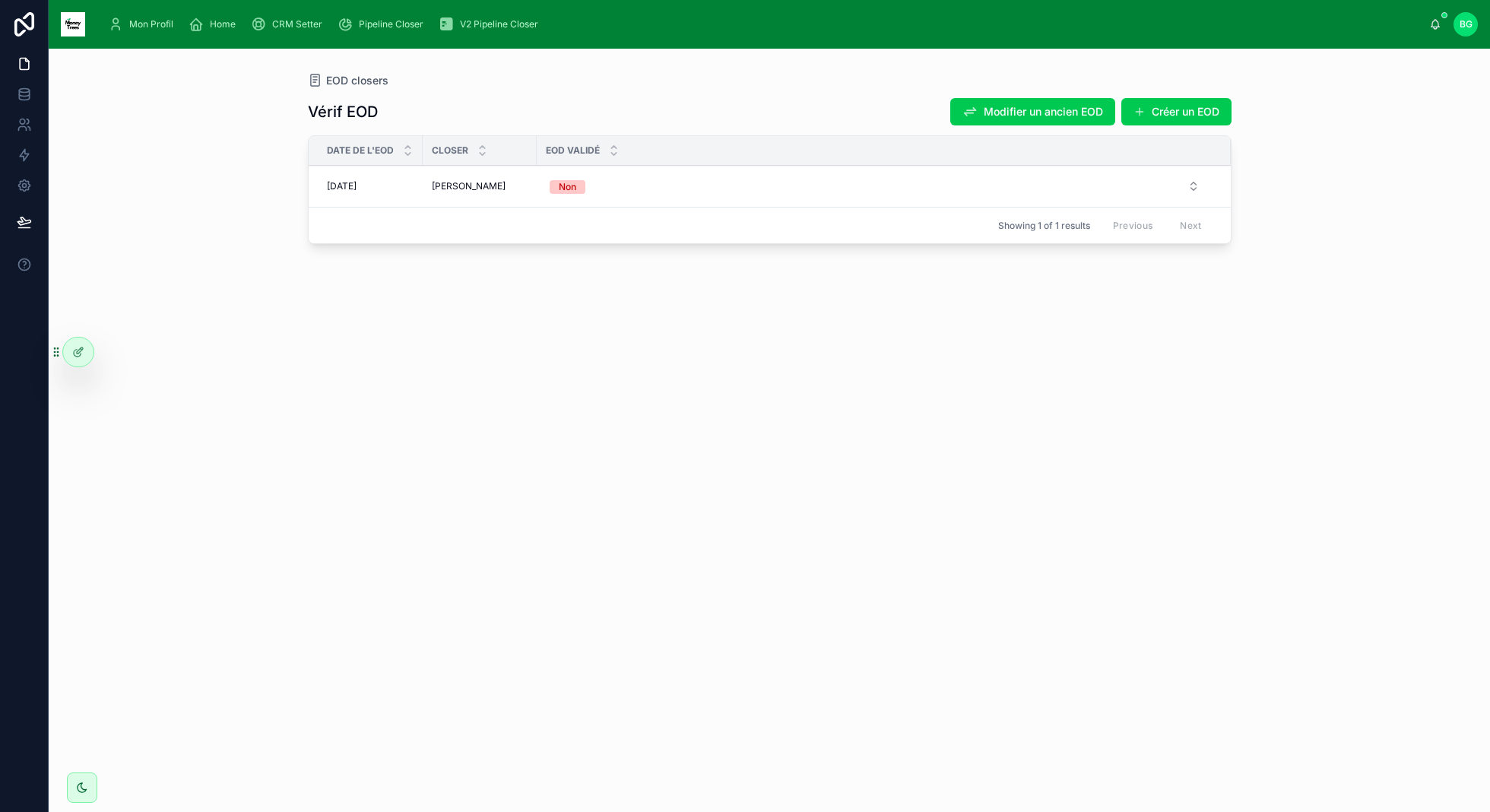
click at [407, 190] on div "[DATE] [DATE]" at bounding box center [370, 186] width 87 height 12
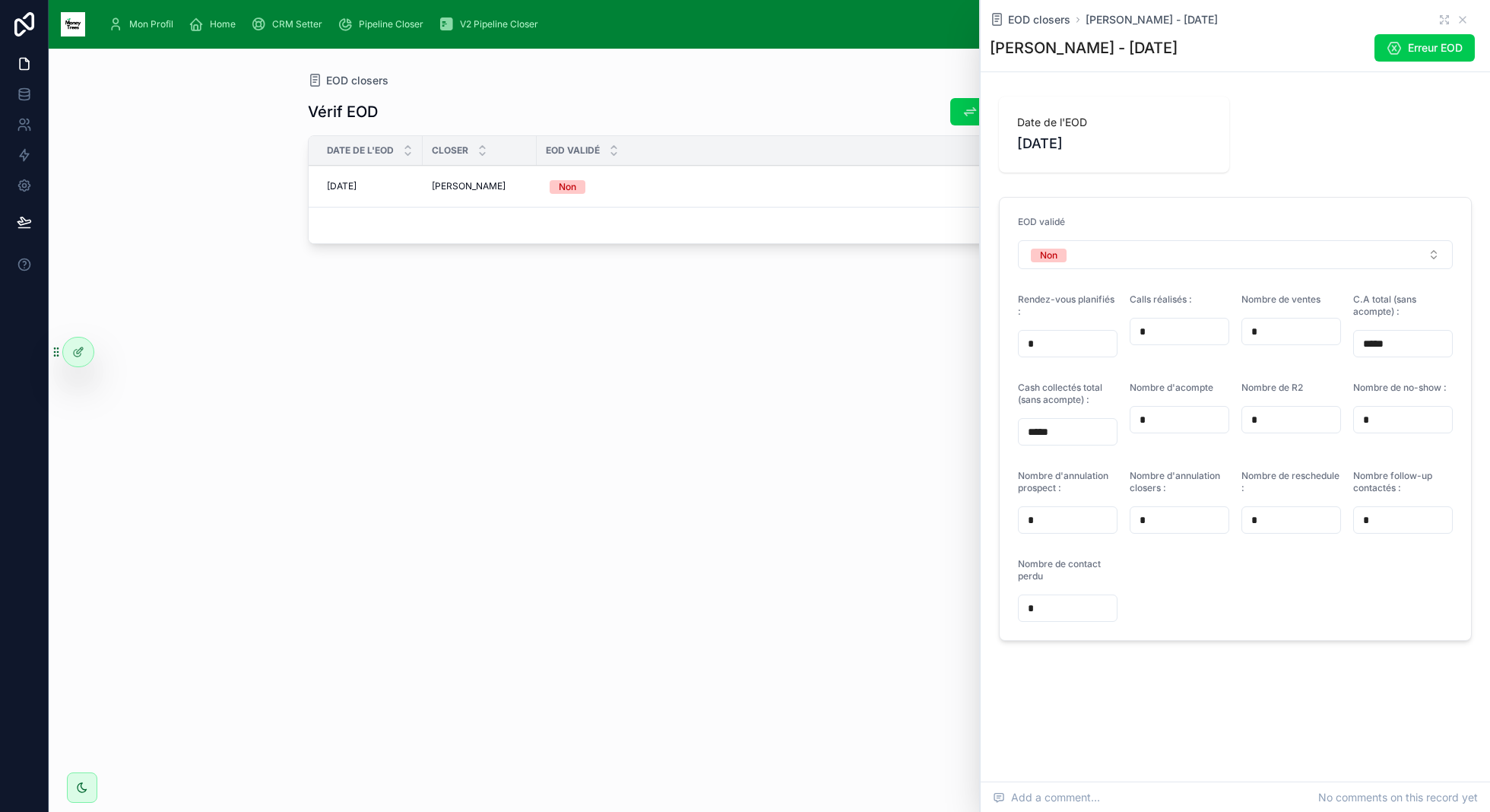
click at [1099, 346] on input "*" at bounding box center [1067, 343] width 98 height 21
click at [1156, 337] on input "*" at bounding box center [1179, 331] width 98 height 21
click at [1285, 335] on input "*" at bounding box center [1291, 331] width 98 height 21
click at [1087, 253] on button "Non" at bounding box center [1235, 255] width 435 height 29
click at [1084, 320] on div "Rendez-vous planifiés :" at bounding box center [1067, 308] width 100 height 30
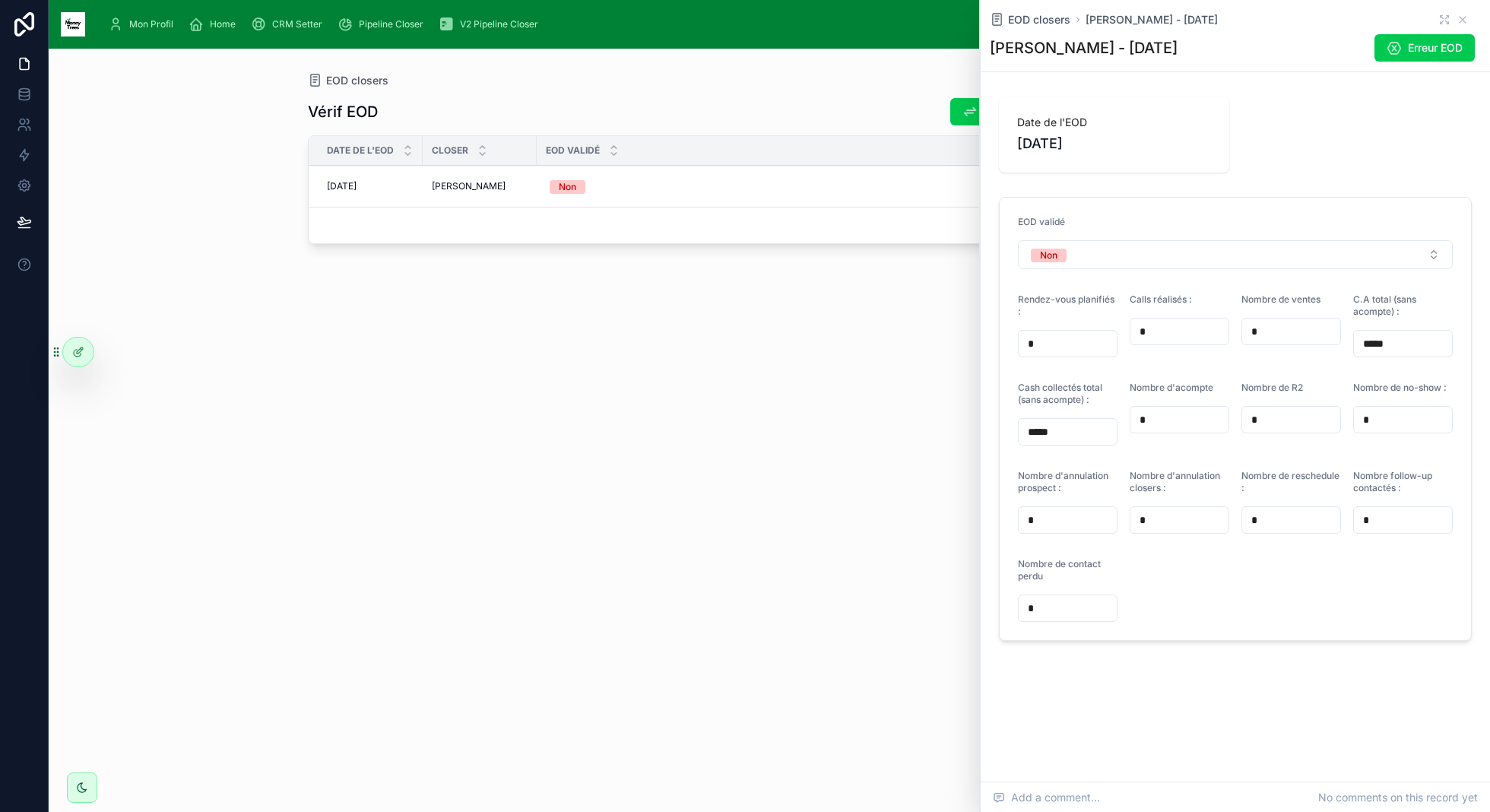
click at [1083, 336] on input "*" at bounding box center [1067, 343] width 98 height 21
type input "*"
click at [894, 414] on div "Vérif EOD Modifier un ancien EOD Créer un EOD Date de l'EOD Closer EOD validé […" at bounding box center [769, 440] width 924 height 705
click at [1079, 350] on input "*" at bounding box center [1067, 343] width 98 height 21
type input "*"
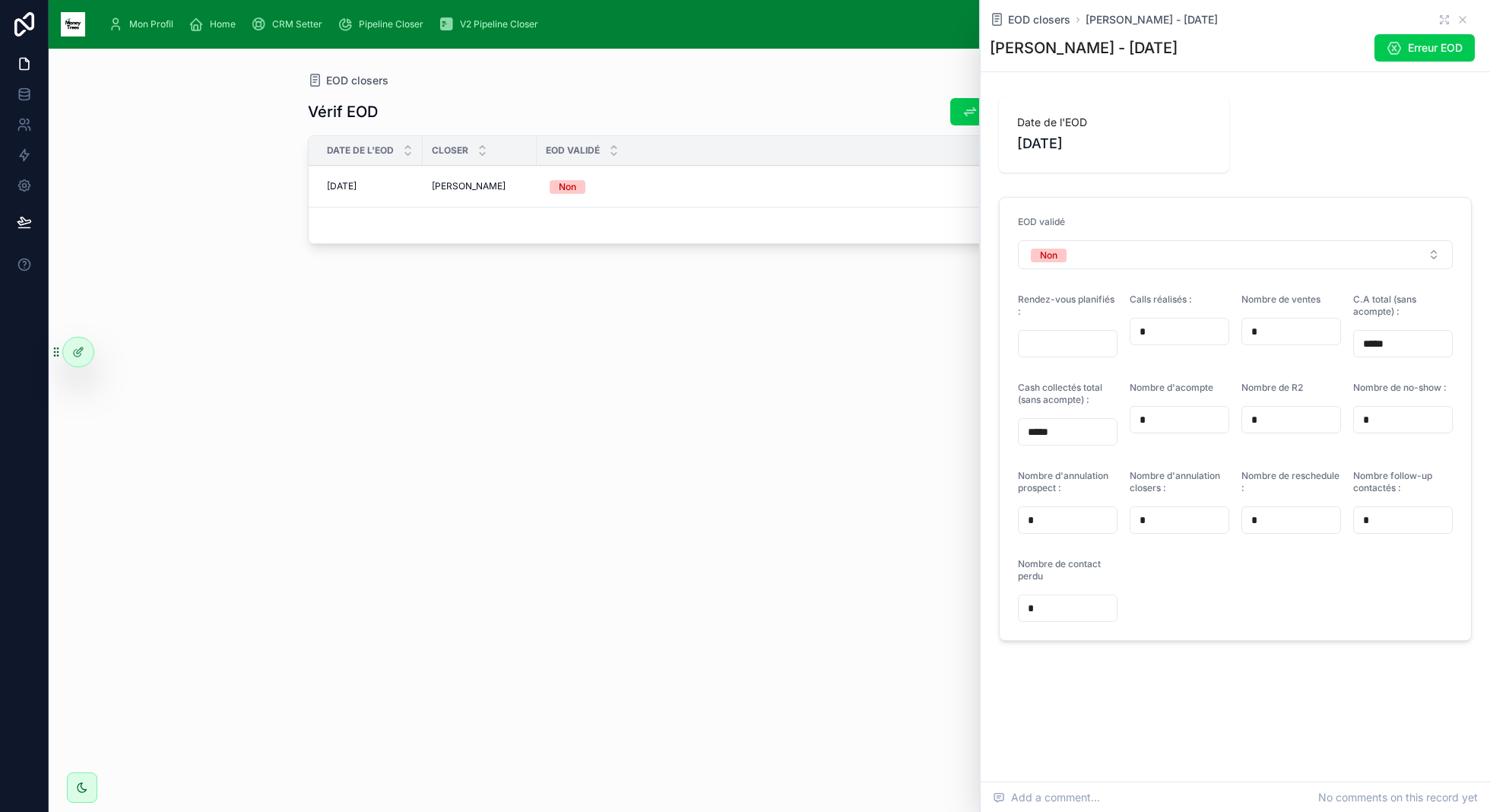
type input "*"
click at [828, 397] on div "Vérif EOD Modifier un ancien EOD Créer un EOD Date de l'EOD Closer EOD validé […" at bounding box center [769, 440] width 924 height 705
click at [1148, 329] on input "*" at bounding box center [1179, 331] width 98 height 21
click at [1393, 430] on div "*" at bounding box center [1403, 419] width 100 height 28
click at [1393, 422] on input "*" at bounding box center [1403, 419] width 98 height 21
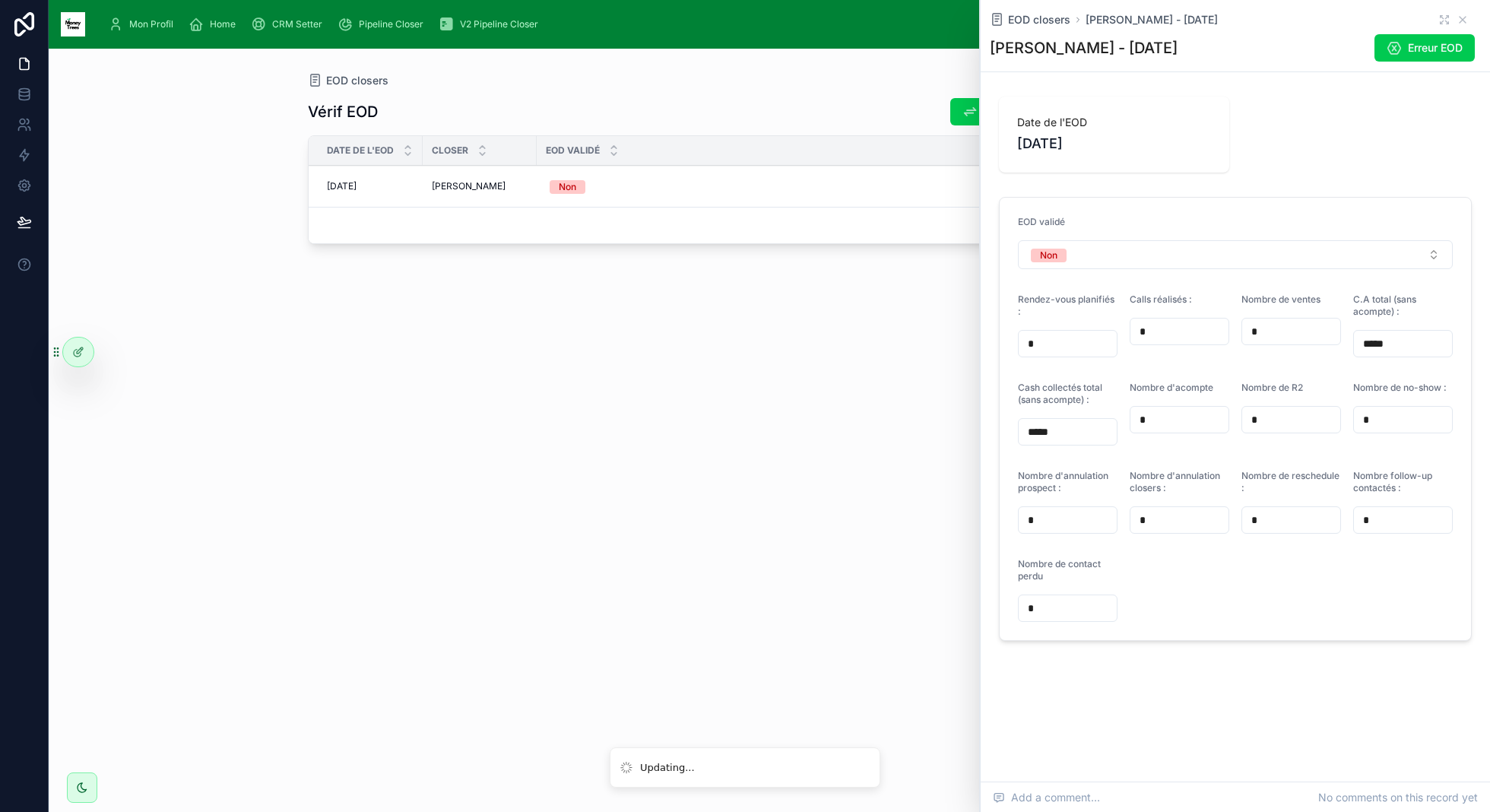
type input "*"
click at [1178, 573] on form "EOD validé Non Rendez-vous planifiés : * Calls réalisés : * Nombre de ventes * …" at bounding box center [1235, 419] width 472 height 442
click at [1448, 51] on span "Erreur EOD" at bounding box center [1435, 48] width 54 height 15
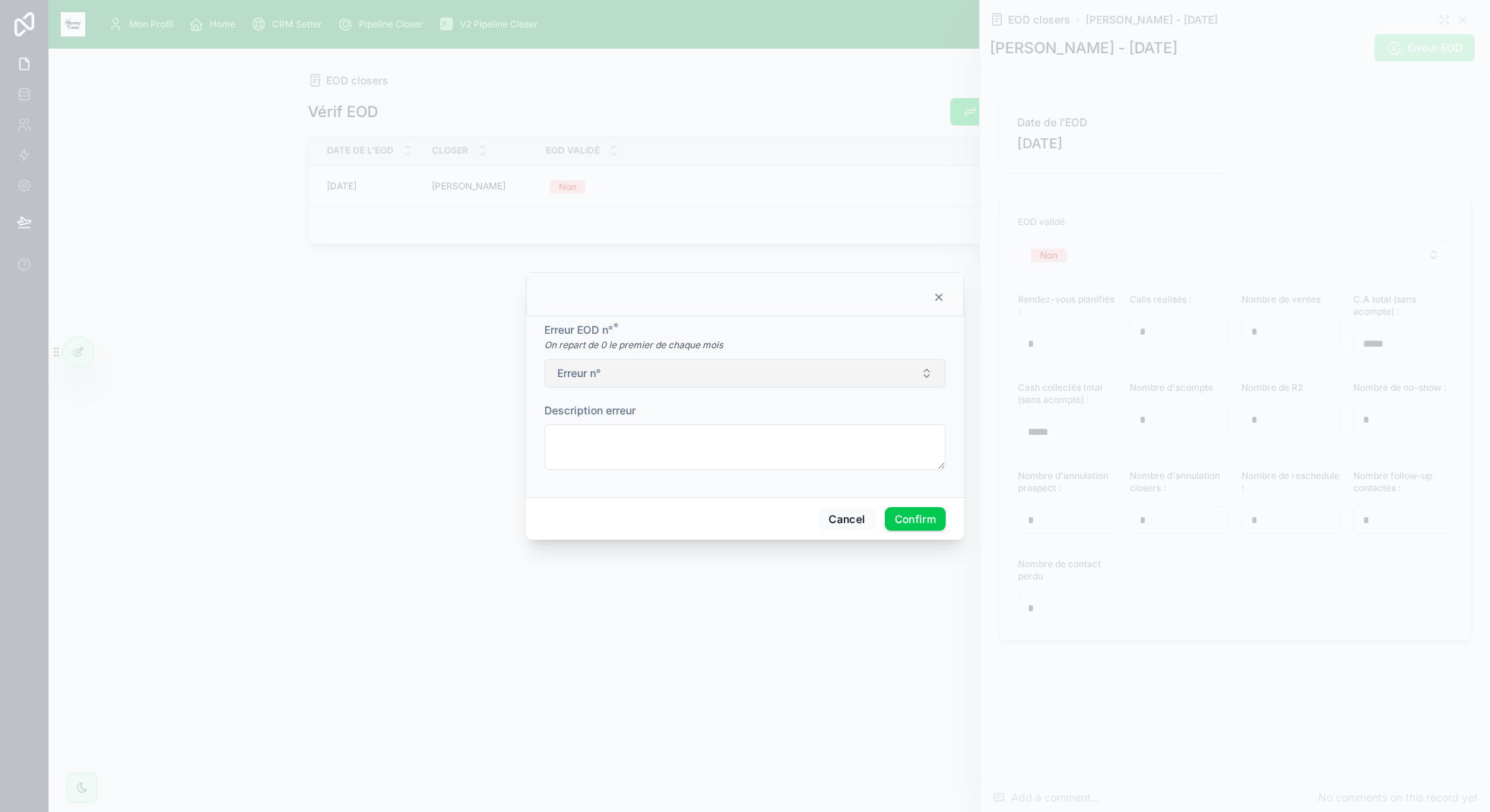
click at [627, 380] on button "Erreur n°" at bounding box center [745, 373] width 402 height 29
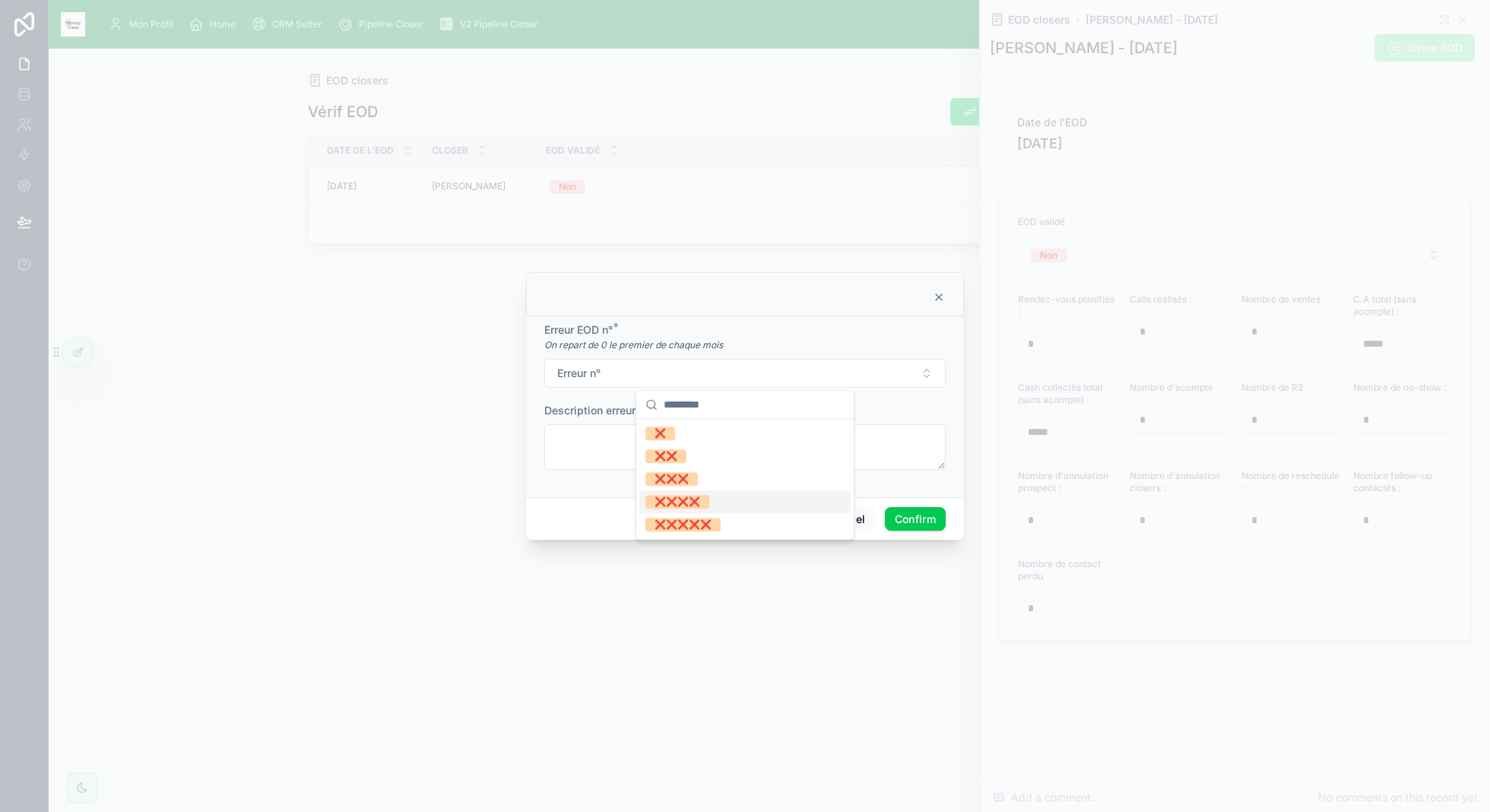
click at [596, 503] on div "Cancel Confirm" at bounding box center [745, 518] width 438 height 43
click at [936, 300] on icon at bounding box center [938, 297] width 6 height 6
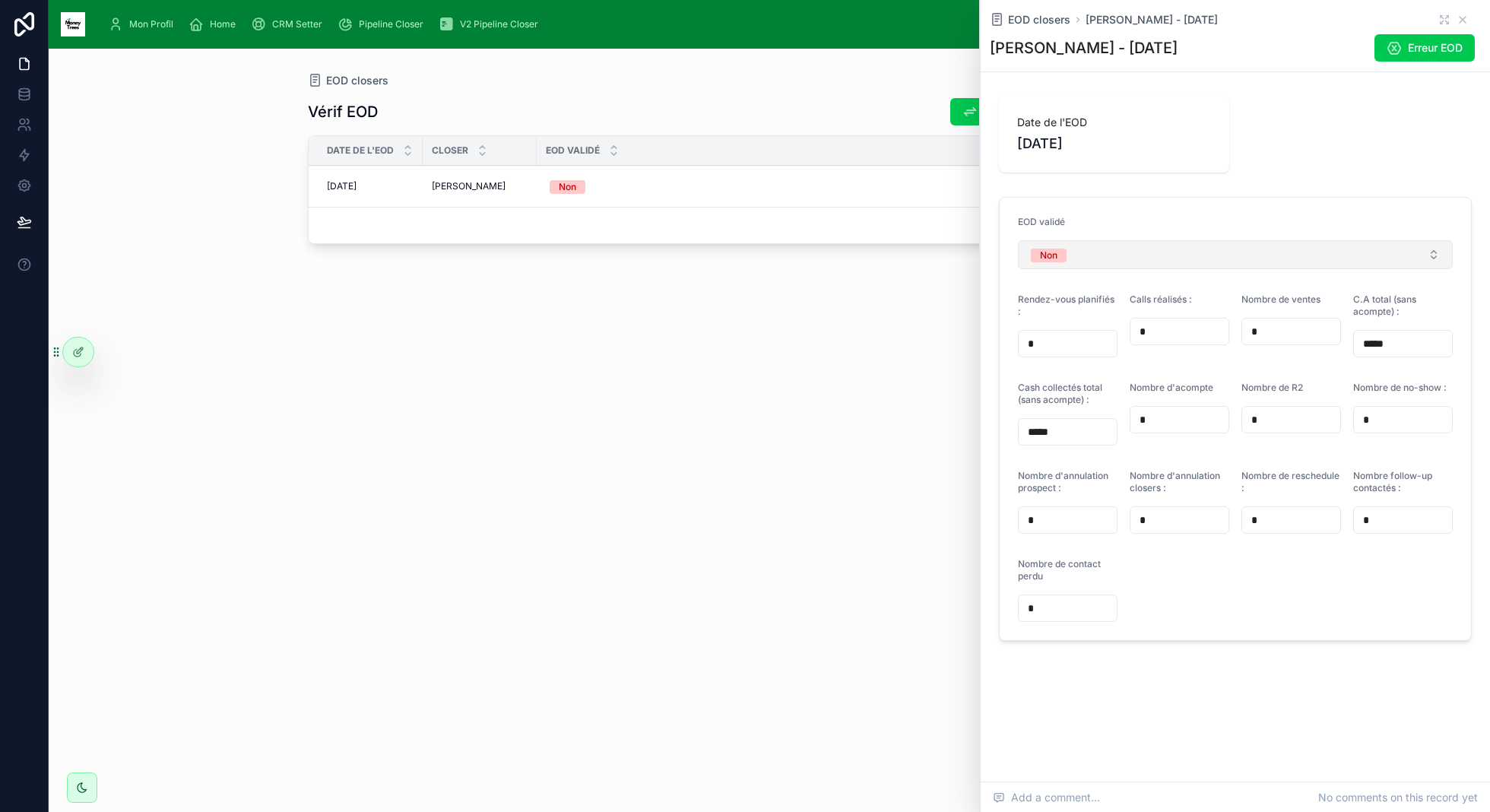
click at [1150, 253] on button "Non" at bounding box center [1235, 255] width 435 height 29
click at [1162, 336] on span "Oui" at bounding box center [1152, 337] width 32 height 14
click at [798, 423] on div "Vérif EOD Modifier un ancien EOD Créer un EOD Date de l'EOD Closer EOD validé […" at bounding box center [769, 440] width 924 height 705
click at [1463, 18] on icon at bounding box center [1462, 19] width 12 height 12
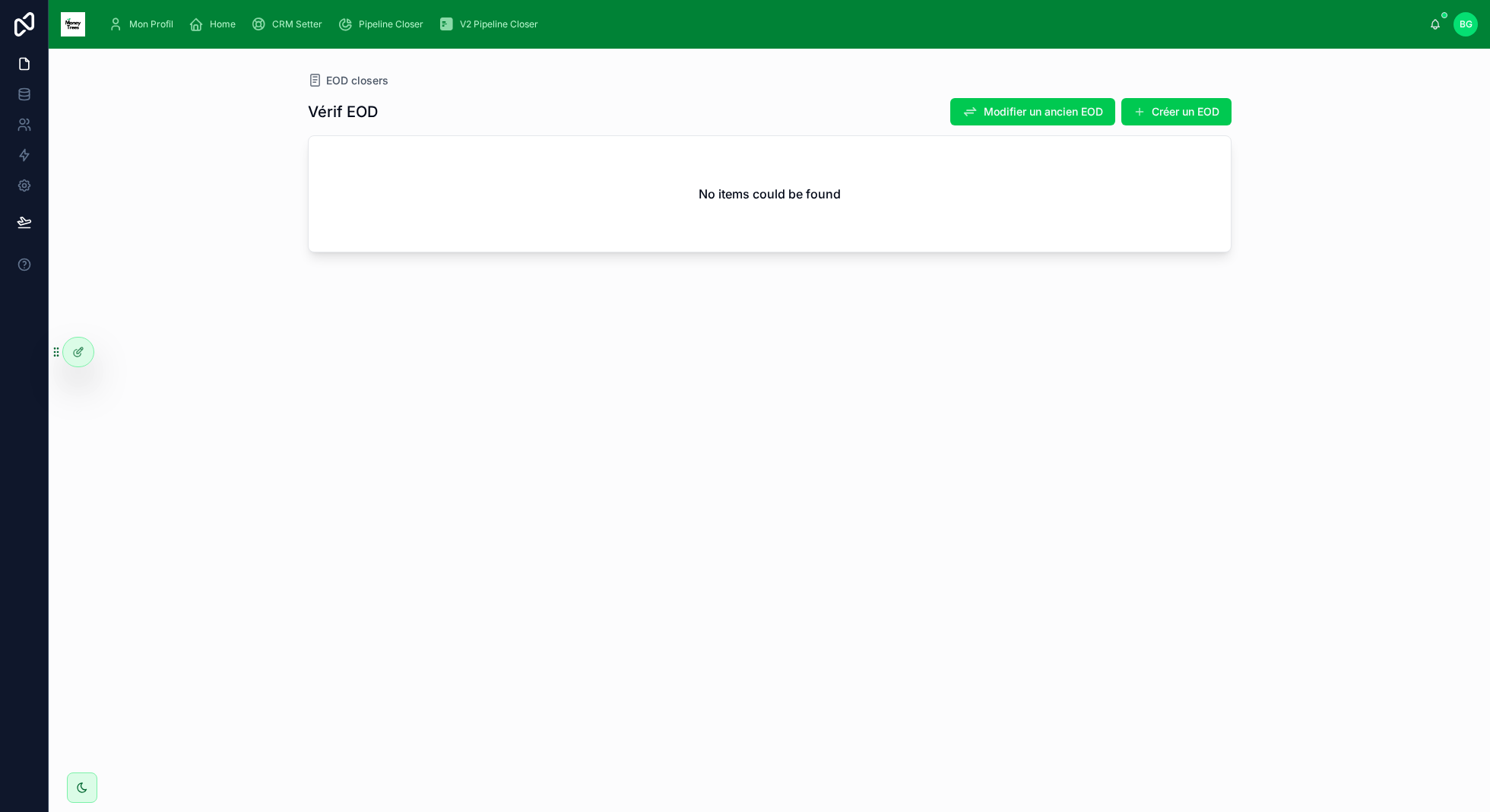
click at [147, 23] on span "Mon Profil" at bounding box center [151, 24] width 44 height 12
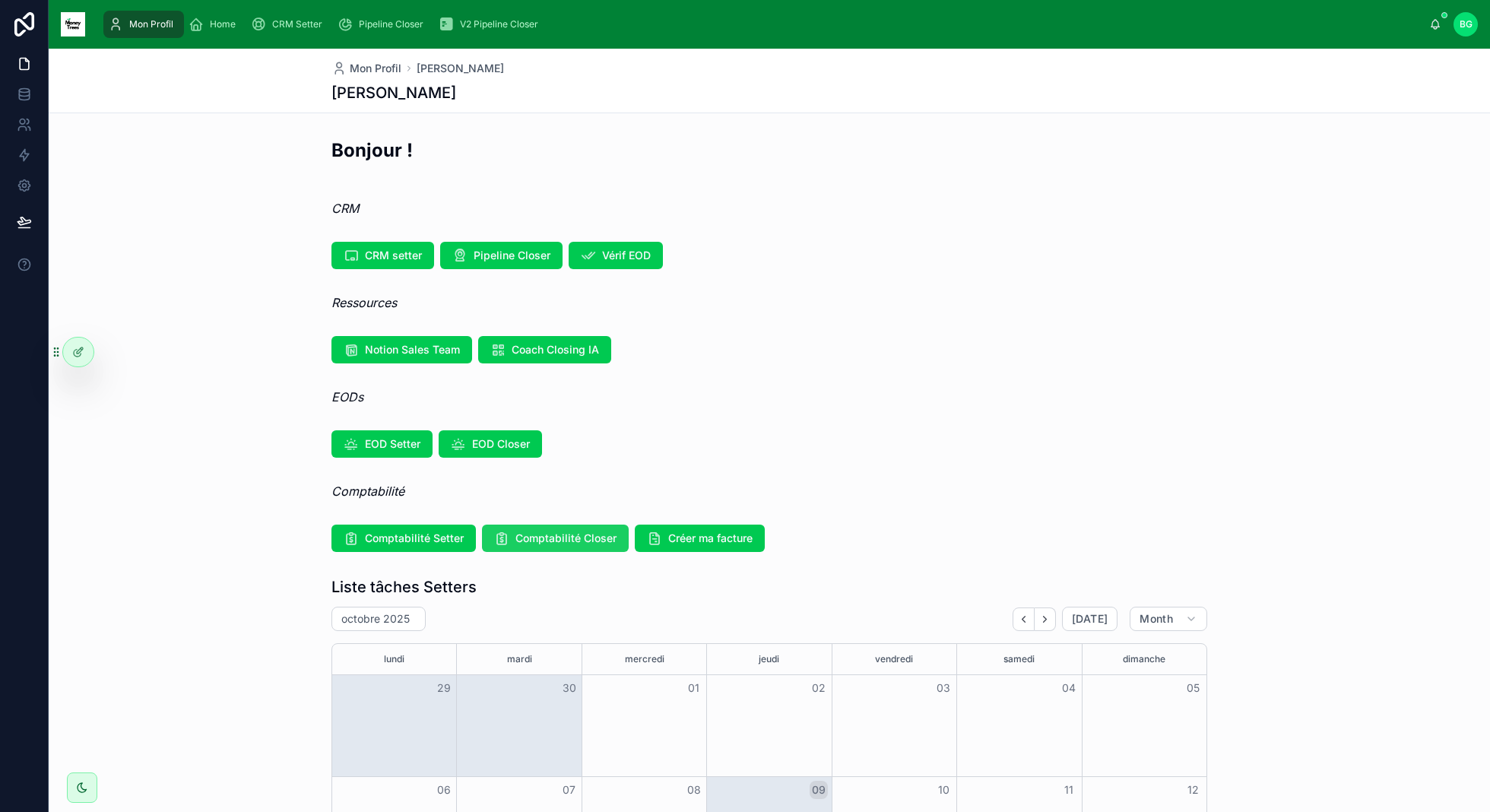
click at [560, 548] on button "Comptabilité Closer" at bounding box center [555, 538] width 147 height 28
click at [700, 541] on span "Créer ma facture" at bounding box center [710, 538] width 84 height 15
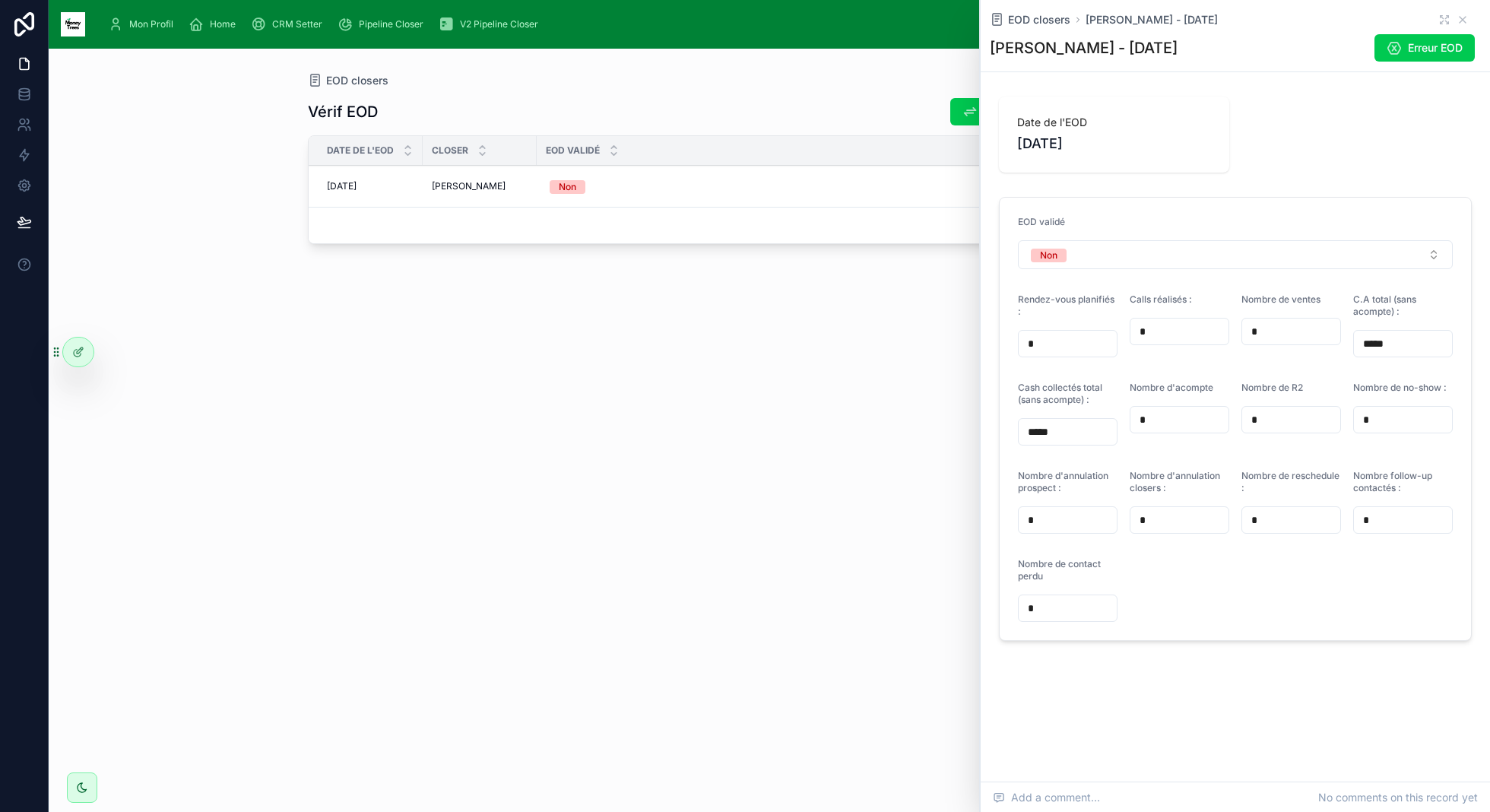
click at [209, 34] on div "Home" at bounding box center [215, 24] width 54 height 24
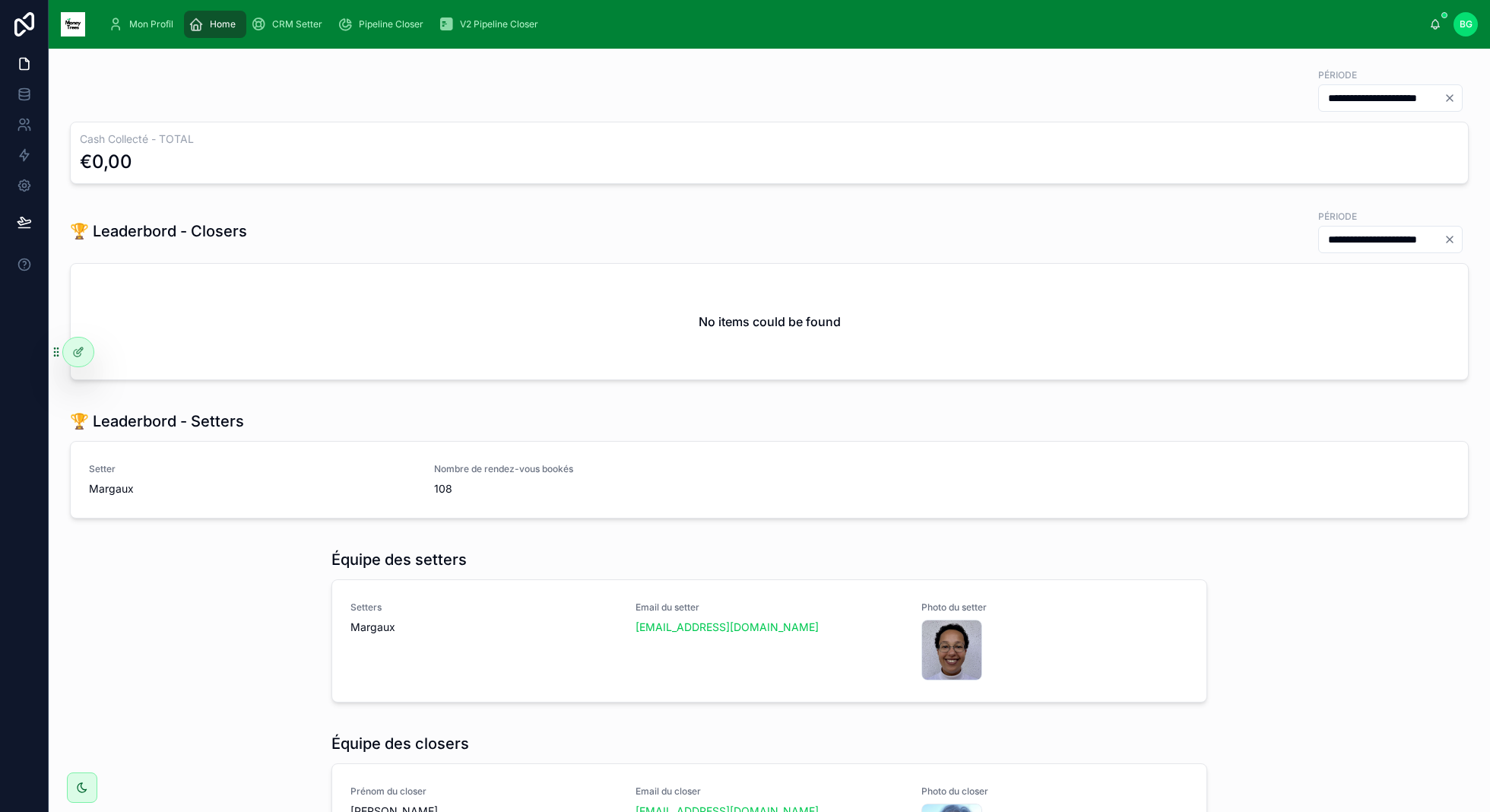
scroll to position [640, 0]
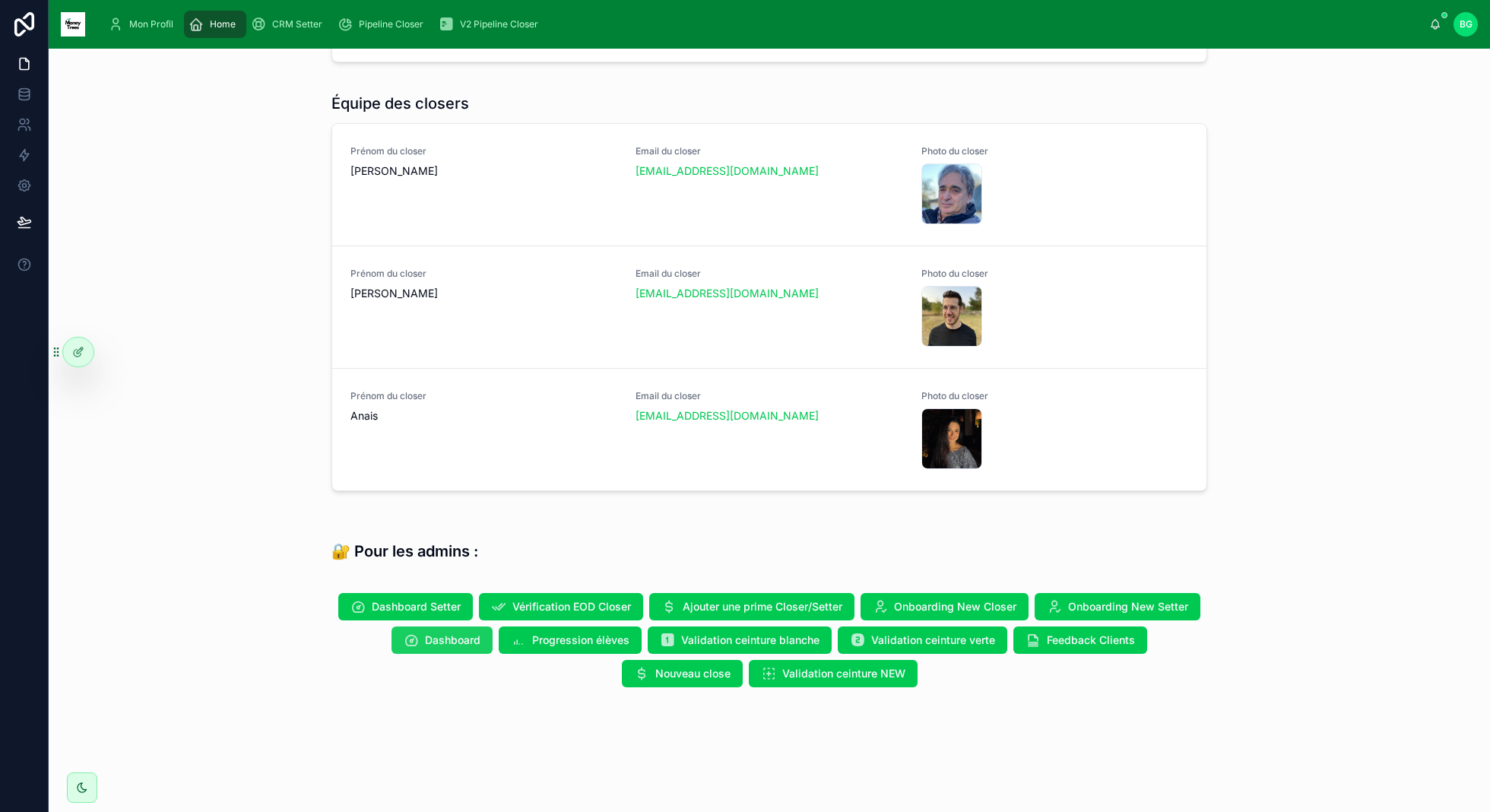
click at [480, 632] on span "Dashboard" at bounding box center [453, 639] width 55 height 15
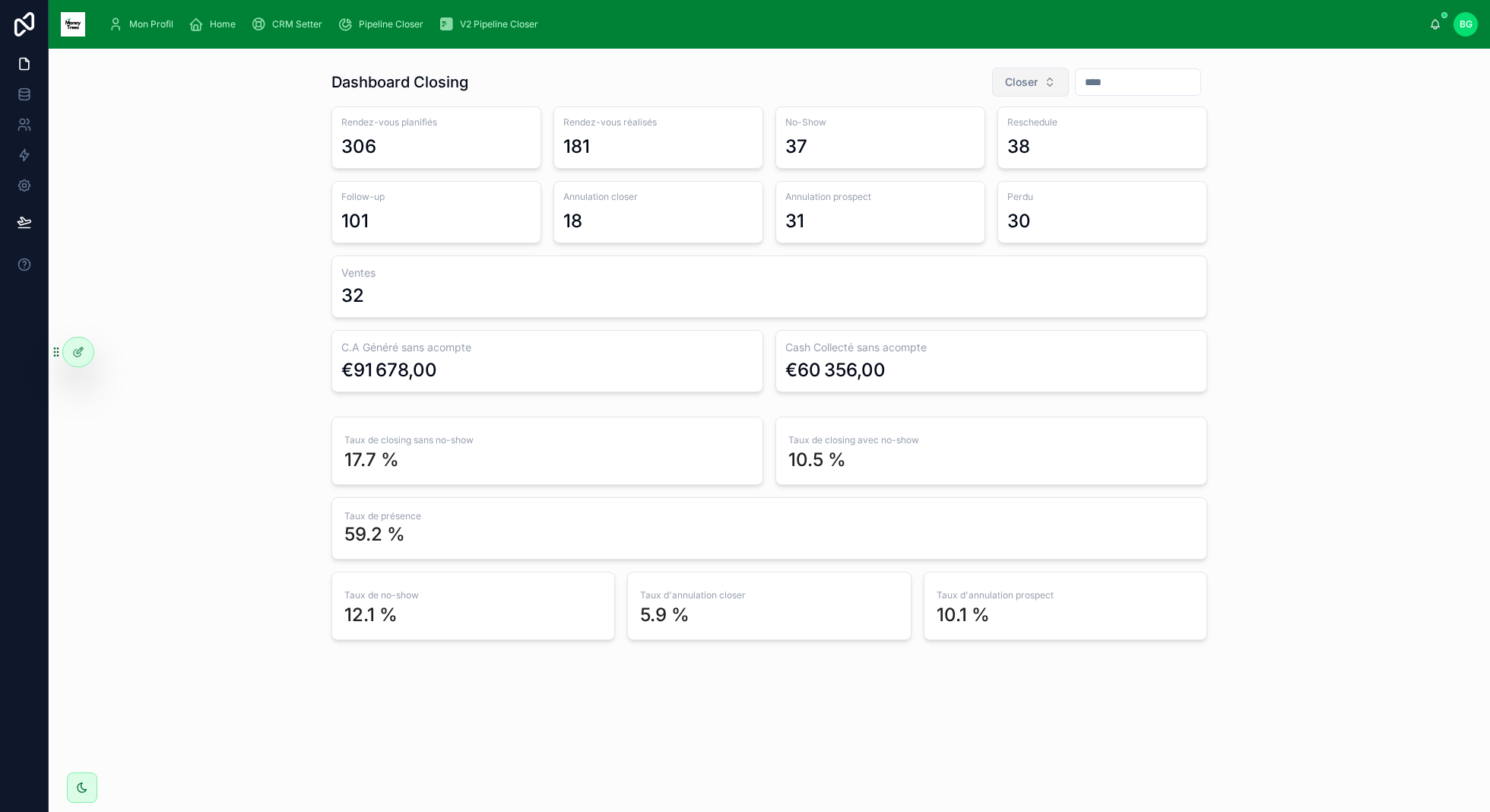
click at [1019, 92] on button "Closer" at bounding box center [1031, 82] width 77 height 29
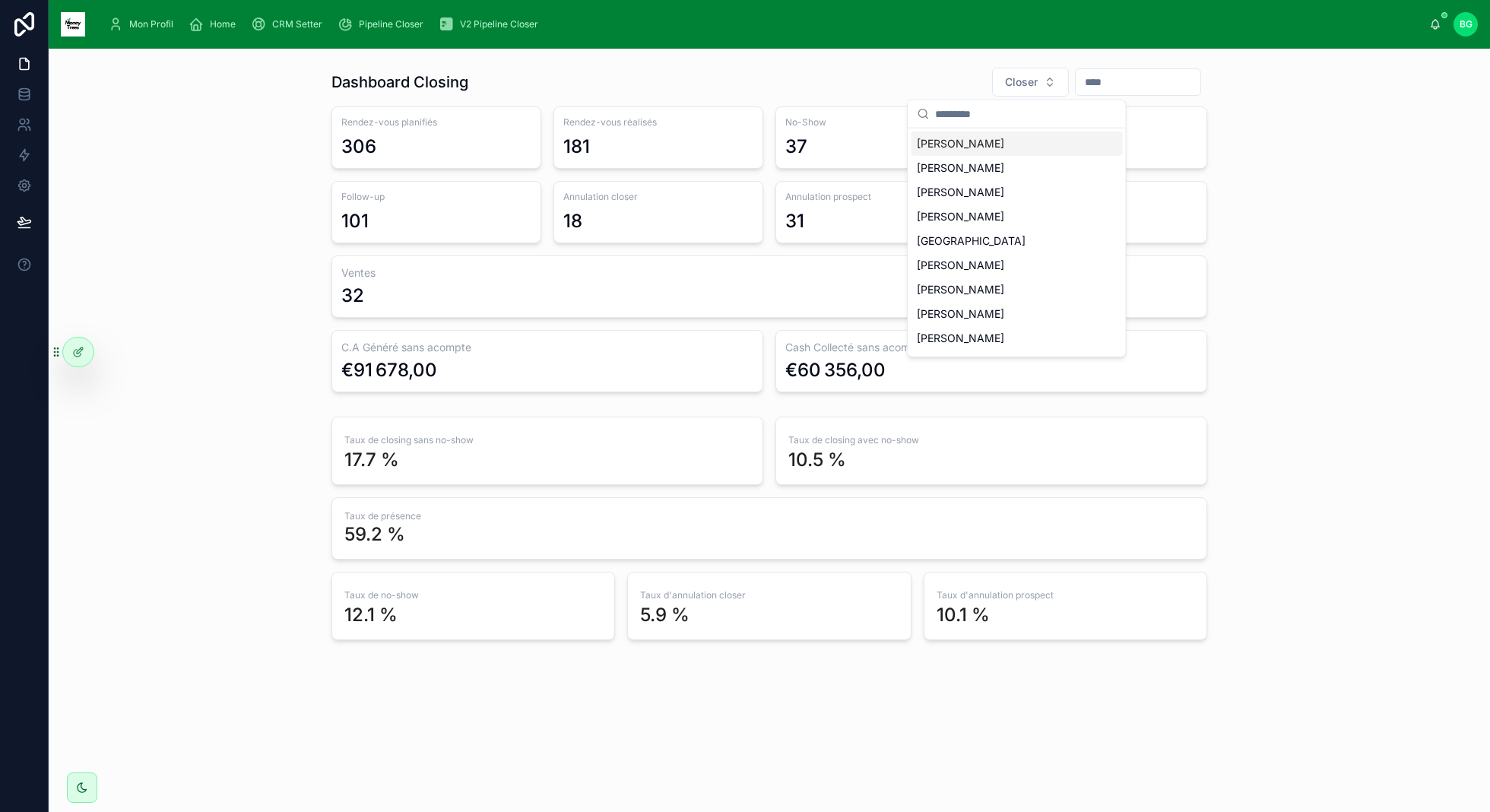
click at [1105, 90] on input "text" at bounding box center [1139, 82] width 125 height 21
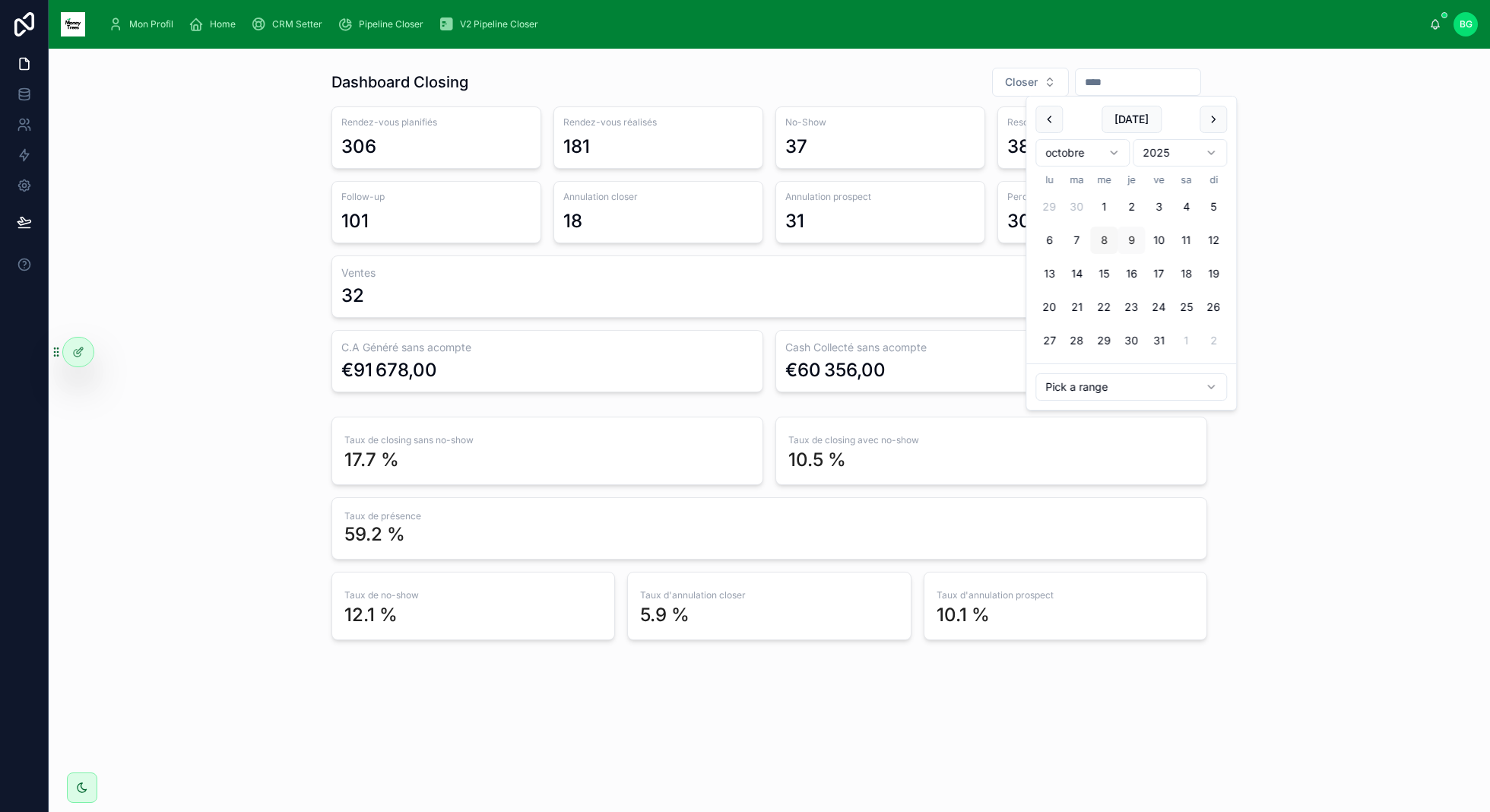
click at [1105, 238] on button "8" at bounding box center [1104, 240] width 28 height 28
type input "**********"
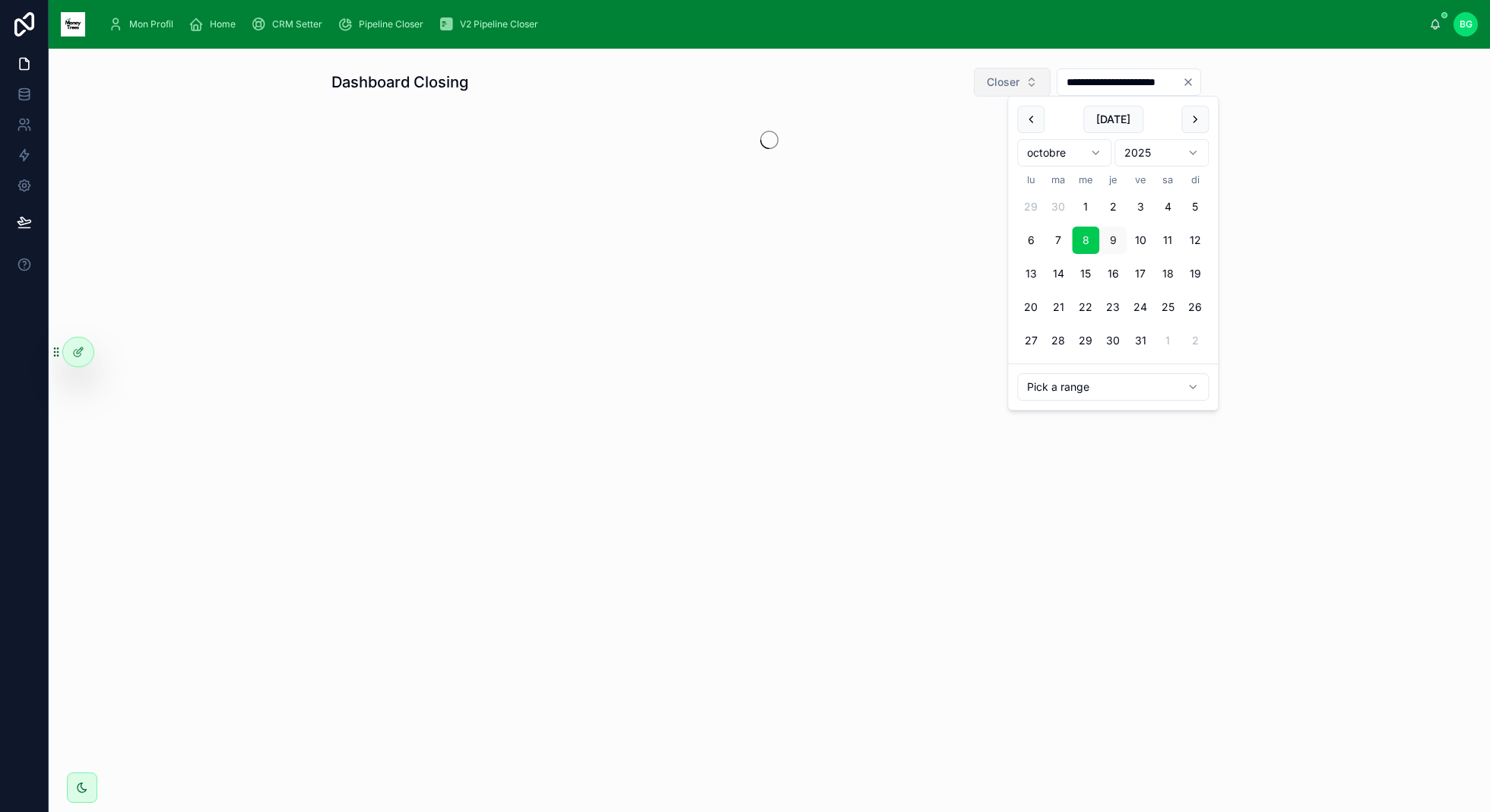
click at [1024, 90] on button "Closer" at bounding box center [1012, 82] width 77 height 29
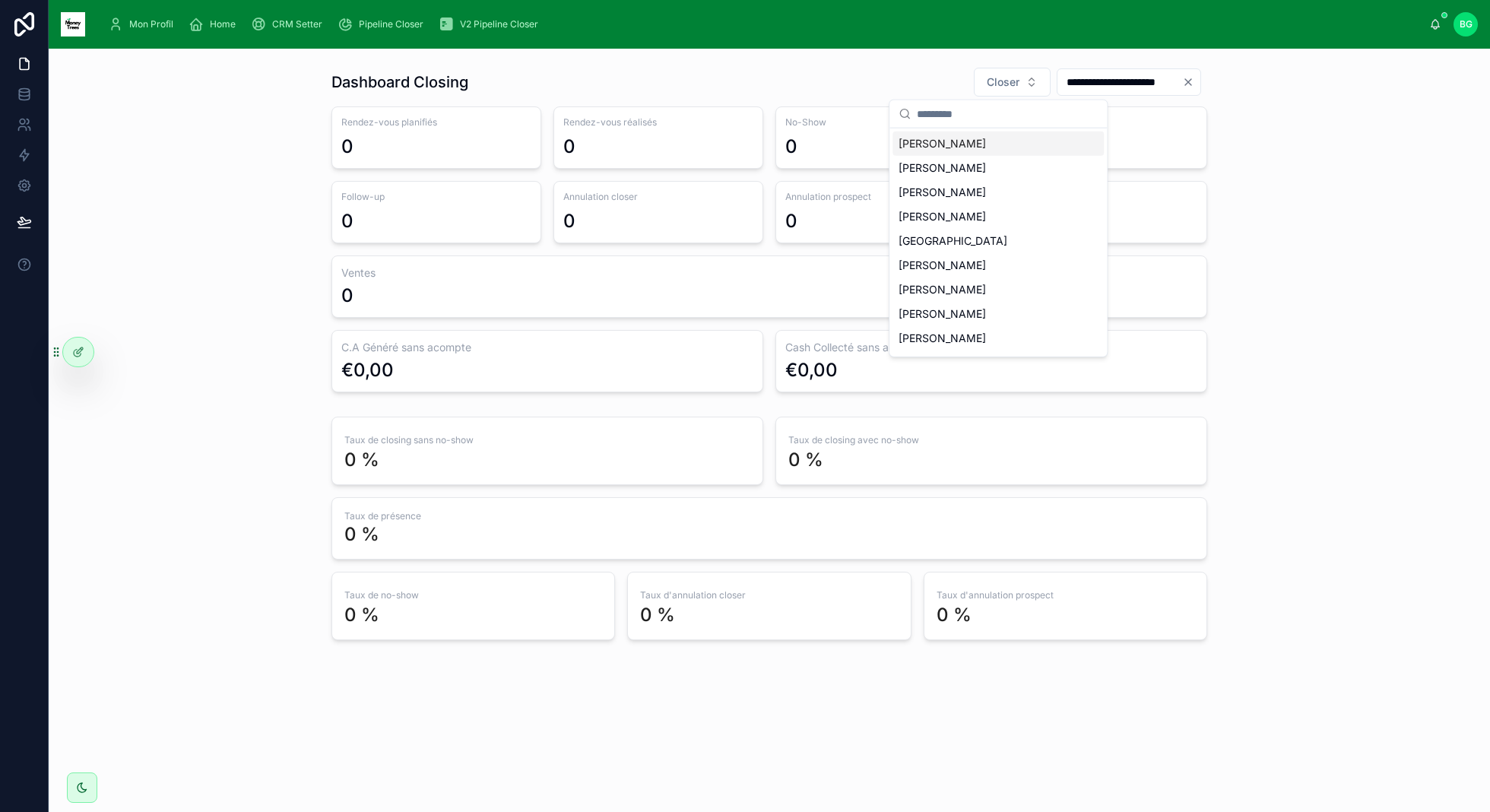
click at [994, 144] on div "[PERSON_NAME]" at bounding box center [998, 144] width 211 height 24
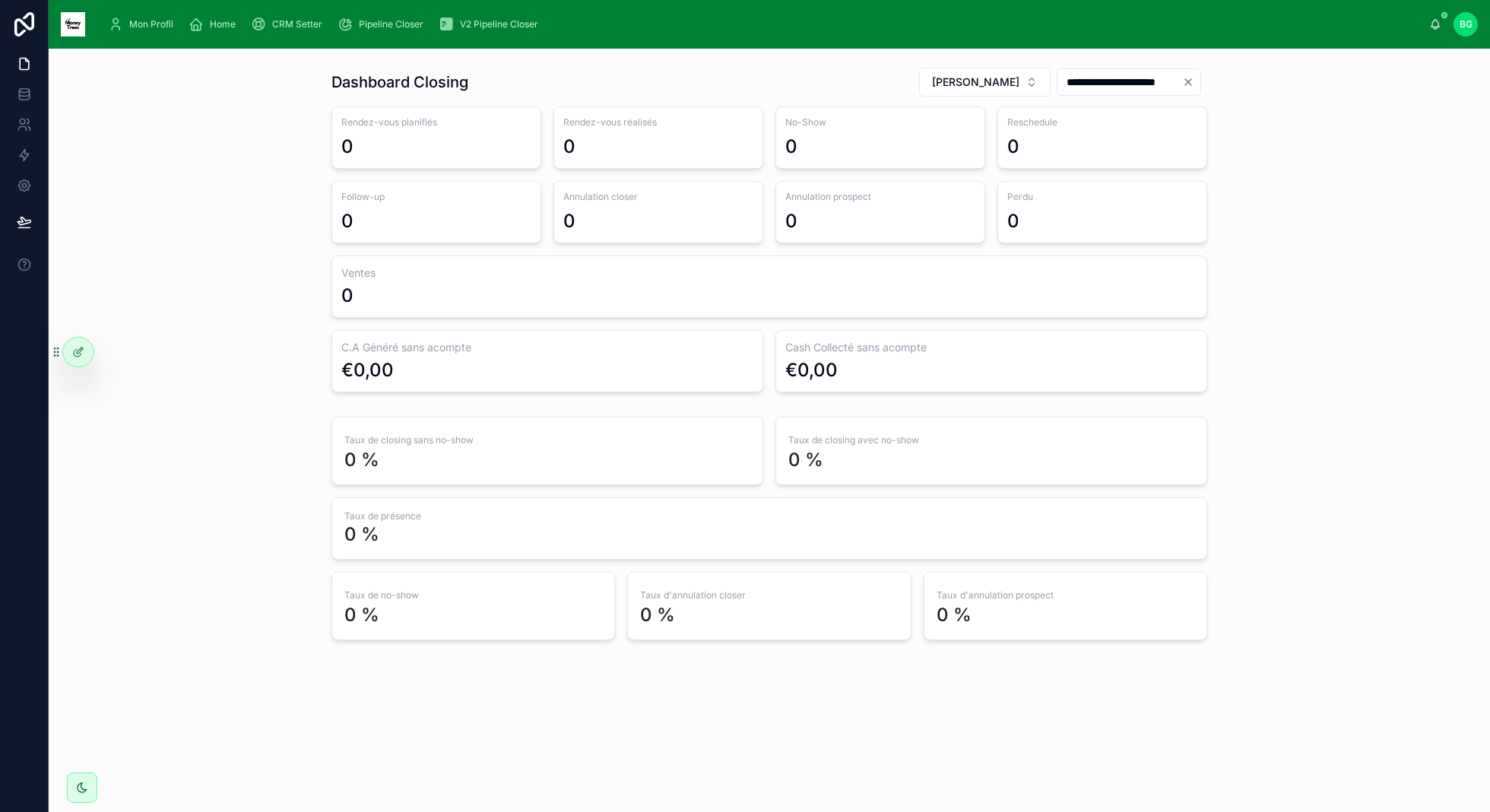
click at [246, 277] on div "**********" at bounding box center [769, 353] width 1417 height 585
